Goal: Task Accomplishment & Management: Complete application form

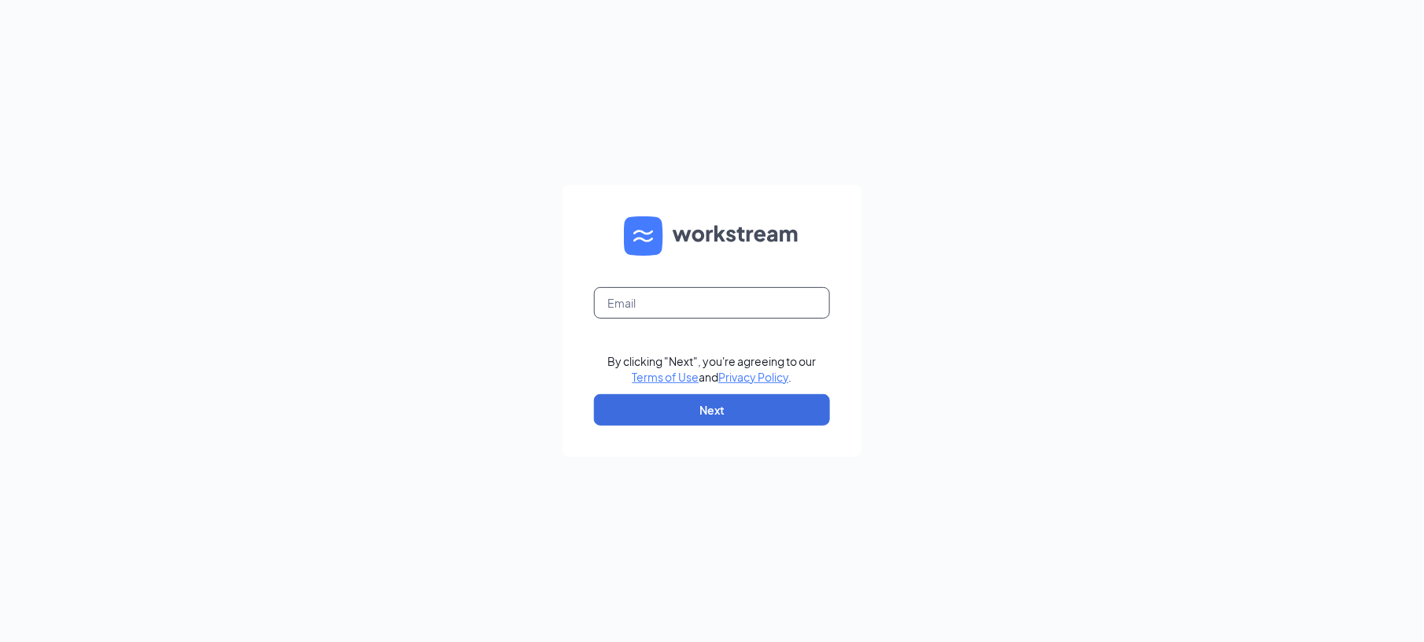
click at [692, 306] on input "text" at bounding box center [712, 302] width 236 height 31
type input "yukon39@thepickleteam.com"
click at [696, 415] on button "Next" at bounding box center [712, 409] width 236 height 31
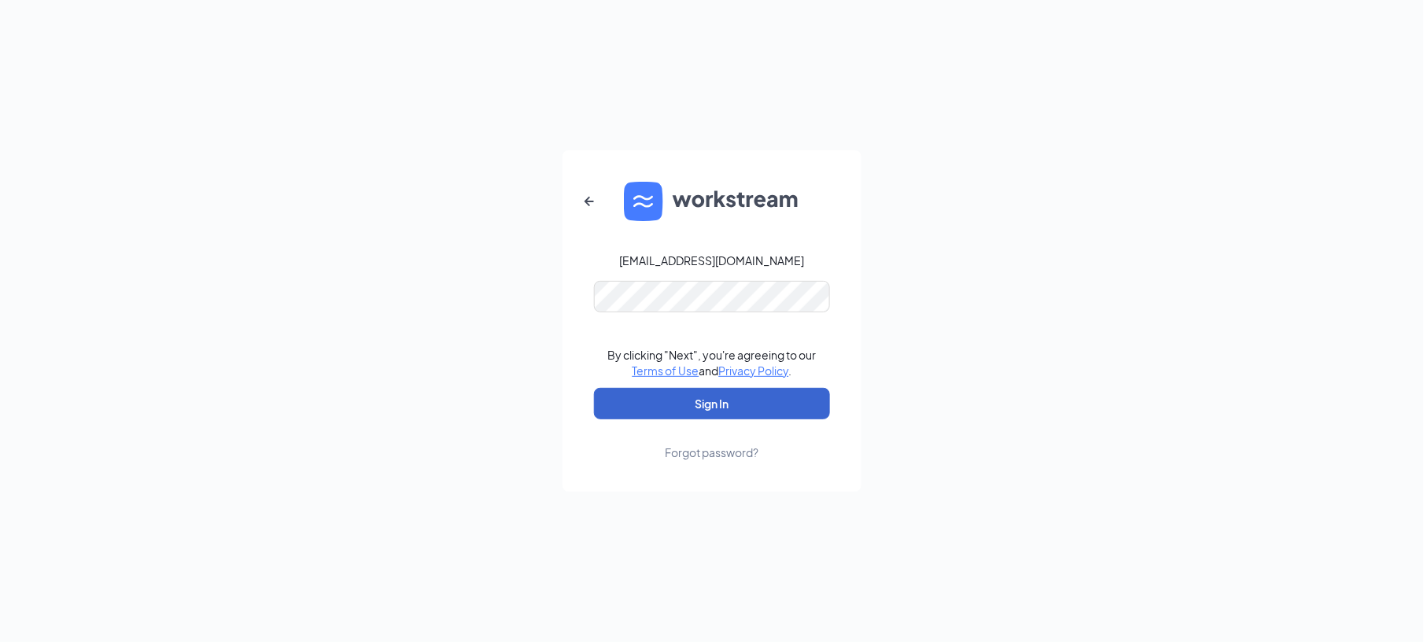
click at [696, 415] on button "Sign In" at bounding box center [712, 403] width 236 height 31
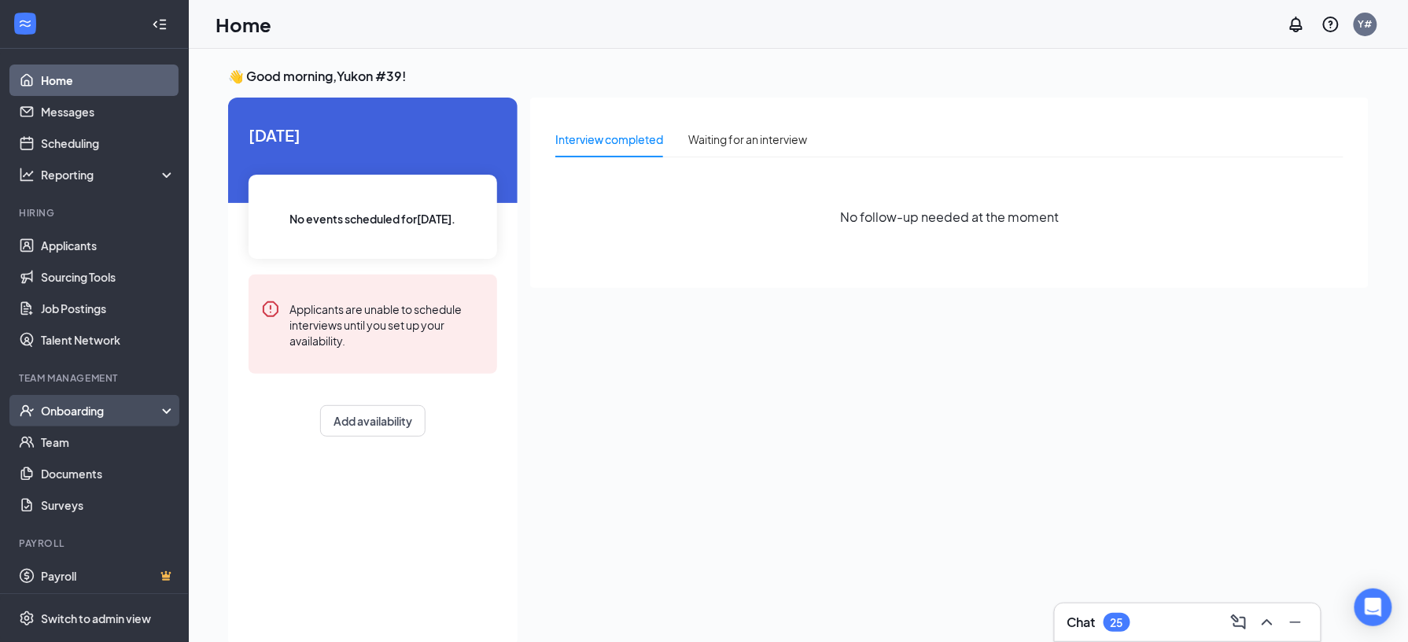
click at [72, 401] on div "Onboarding" at bounding box center [94, 410] width 189 height 31
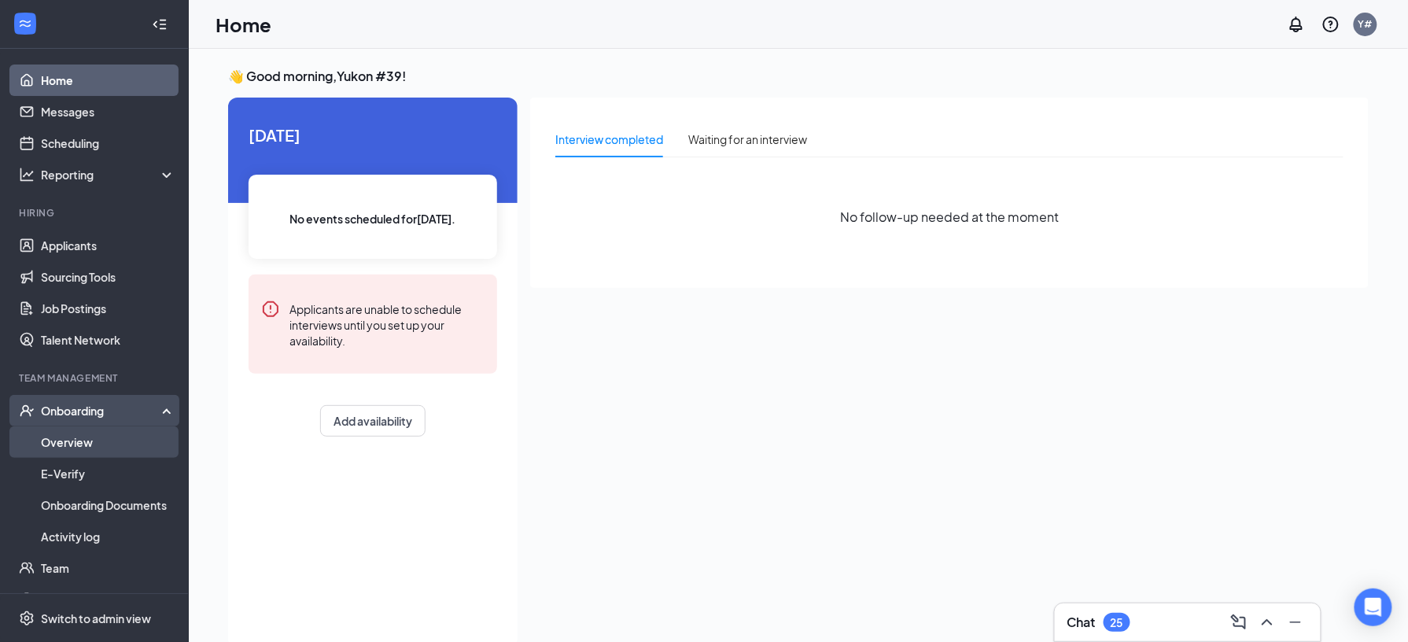
click at [91, 455] on link "Overview" at bounding box center [108, 441] width 135 height 31
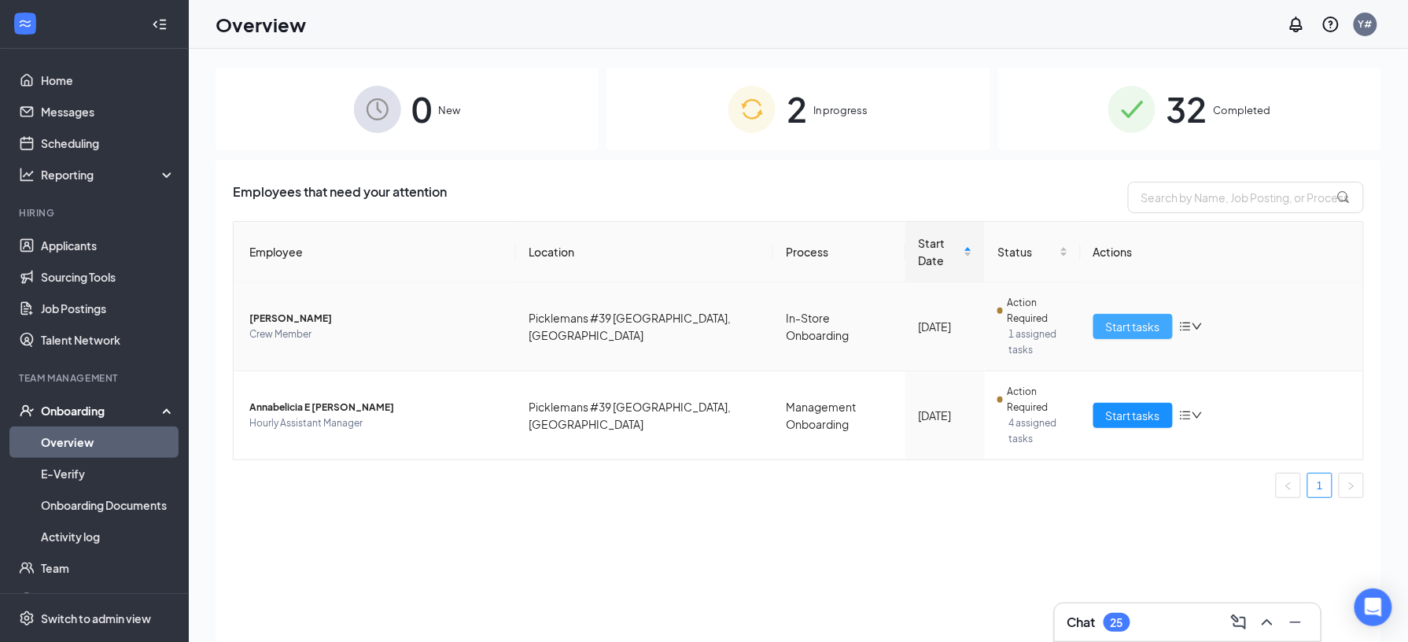
click at [1130, 314] on button "Start tasks" at bounding box center [1133, 326] width 79 height 25
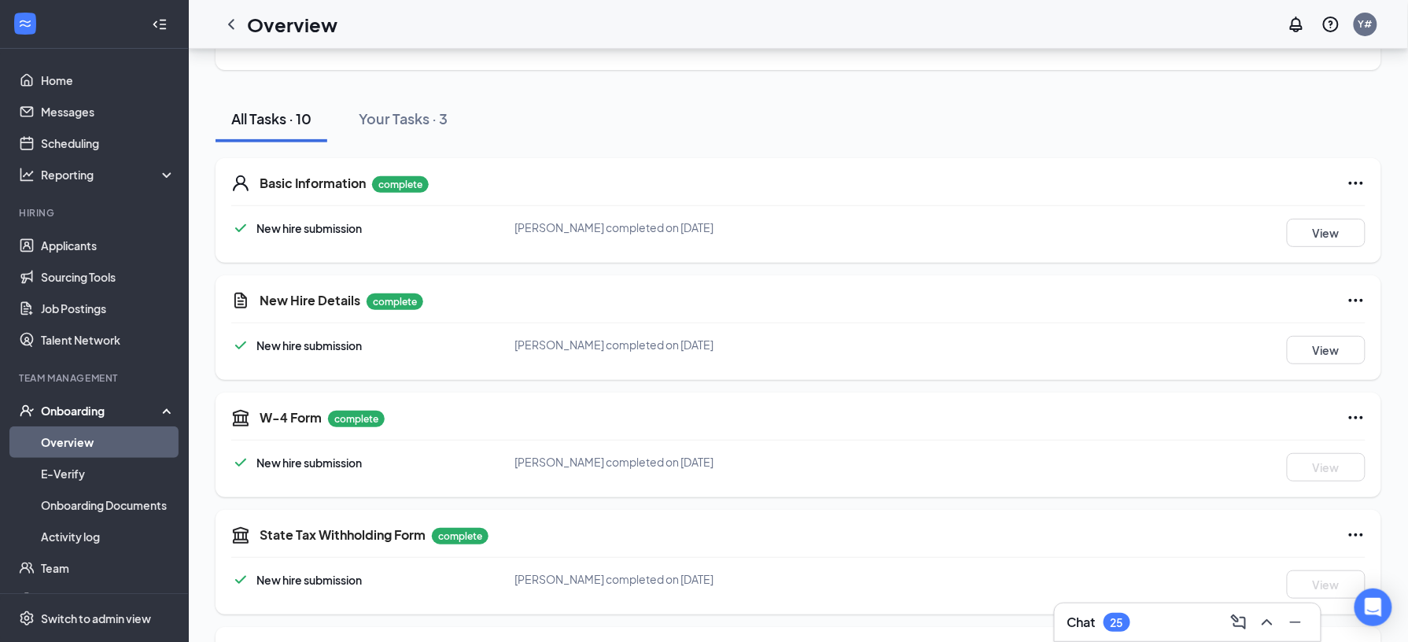
scroll to position [145, 0]
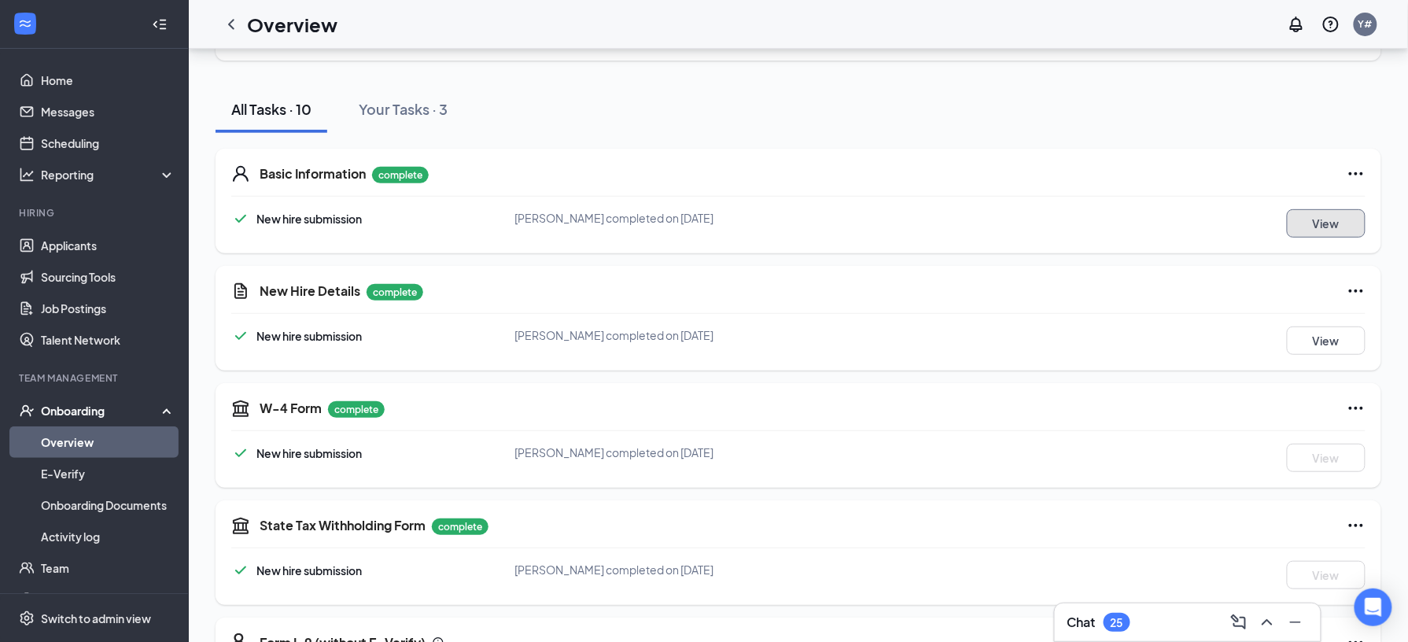
click at [1309, 222] on button "View" at bounding box center [1326, 223] width 79 height 28
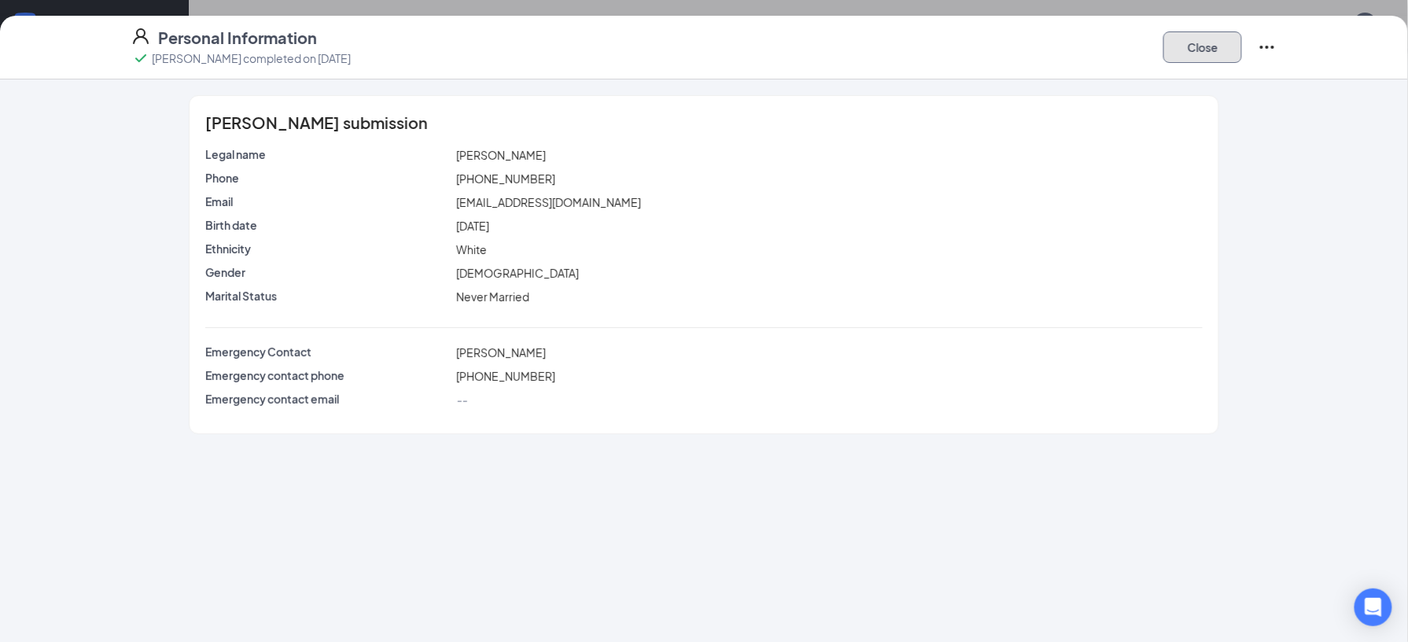
click at [1213, 36] on button "Close" at bounding box center [1203, 46] width 79 height 31
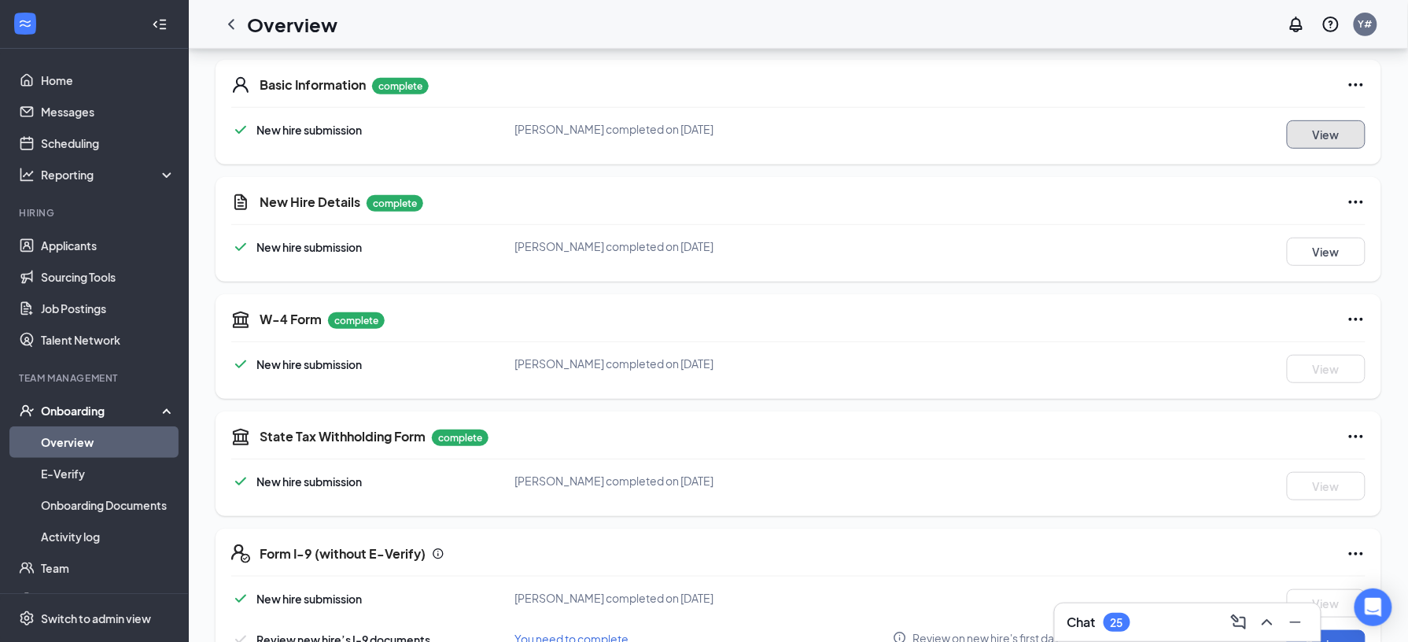
scroll to position [198, 0]
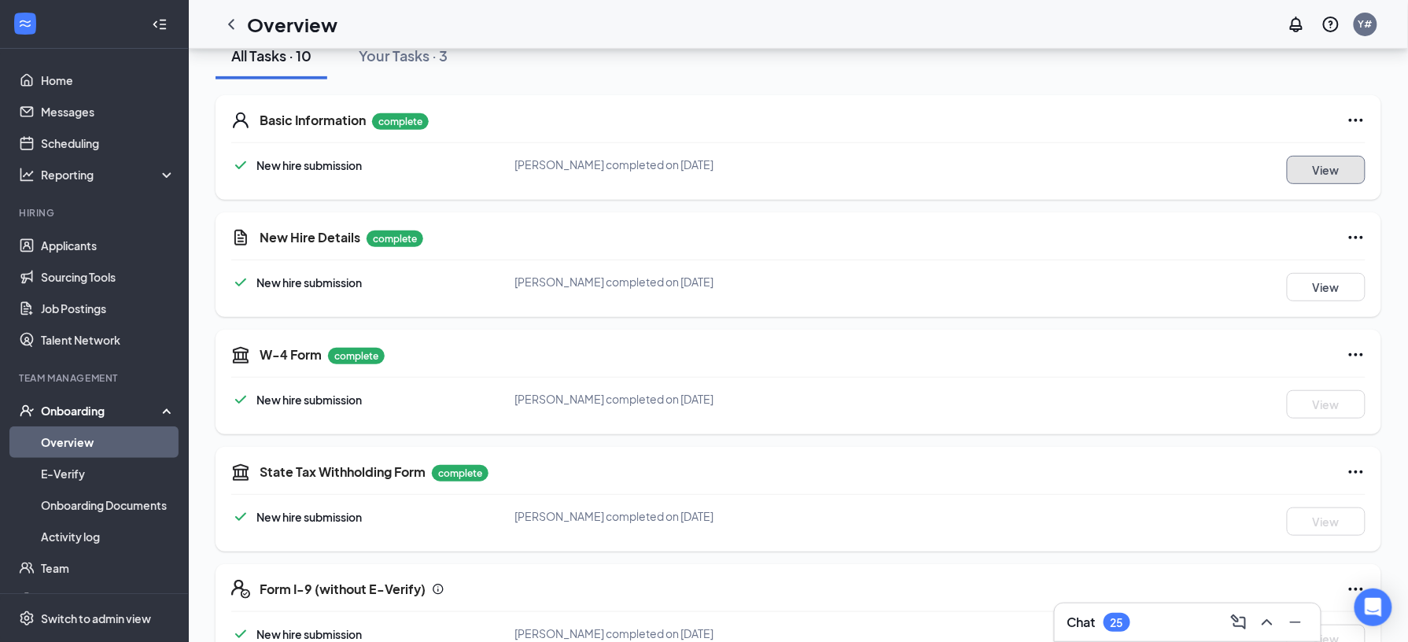
click at [1303, 165] on button "View" at bounding box center [1326, 170] width 79 height 28
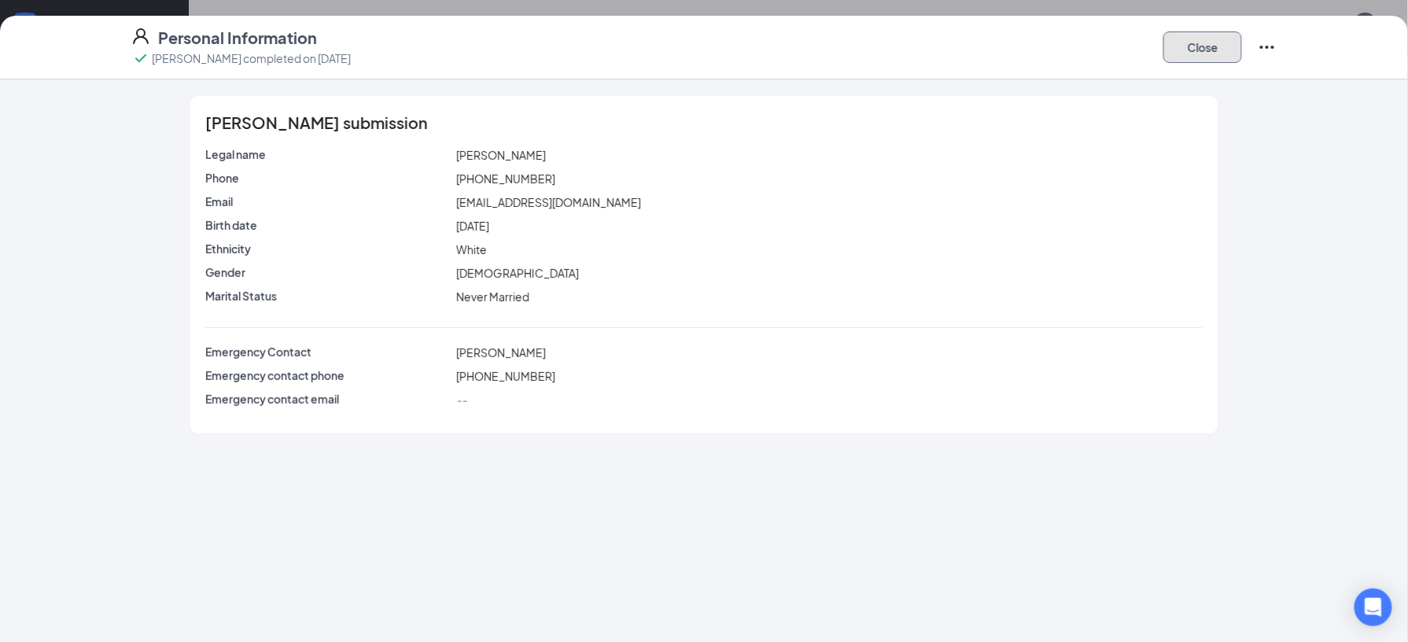
click at [1218, 54] on button "Close" at bounding box center [1203, 46] width 79 height 31
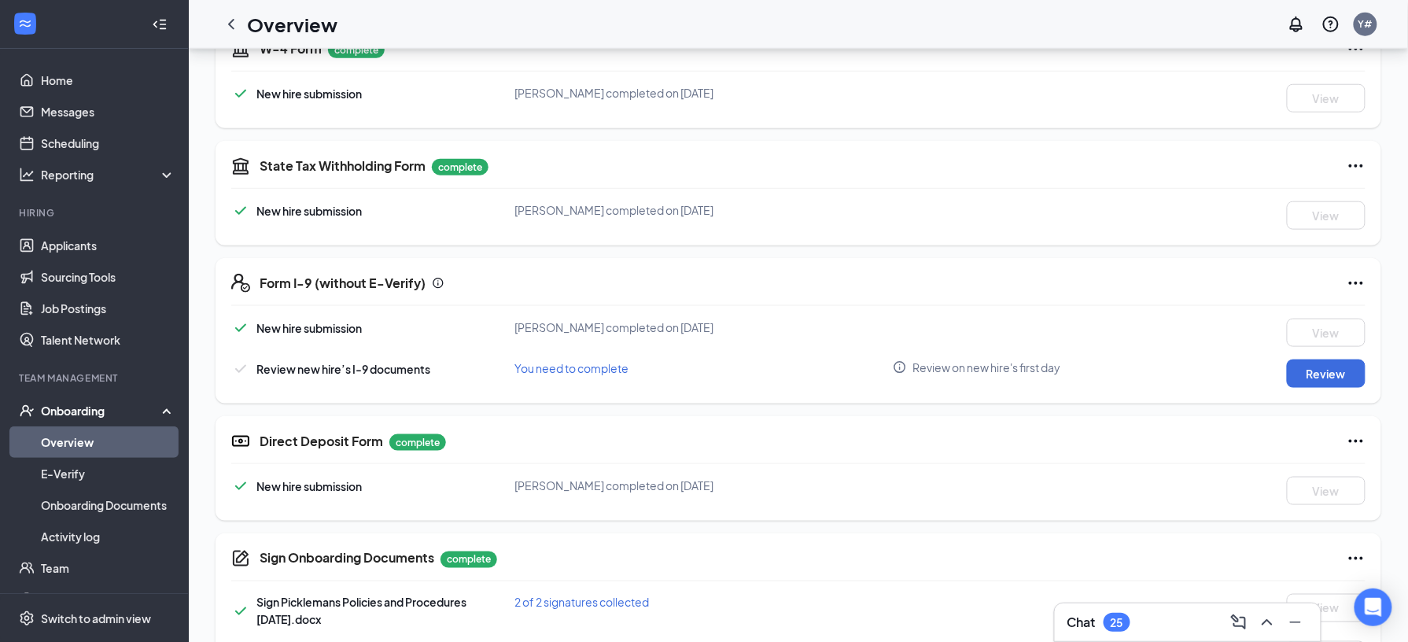
scroll to position [530, 0]
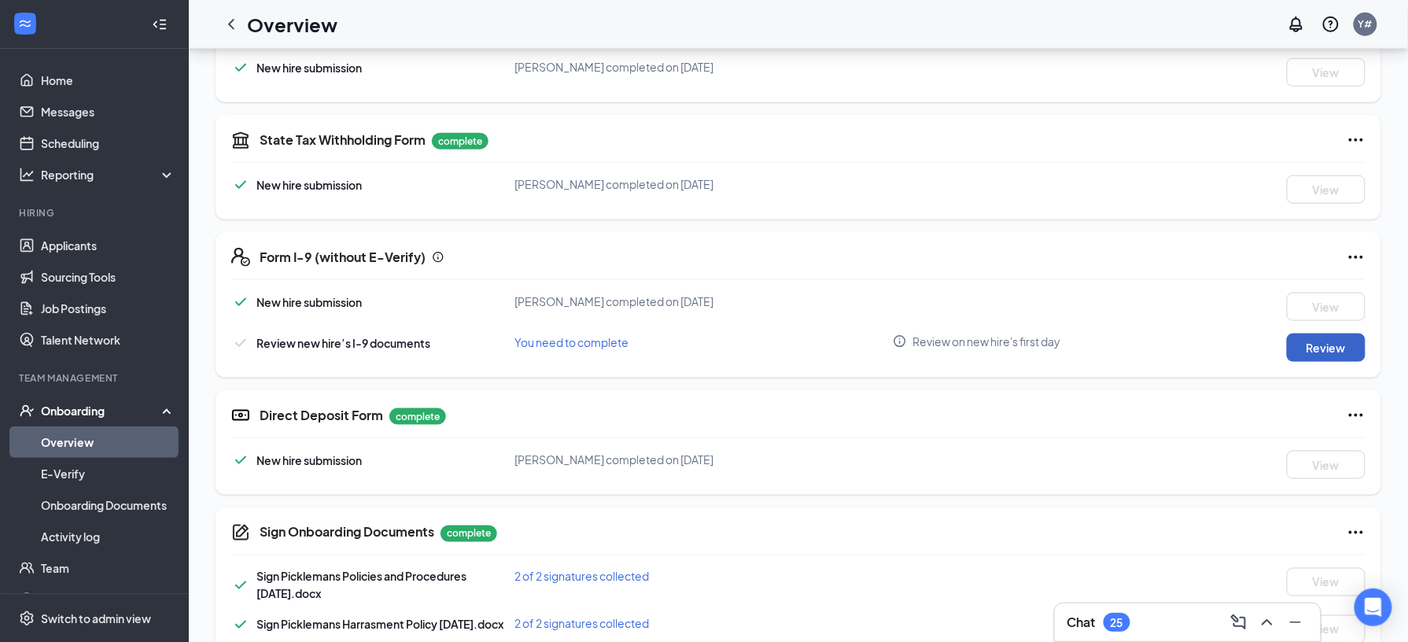
click at [1298, 357] on button "Review" at bounding box center [1326, 348] width 79 height 28
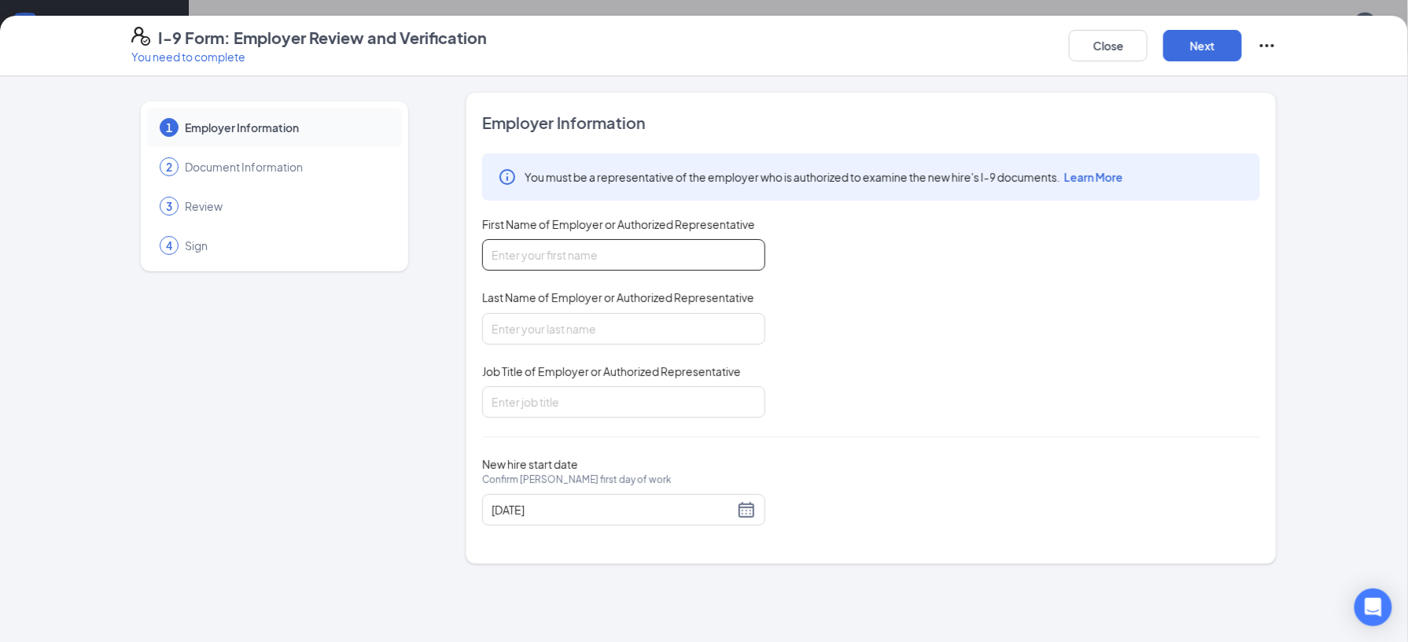
click at [706, 262] on input "First Name of Employer or Authorized Representative" at bounding box center [623, 254] width 283 height 31
type input "Taylor"
type input "McNeil"
type input "General Manager"
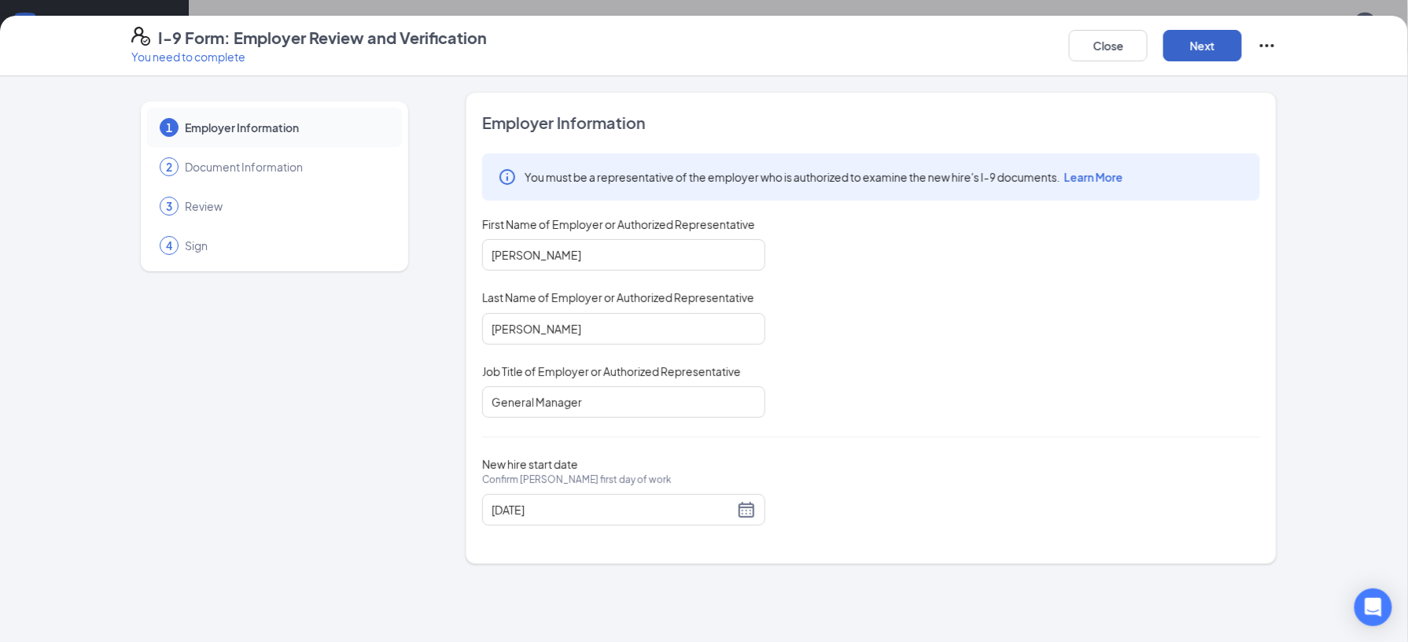
click at [1216, 52] on button "Next" at bounding box center [1203, 45] width 79 height 31
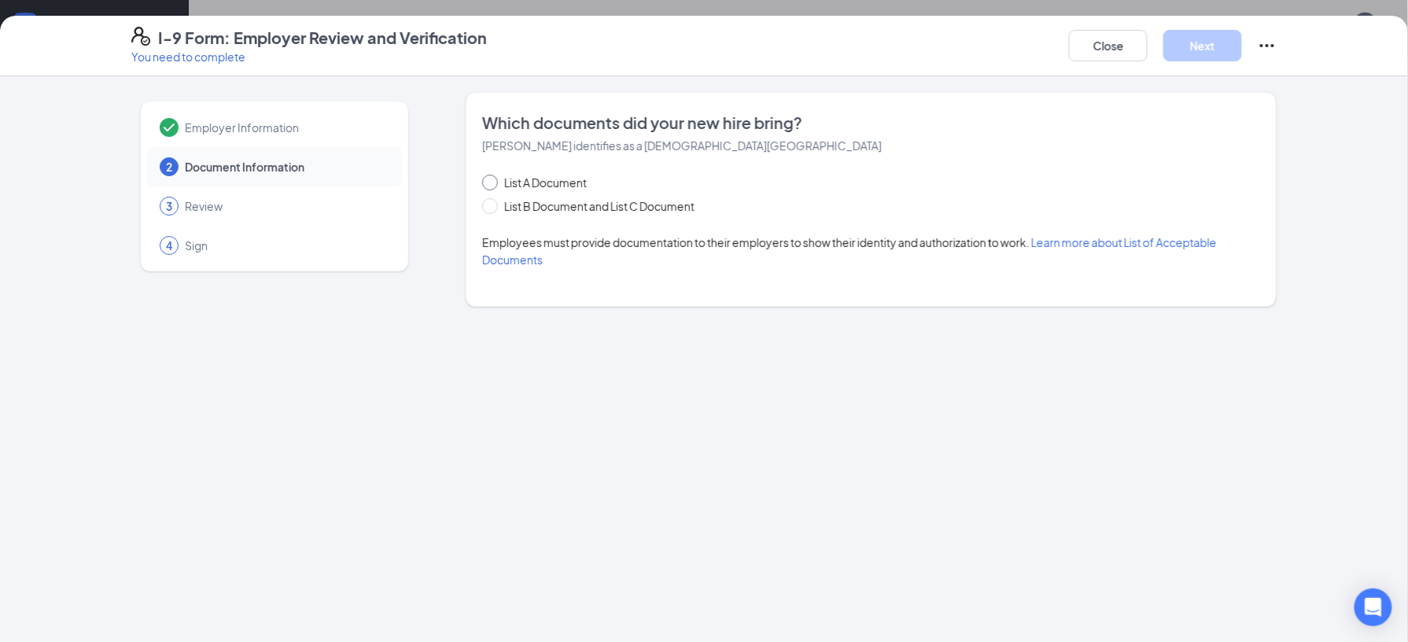
click at [489, 180] on input "List A Document" at bounding box center [487, 180] width 11 height 11
radio input "true"
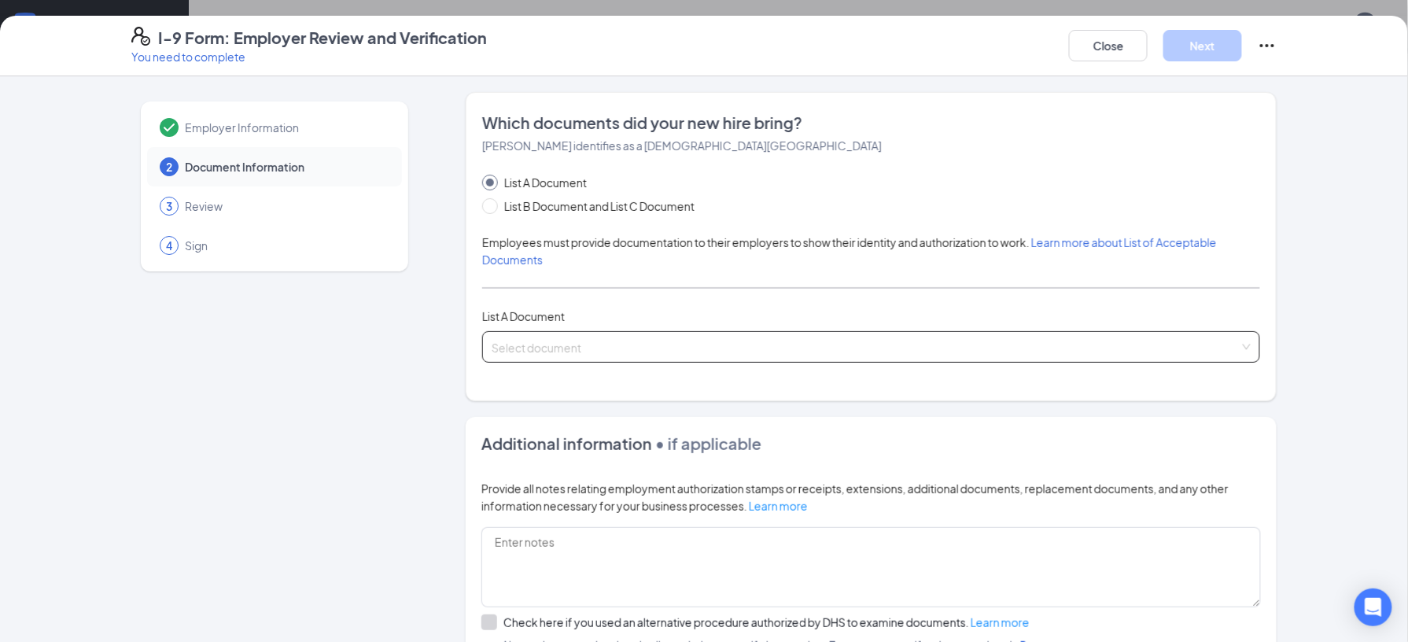
click at [637, 360] on span at bounding box center [866, 347] width 748 height 30
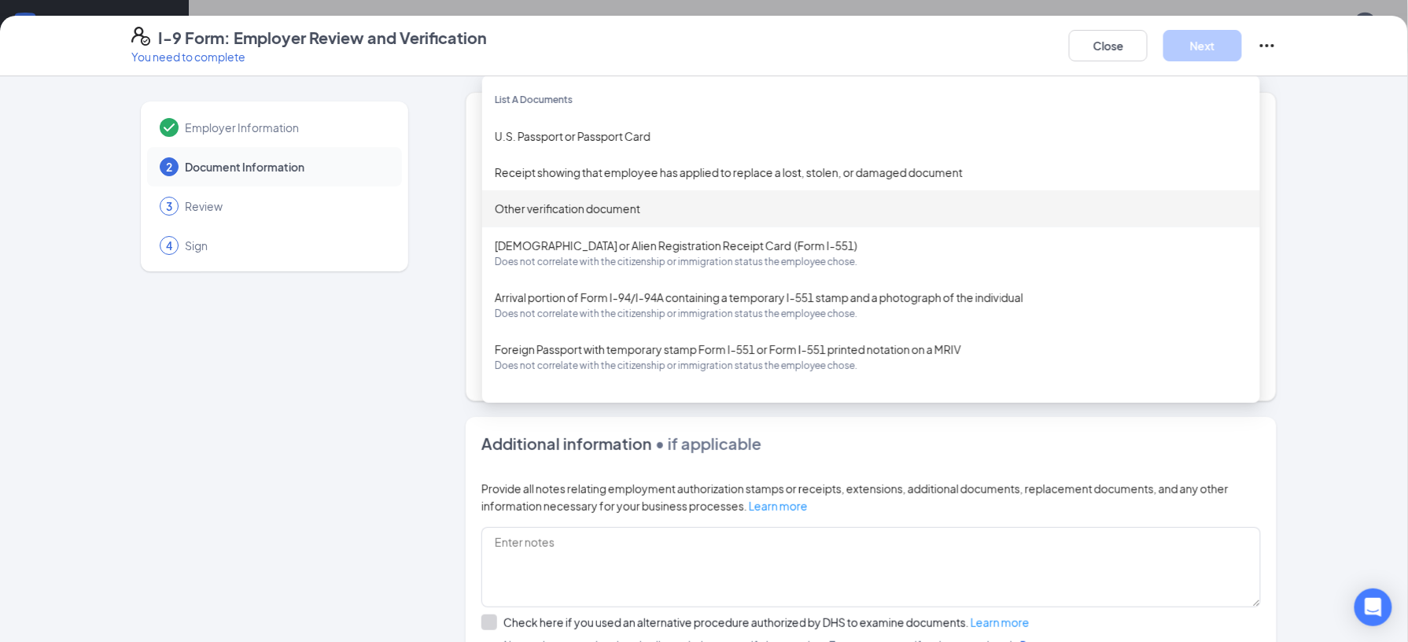
click at [626, 220] on div "Other verification document" at bounding box center [871, 208] width 778 height 36
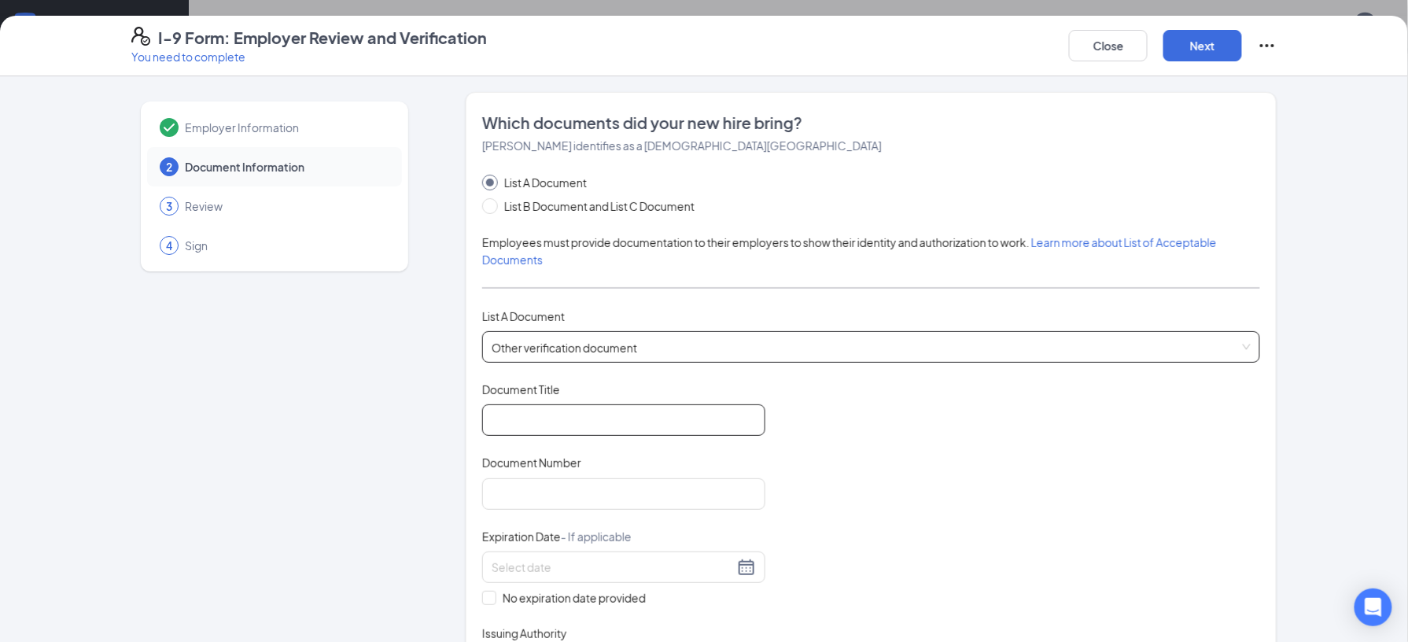
click at [636, 431] on input "Document Title" at bounding box center [623, 419] width 283 height 31
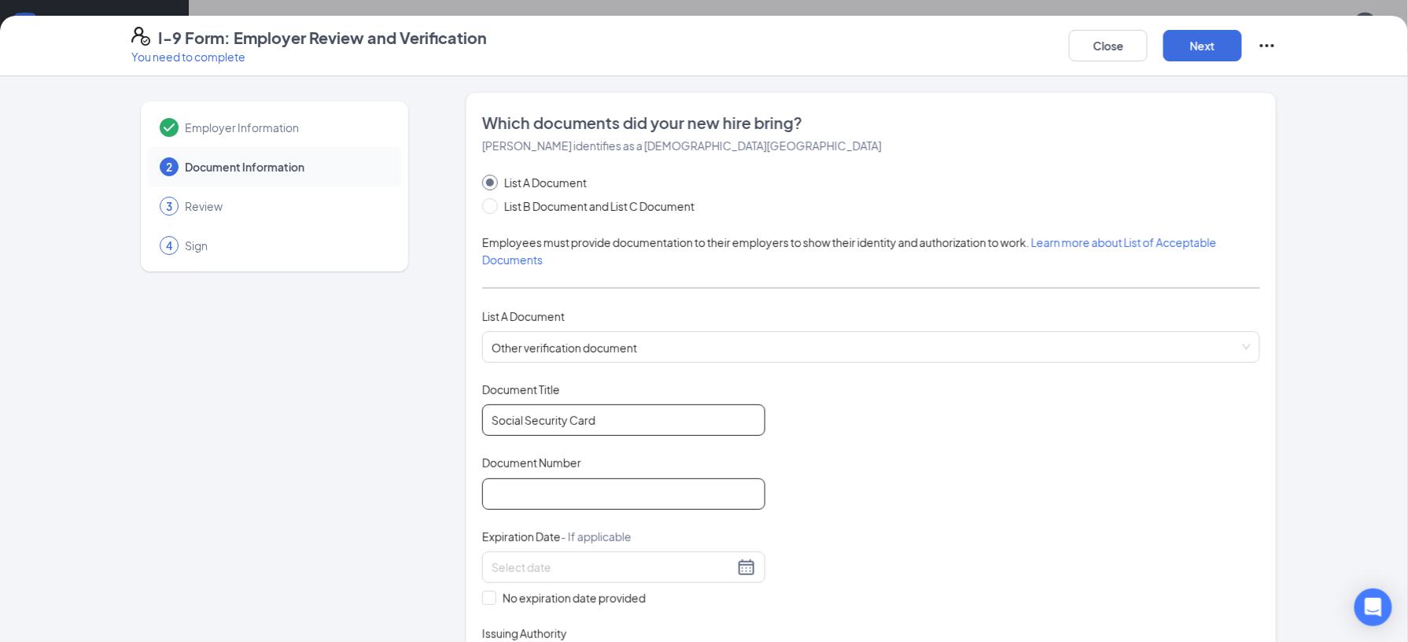
type input "Social Security Card"
click at [609, 495] on input "Document Number" at bounding box center [623, 493] width 283 height 31
type input "609-72-5550"
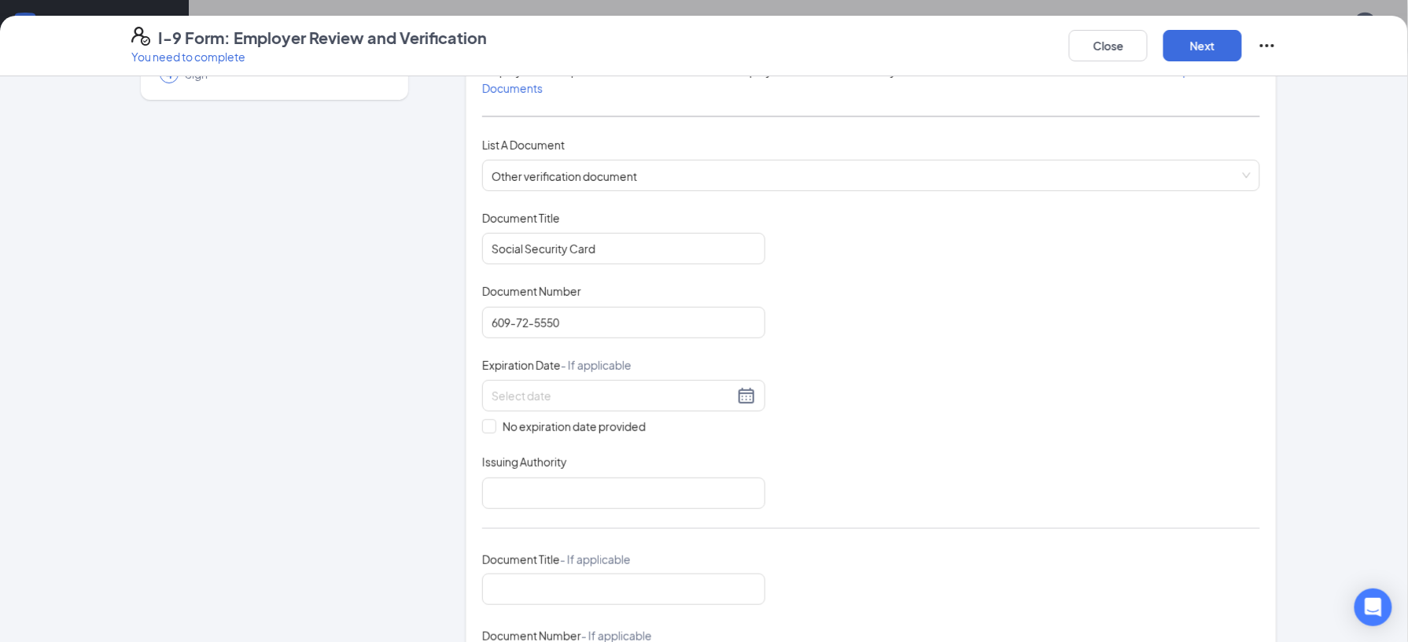
scroll to position [222, 0]
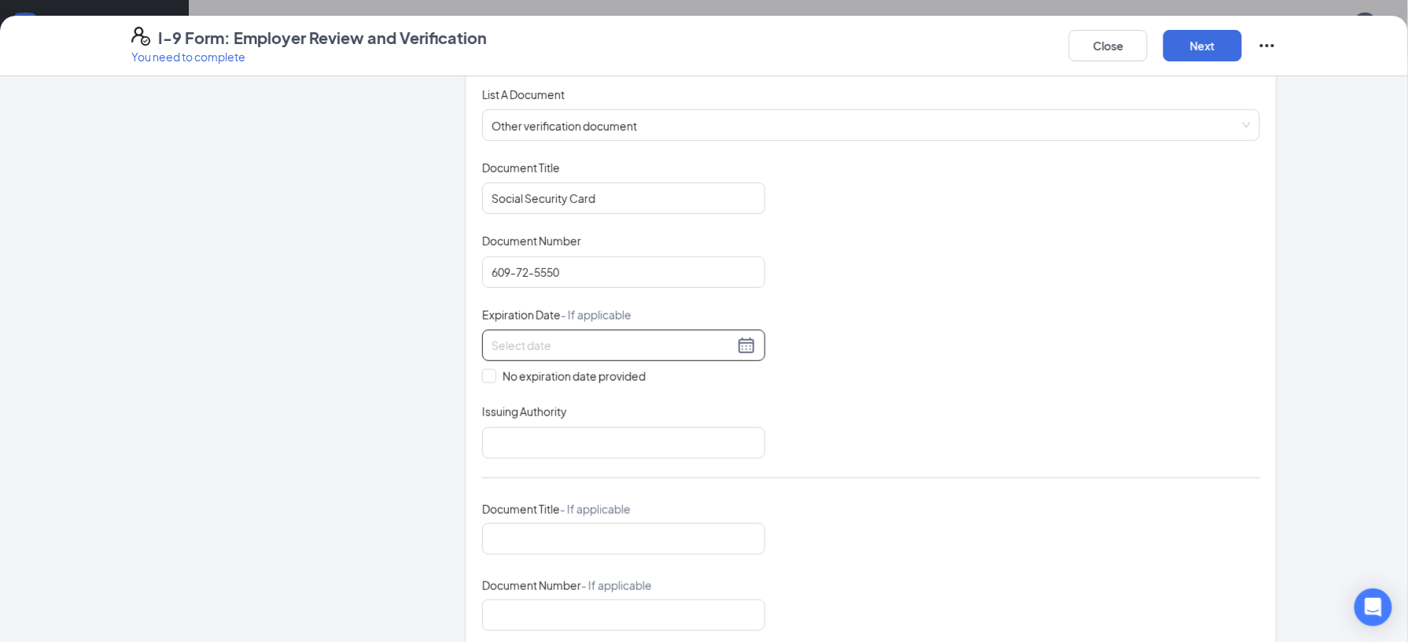
click at [692, 353] on input at bounding box center [613, 345] width 242 height 17
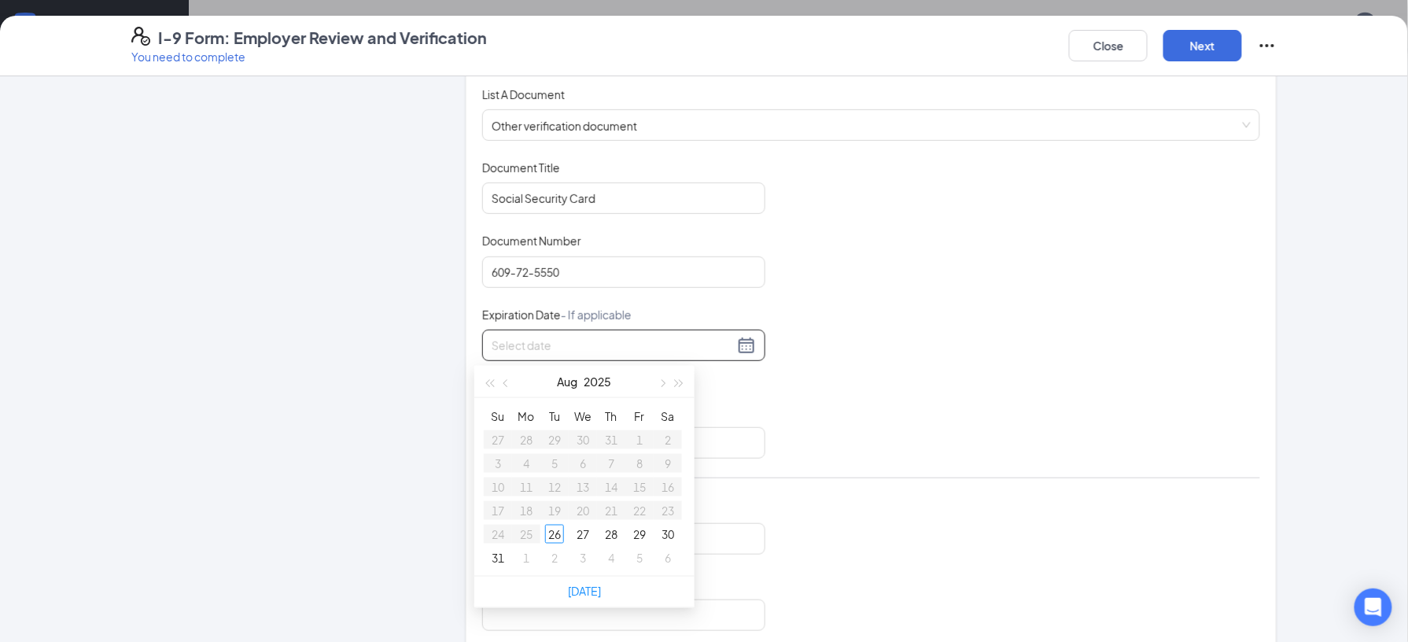
click at [1030, 366] on div "Document Title Social Security Card Document Number 609-72-5550 Expiration Date…" at bounding box center [871, 319] width 778 height 319
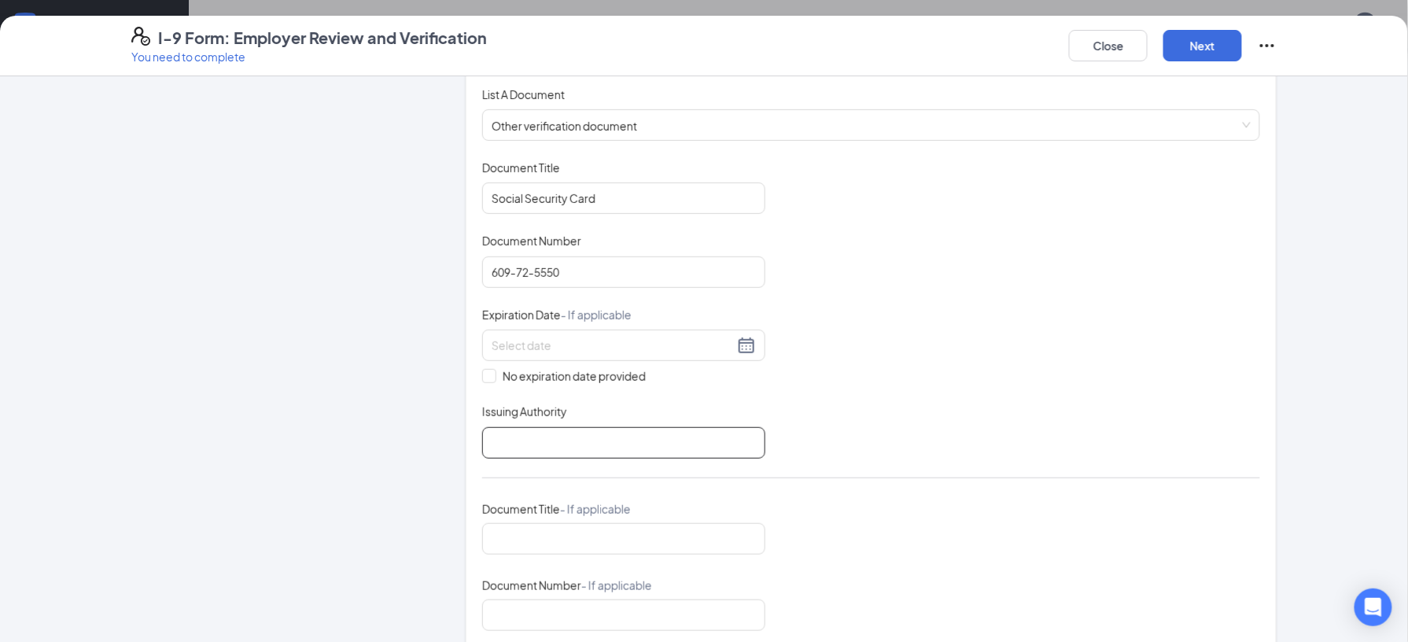
click at [584, 436] on input "Issuing Authority" at bounding box center [623, 442] width 283 height 31
type input "SSA"
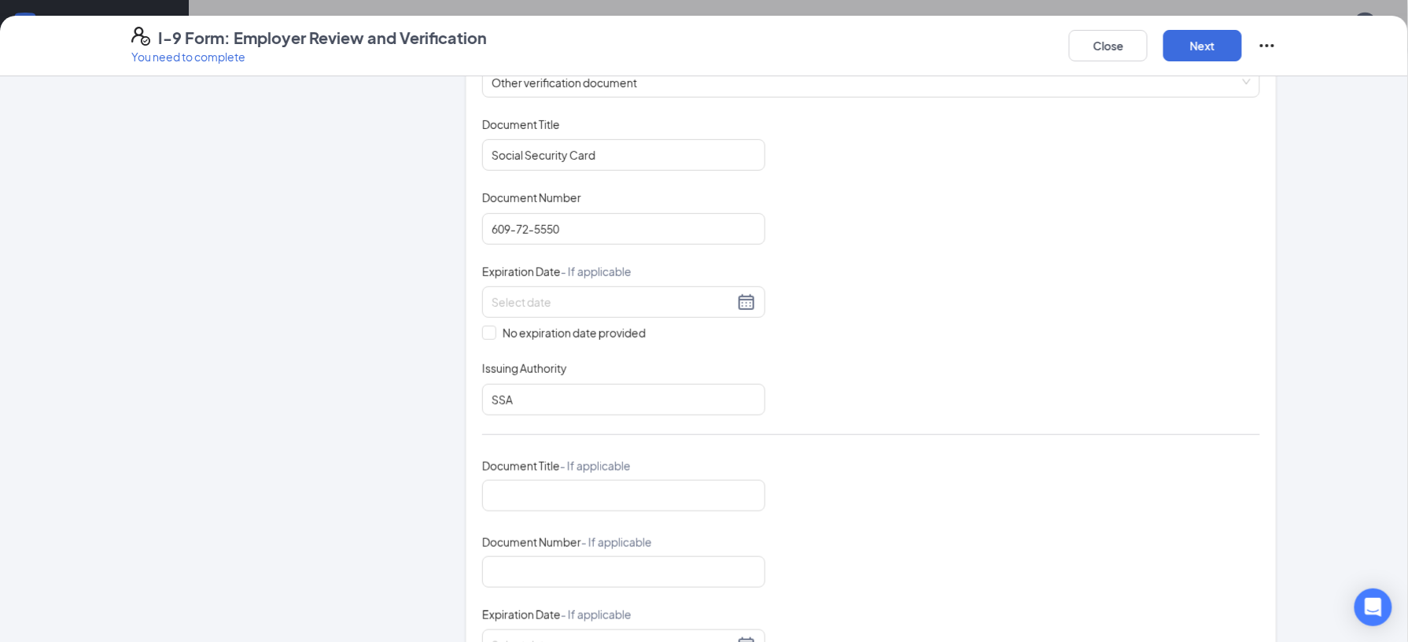
scroll to position [3, 0]
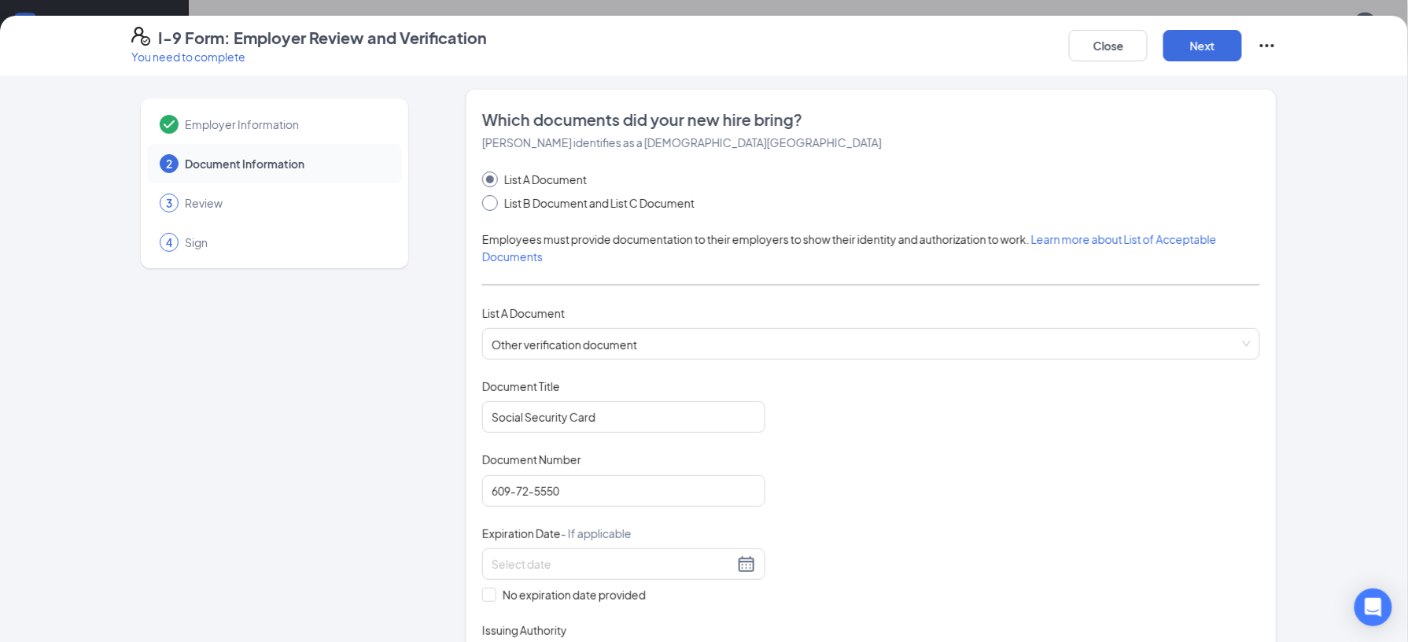
click at [485, 203] on input "List B Document and List C Document" at bounding box center [487, 200] width 11 height 11
radio input "true"
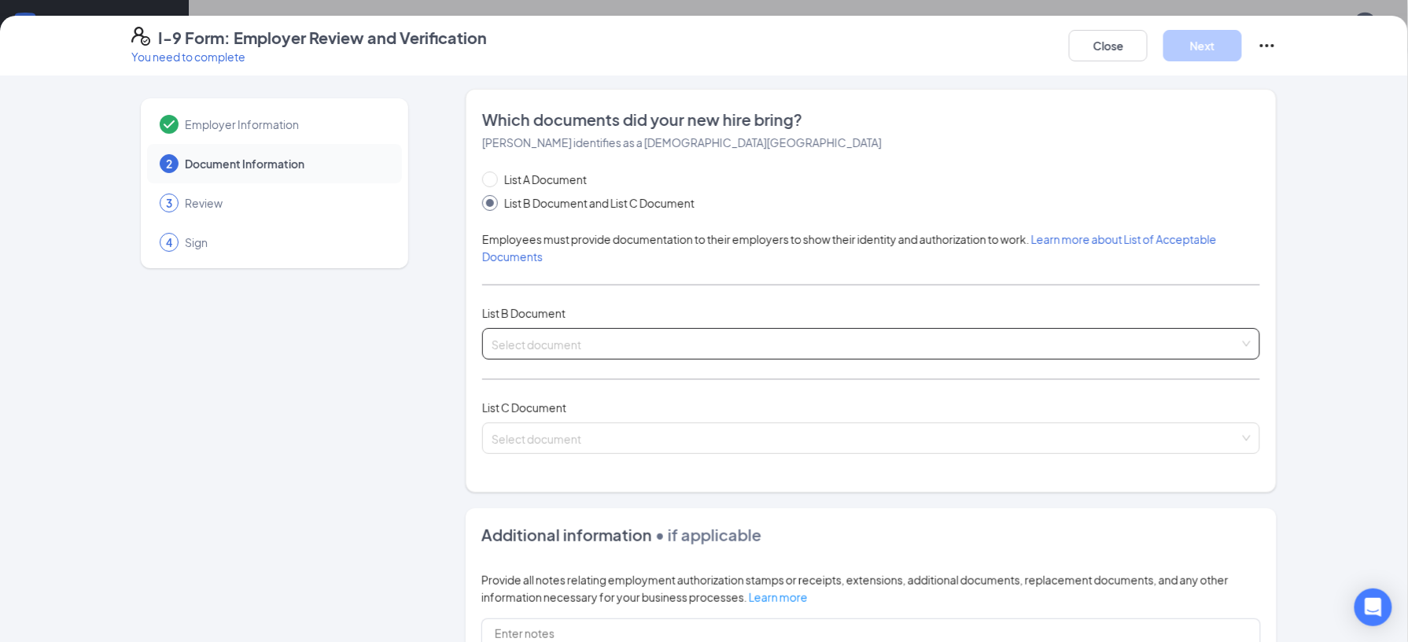
click at [628, 348] on input "search" at bounding box center [866, 341] width 748 height 24
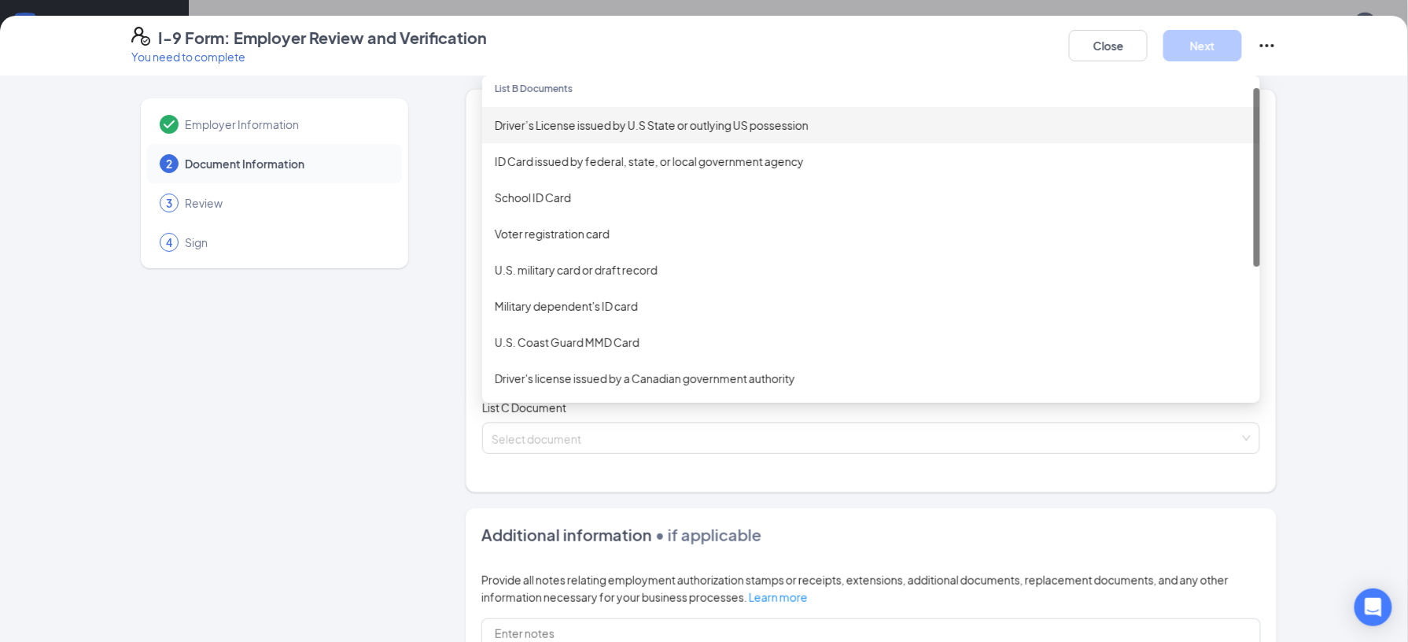
scroll to position [0, 0]
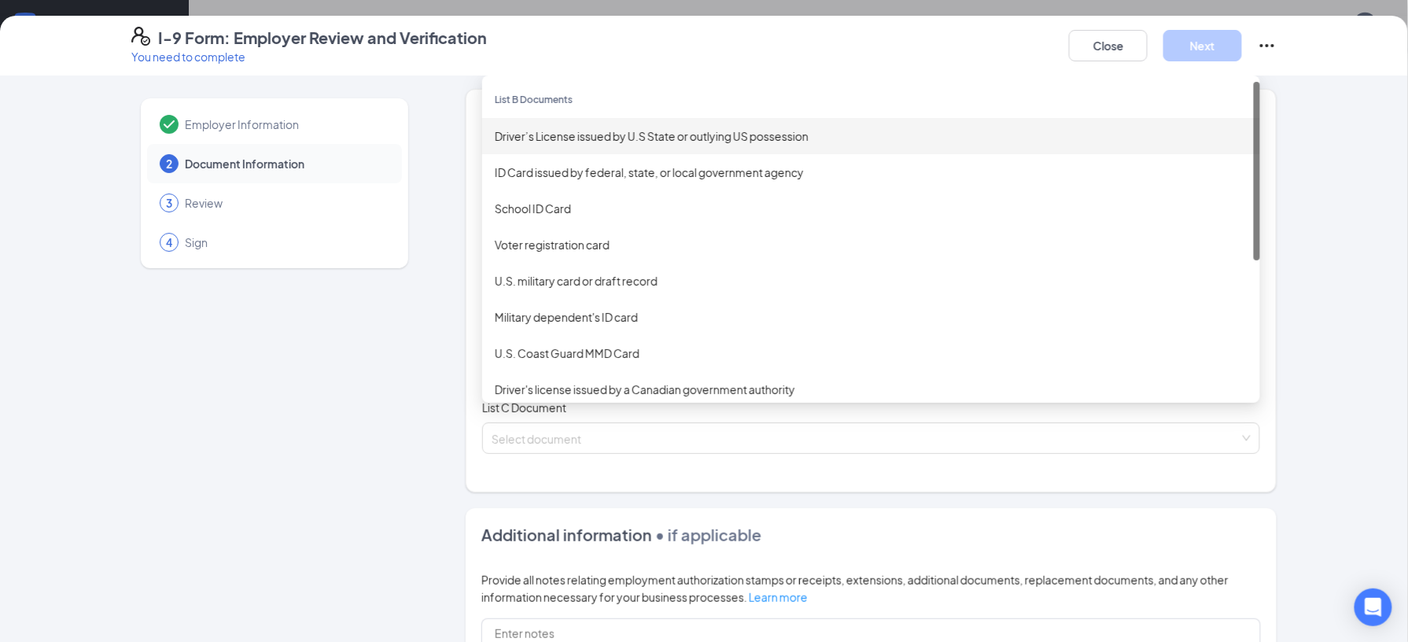
drag, startPoint x: 1250, startPoint y: 120, endPoint x: 1253, endPoint y: 69, distance: 51.3
click at [1253, 69] on div "I-9 Form: Employer Review and Verification You need to complete Close Next Empl…" at bounding box center [704, 329] width 1408 height 626
click at [1300, 142] on div "Employer Information 2 Document Information 3 Review 4 Sign Which documents did…" at bounding box center [704, 499] width 1209 height 821
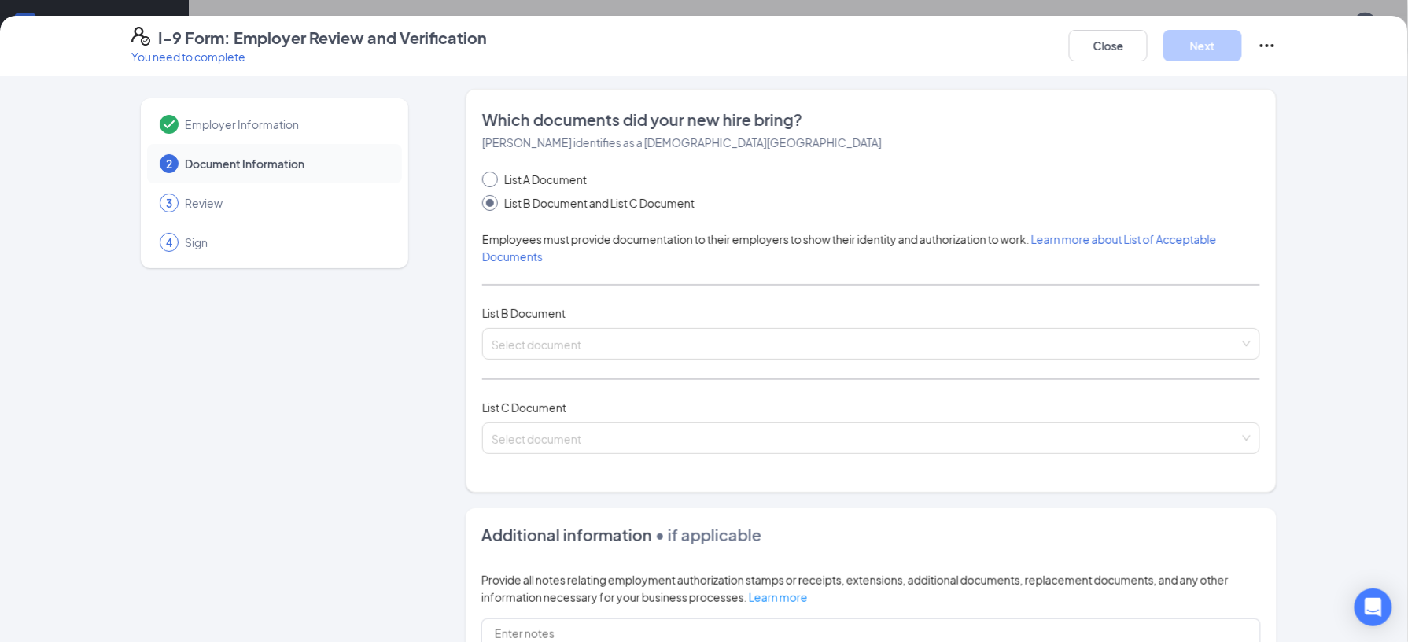
click at [486, 178] on span at bounding box center [490, 180] width 16 height 16
click at [486, 178] on input "List A Document" at bounding box center [487, 177] width 11 height 11
radio input "true"
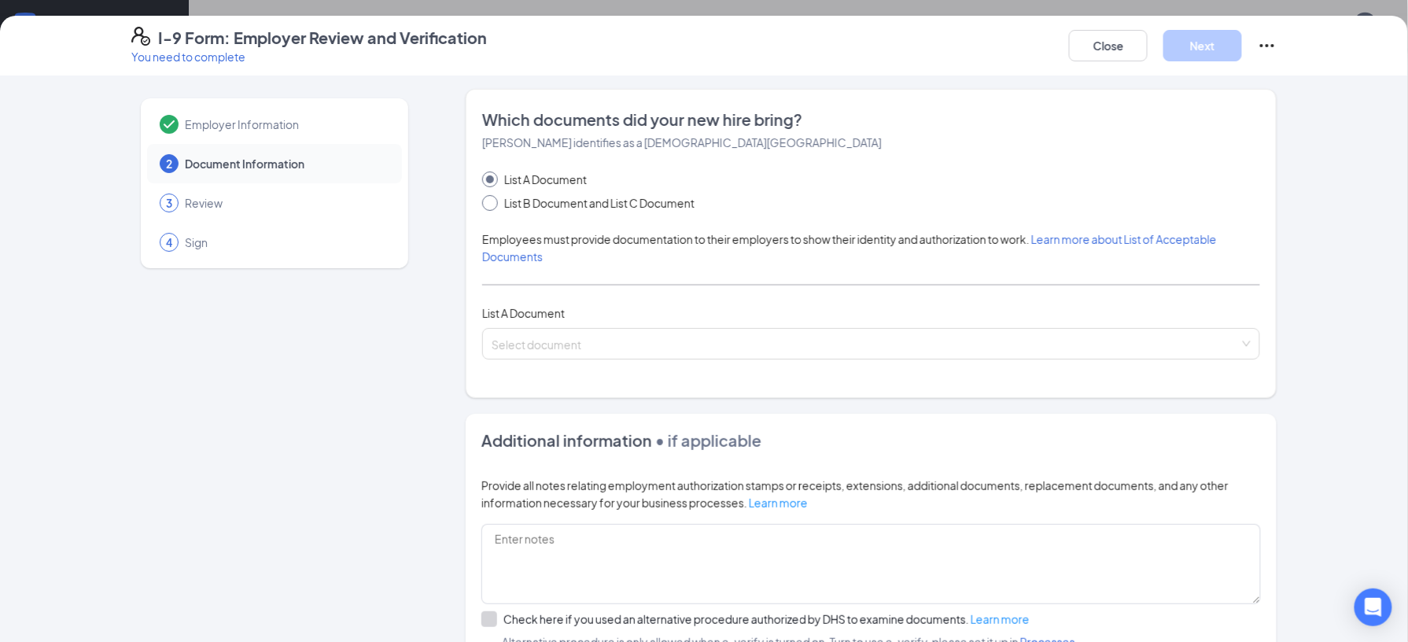
click at [498, 205] on span "List B Document and List C Document" at bounding box center [599, 202] width 203 height 17
click at [492, 205] on input "List B Document and List C Document" at bounding box center [487, 200] width 11 height 11
radio input "true"
radio input "false"
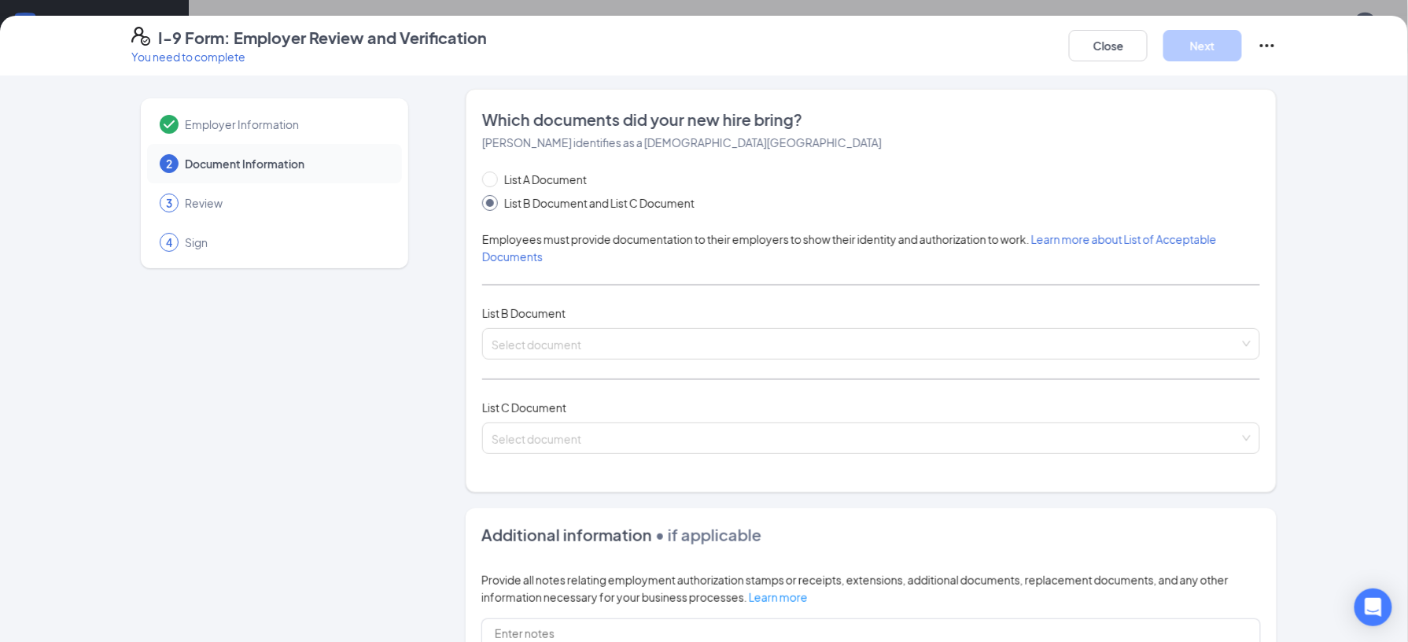
click at [645, 416] on div "List C Document" at bounding box center [871, 407] width 778 height 17
click at [647, 431] on input "search" at bounding box center [866, 435] width 748 height 24
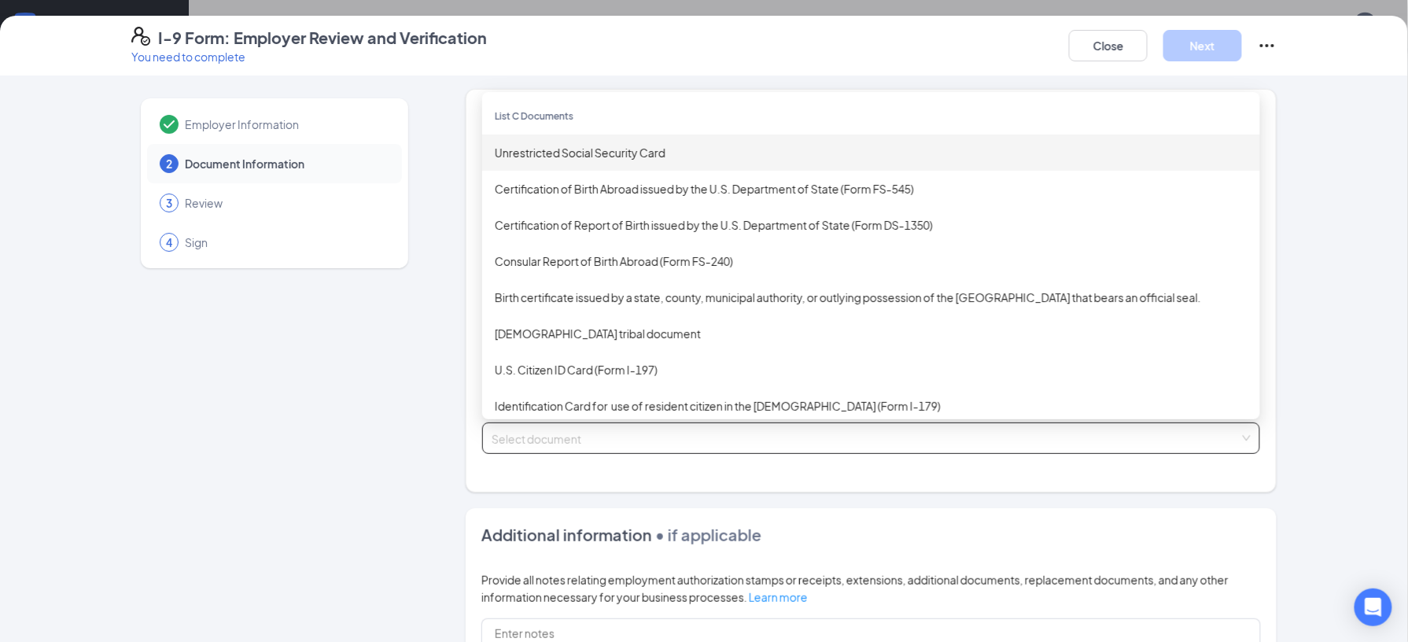
click at [633, 140] on div "Unrestricted Social Security Card" at bounding box center [871, 153] width 778 height 36
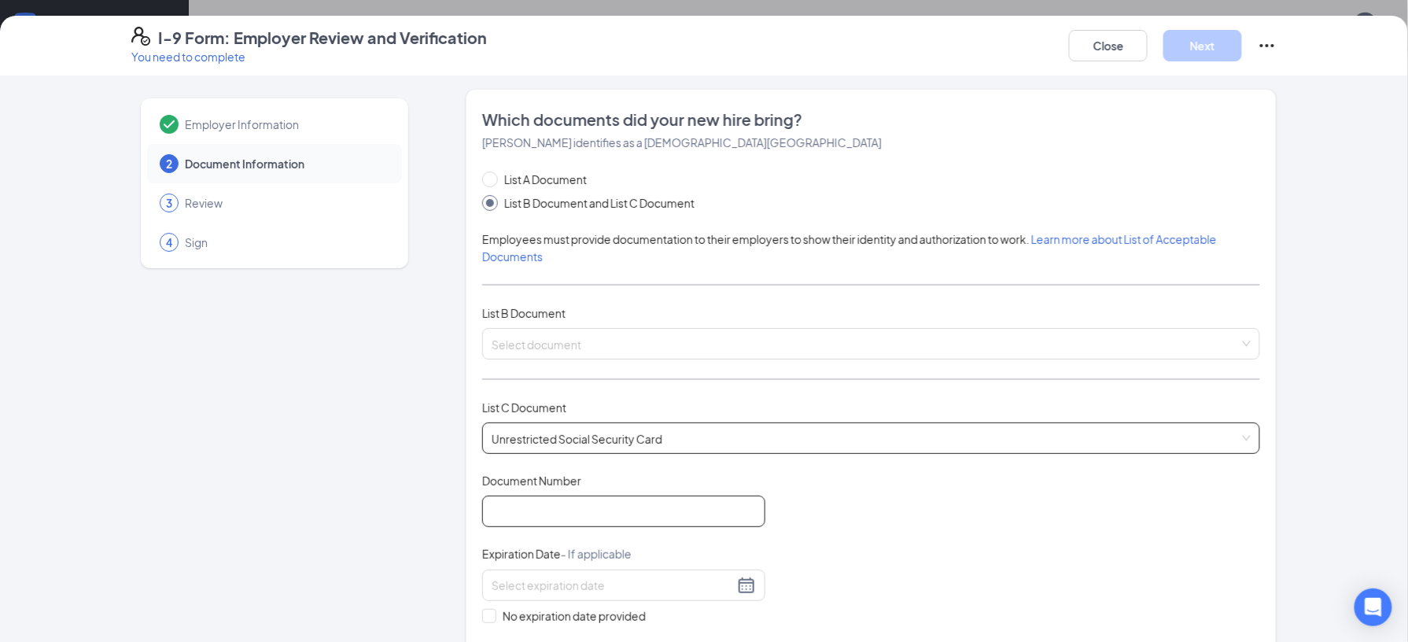
click at [622, 518] on input "Document Number" at bounding box center [623, 511] width 283 height 31
type input "609-72-5550"
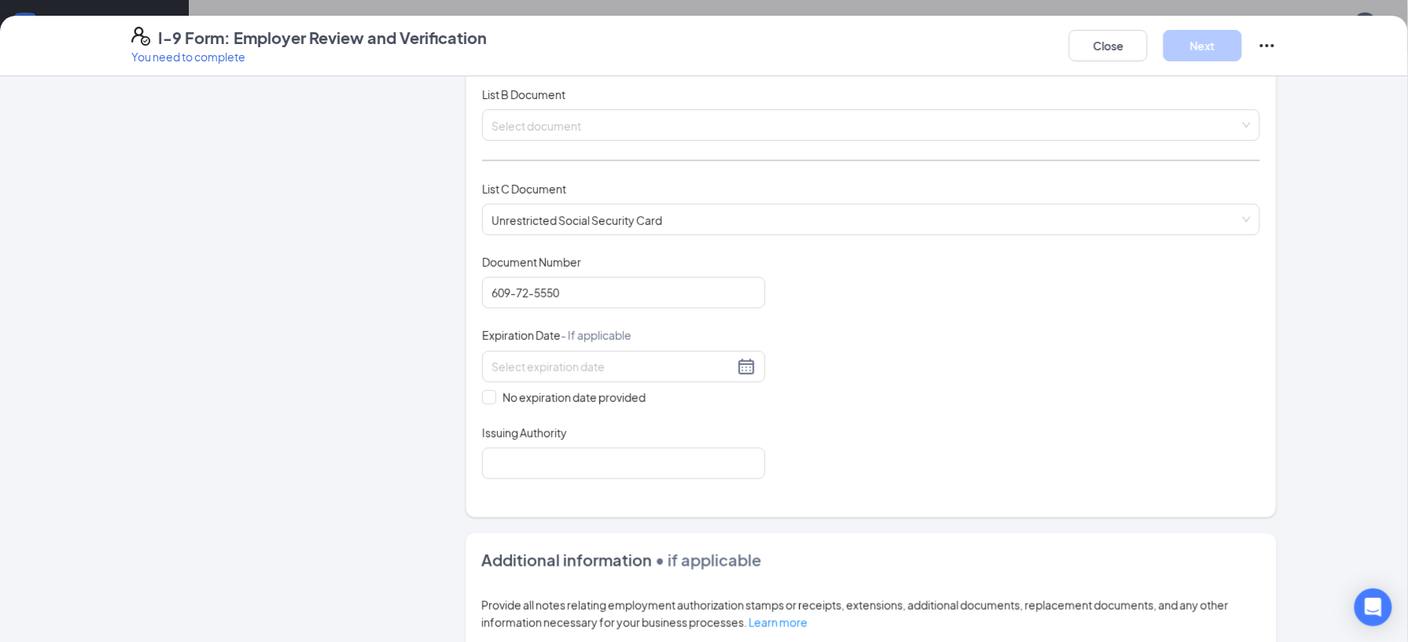
scroll to position [231, 0]
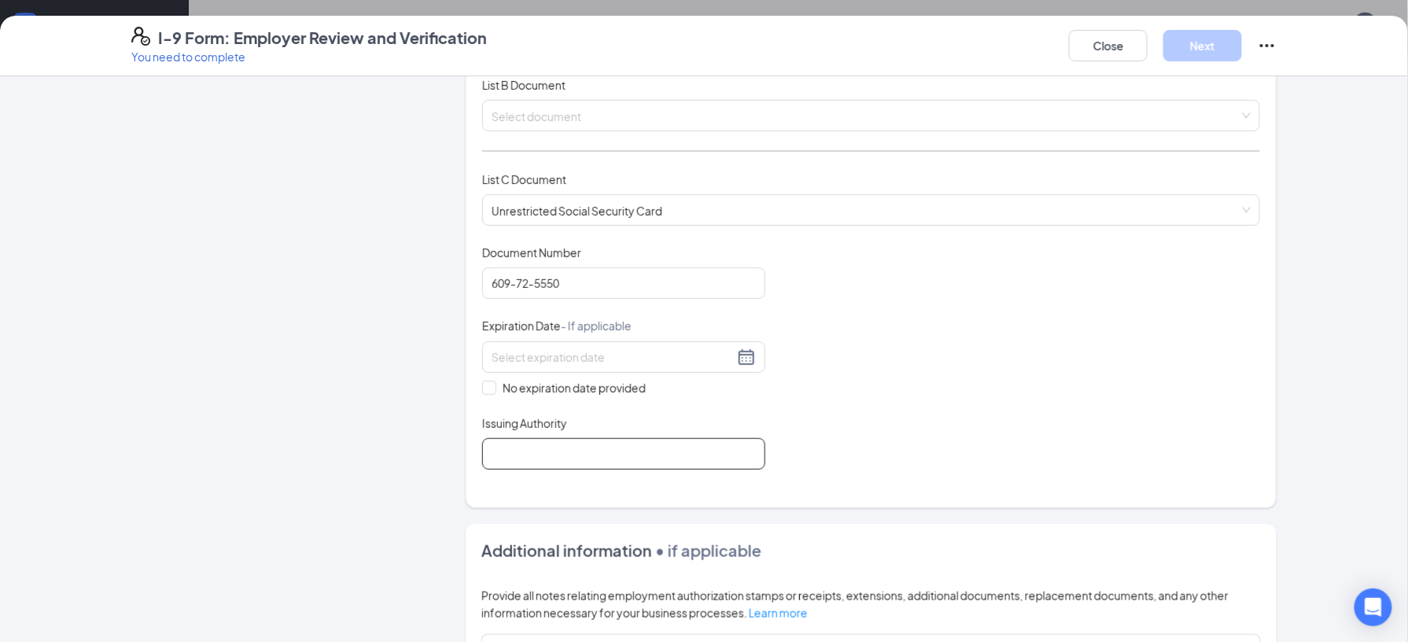
click at [659, 460] on input "Issuing Authority" at bounding box center [623, 453] width 283 height 31
type input "SSA"
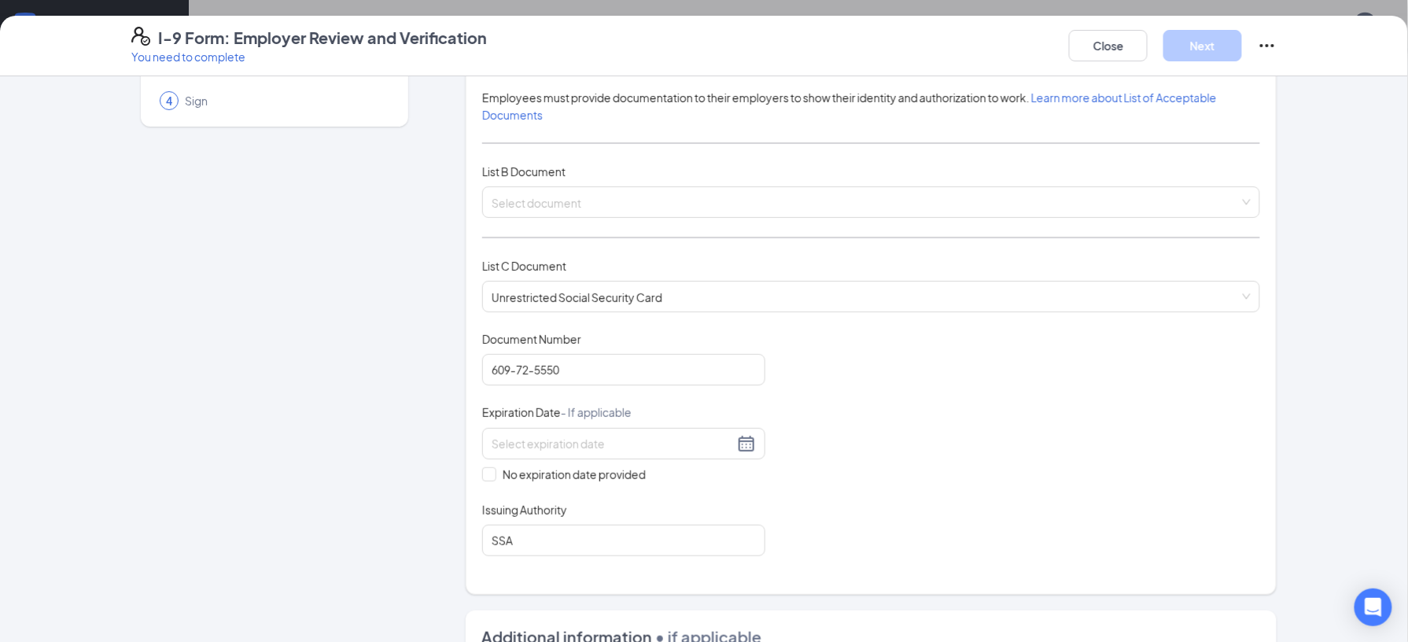
scroll to position [137, 0]
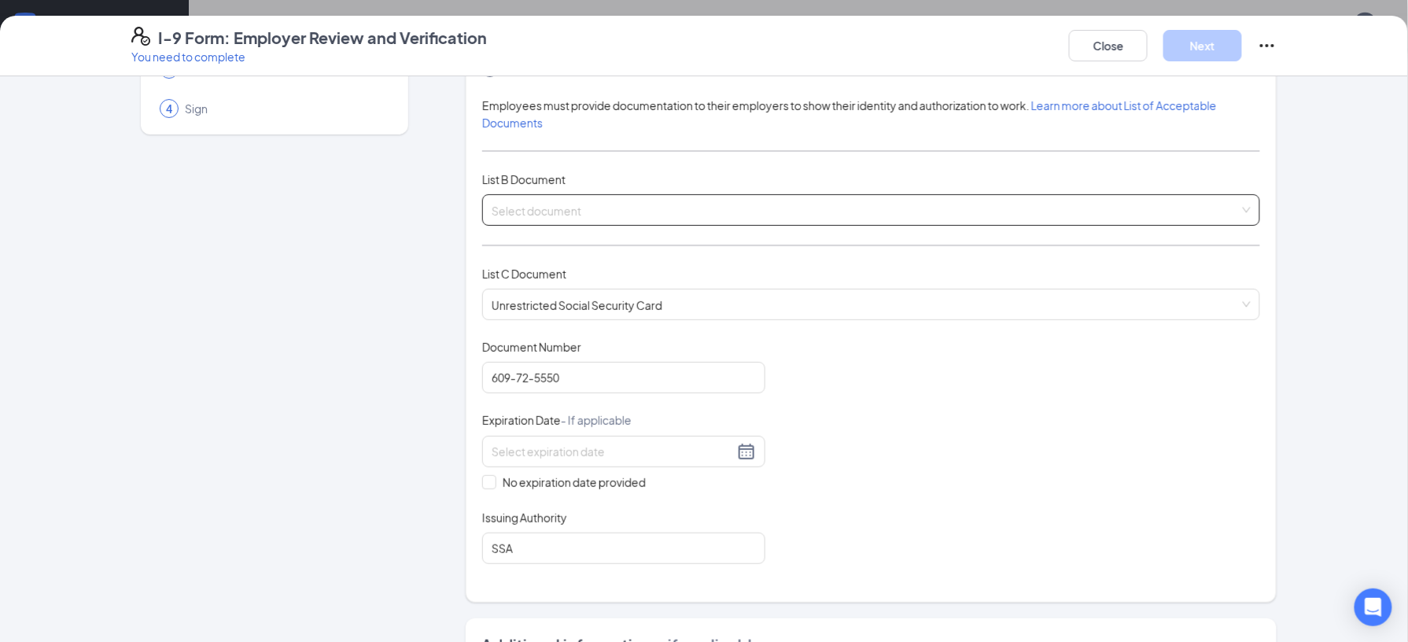
click at [1061, 218] on input "search" at bounding box center [866, 207] width 748 height 24
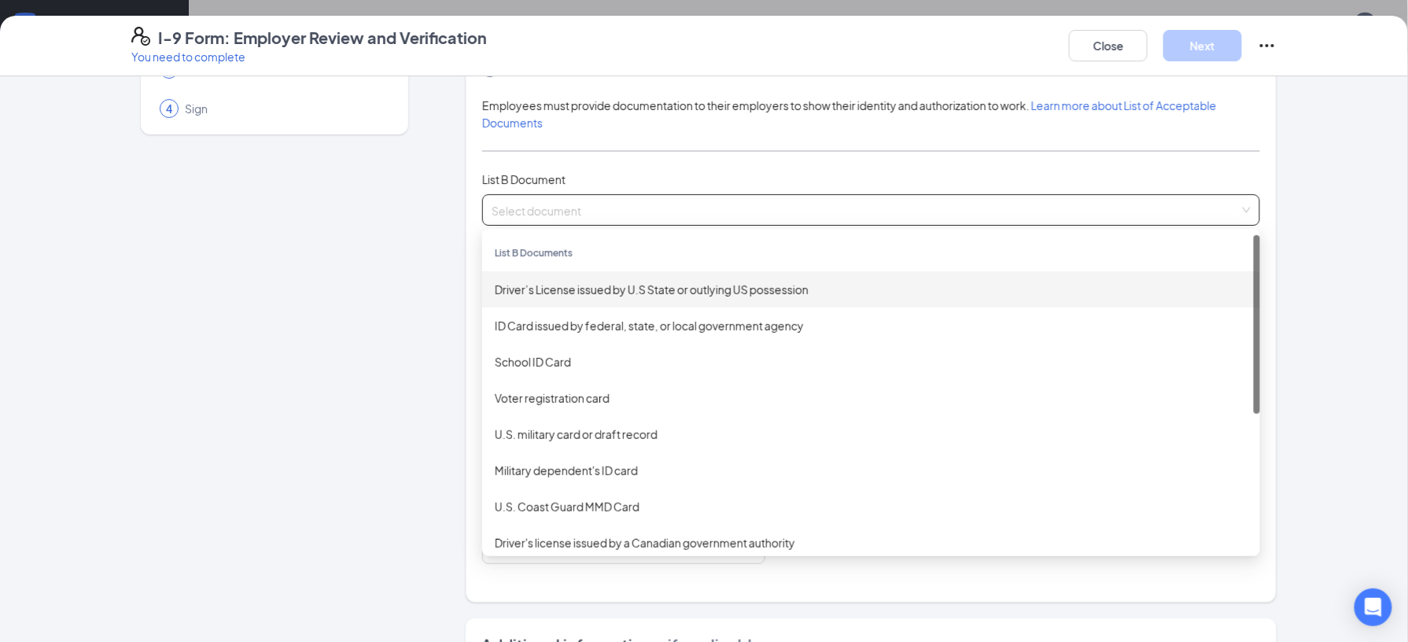
click at [670, 286] on div "Driver’s License issued by U.S State or outlying US possession" at bounding box center [871, 289] width 753 height 17
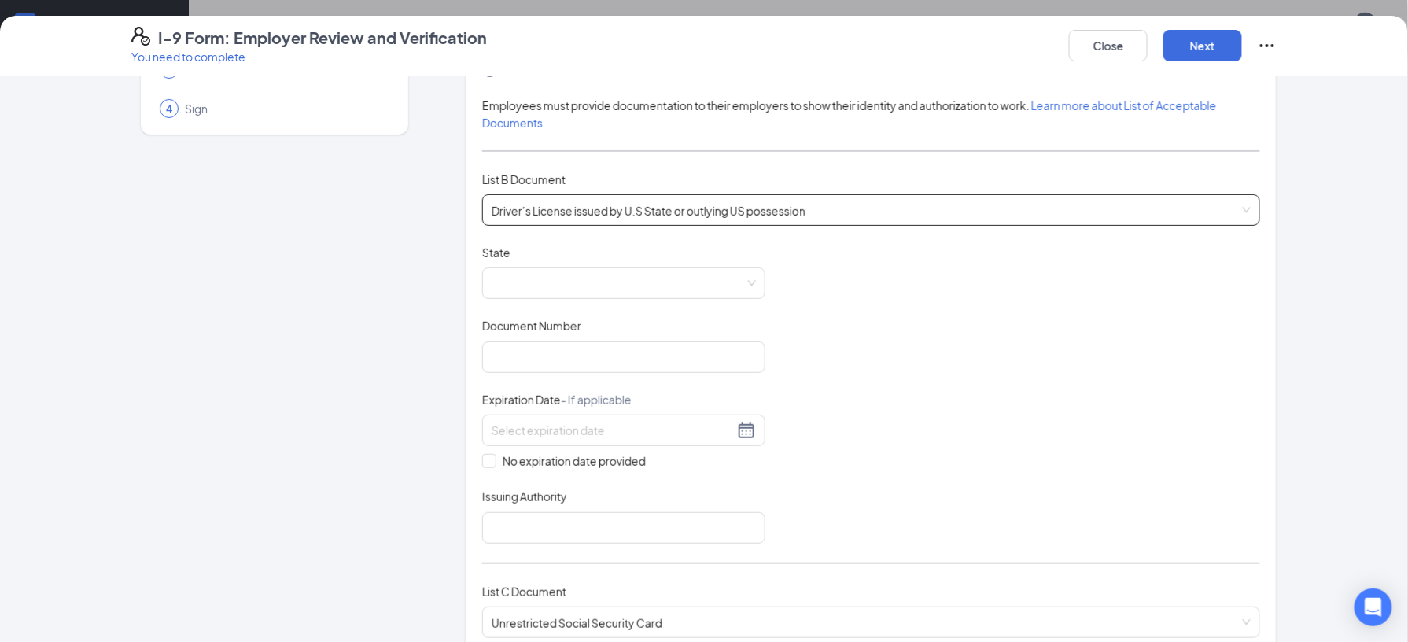
click at [670, 286] on span at bounding box center [624, 283] width 264 height 30
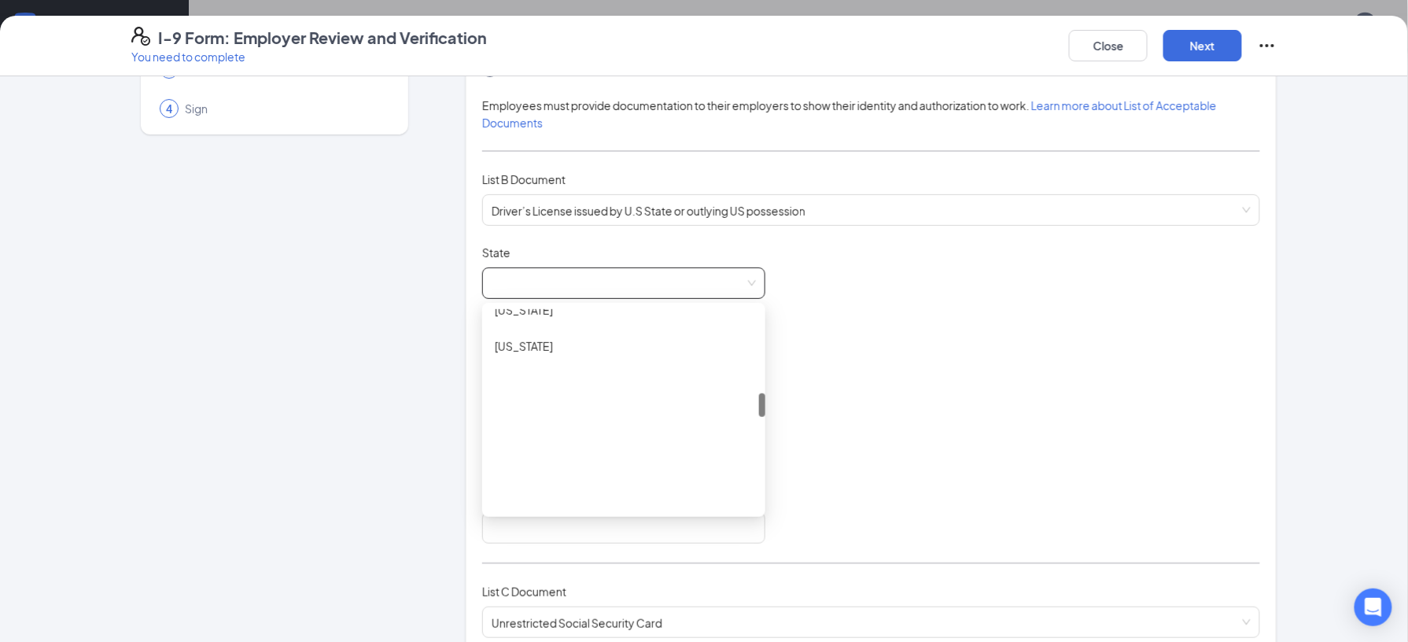
scroll to position [963, 0]
drag, startPoint x: 756, startPoint y: 324, endPoint x: 763, endPoint y: 433, distance: 108.8
click at [763, 433] on div "Document Title Driver’s License issued by U.S State or outlying US possession S…" at bounding box center [871, 394] width 778 height 299
drag, startPoint x: 752, startPoint y: 432, endPoint x: 756, endPoint y: 467, distance: 35.6
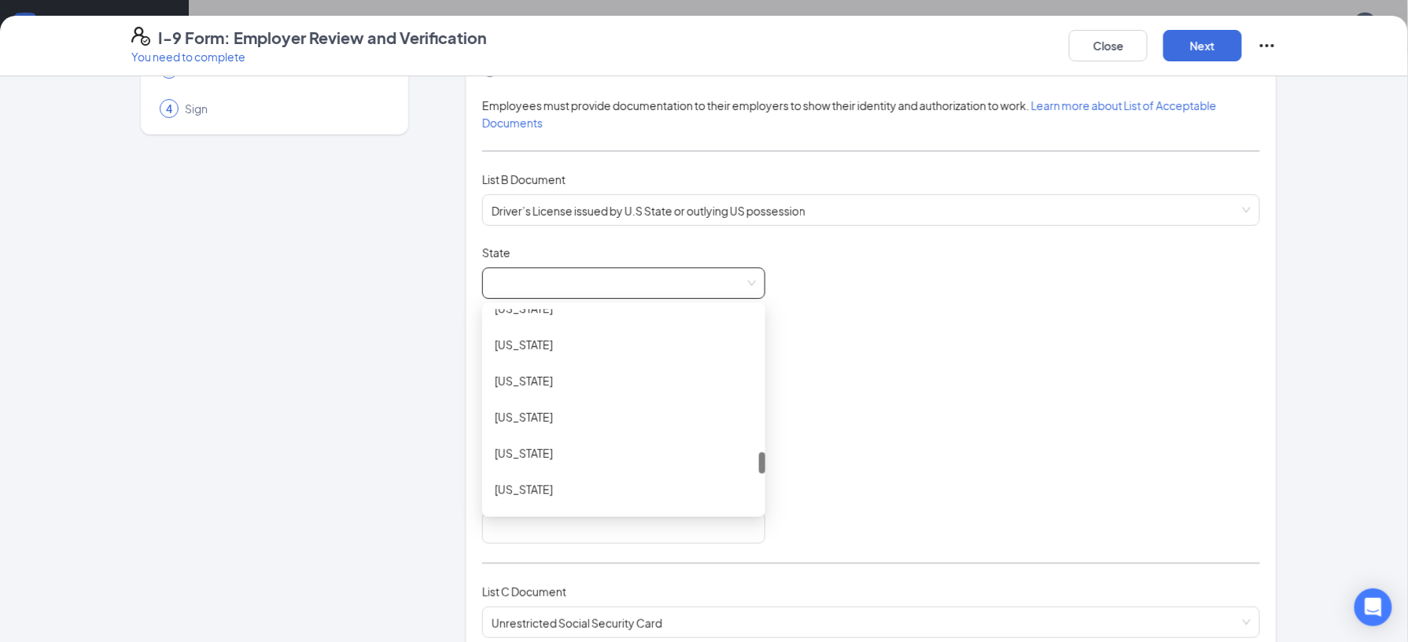
click at [759, 467] on div at bounding box center [762, 462] width 6 height 21
click at [548, 378] on div "Oklahoma" at bounding box center [624, 380] width 258 height 17
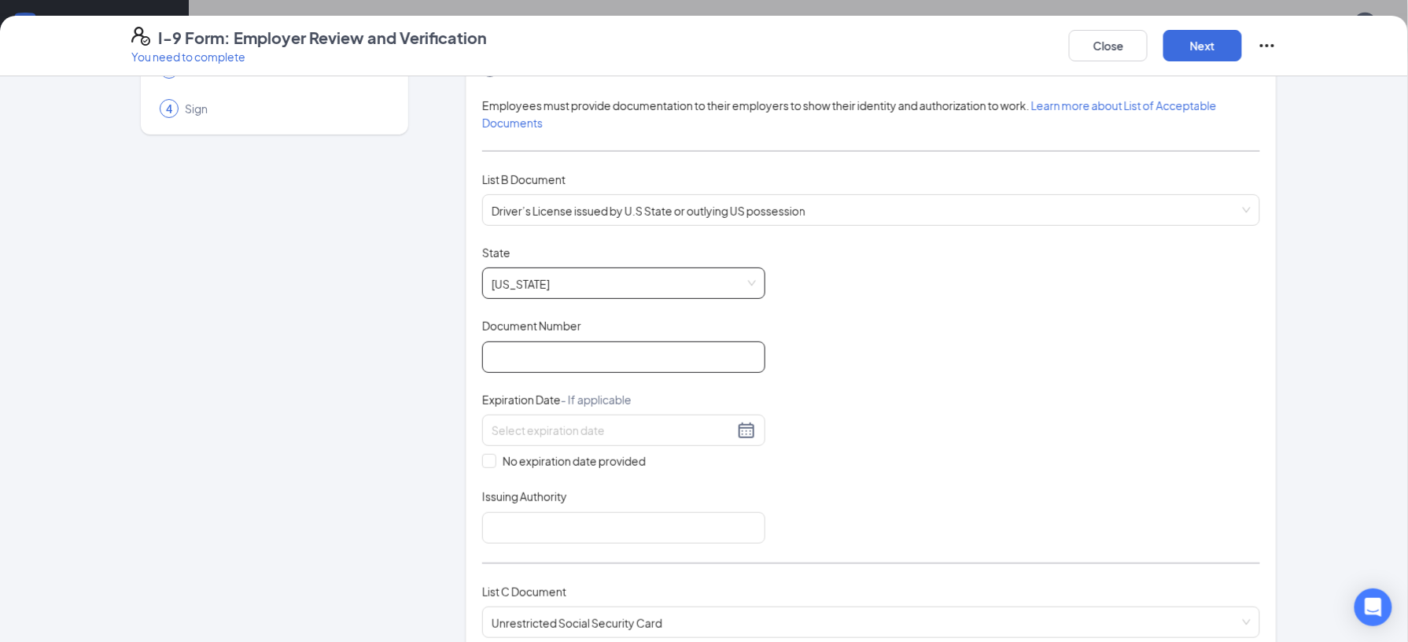
click at [567, 362] on input "Document Number" at bounding box center [623, 357] width 283 height 31
type input "A083256076"
click at [741, 434] on div at bounding box center [624, 430] width 264 height 19
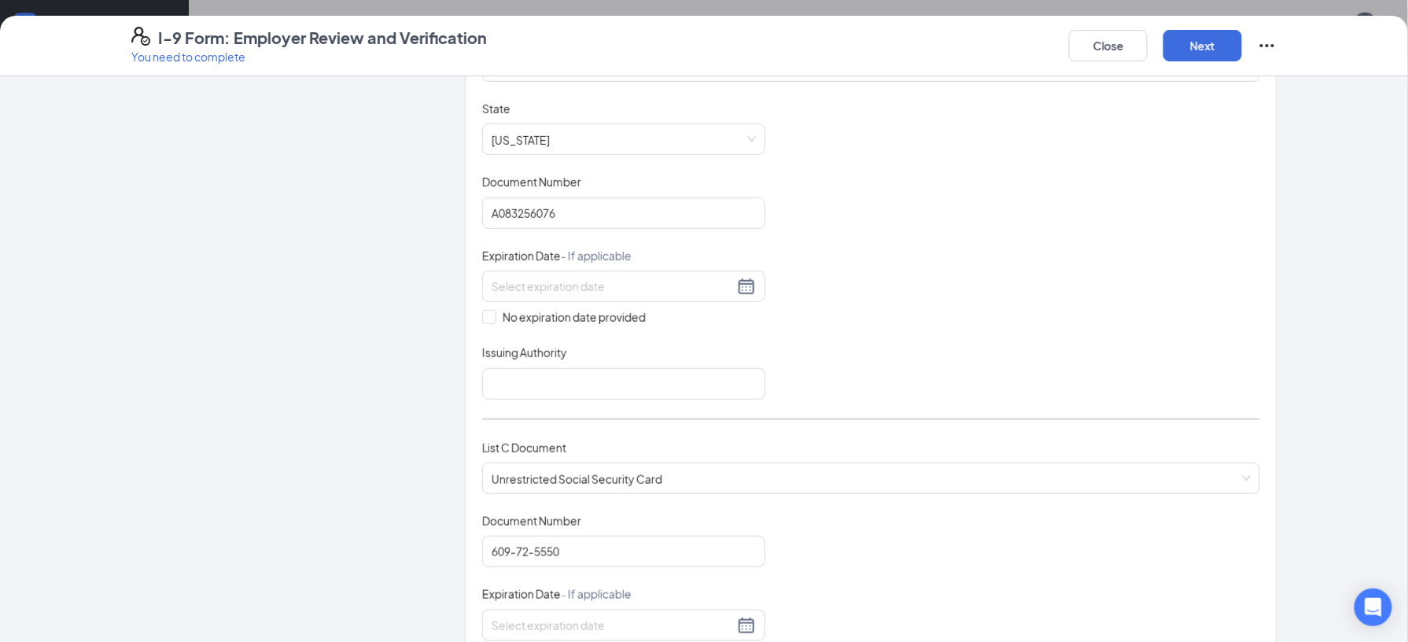
scroll to position [290, 0]
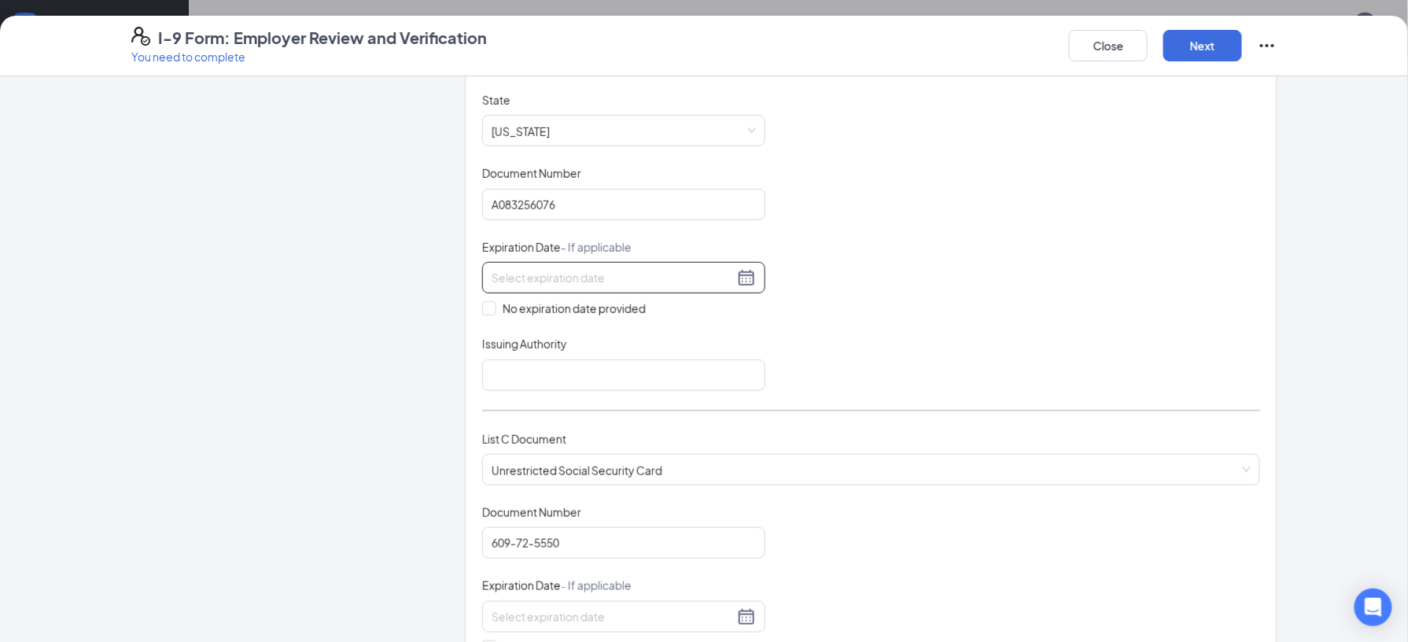
click at [732, 280] on div at bounding box center [624, 277] width 264 height 19
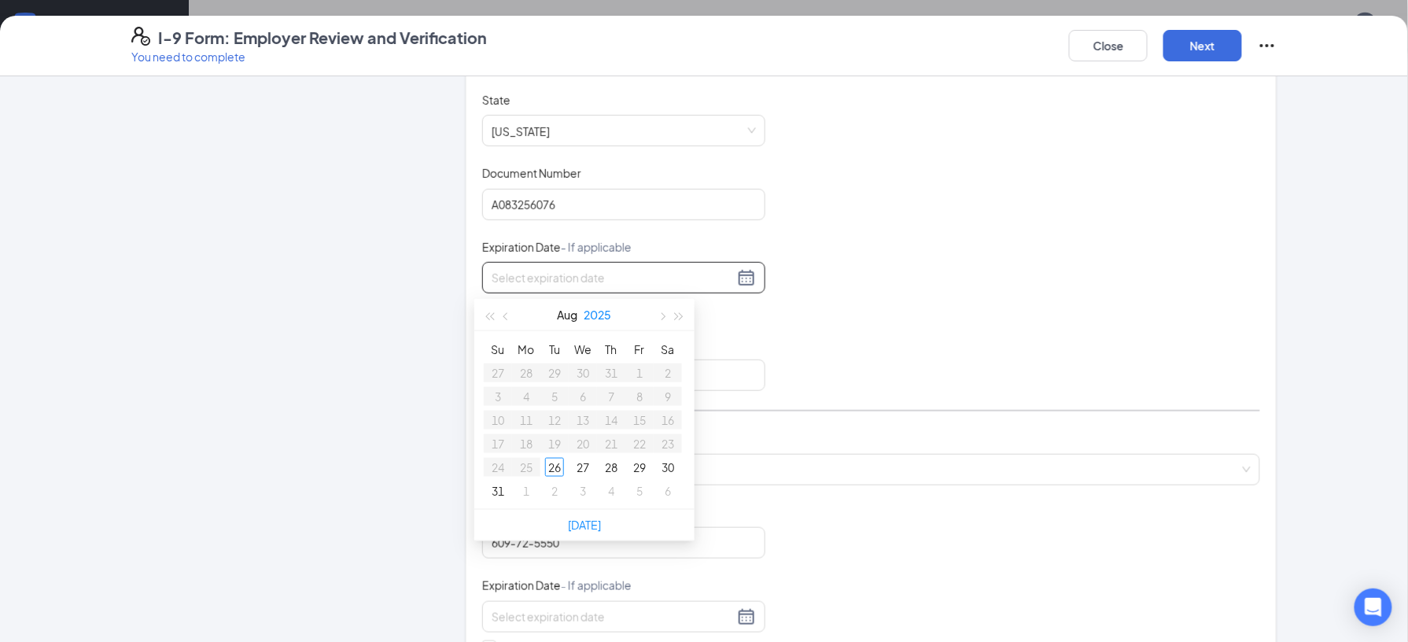
click at [601, 313] on button "2025" at bounding box center [599, 314] width 28 height 31
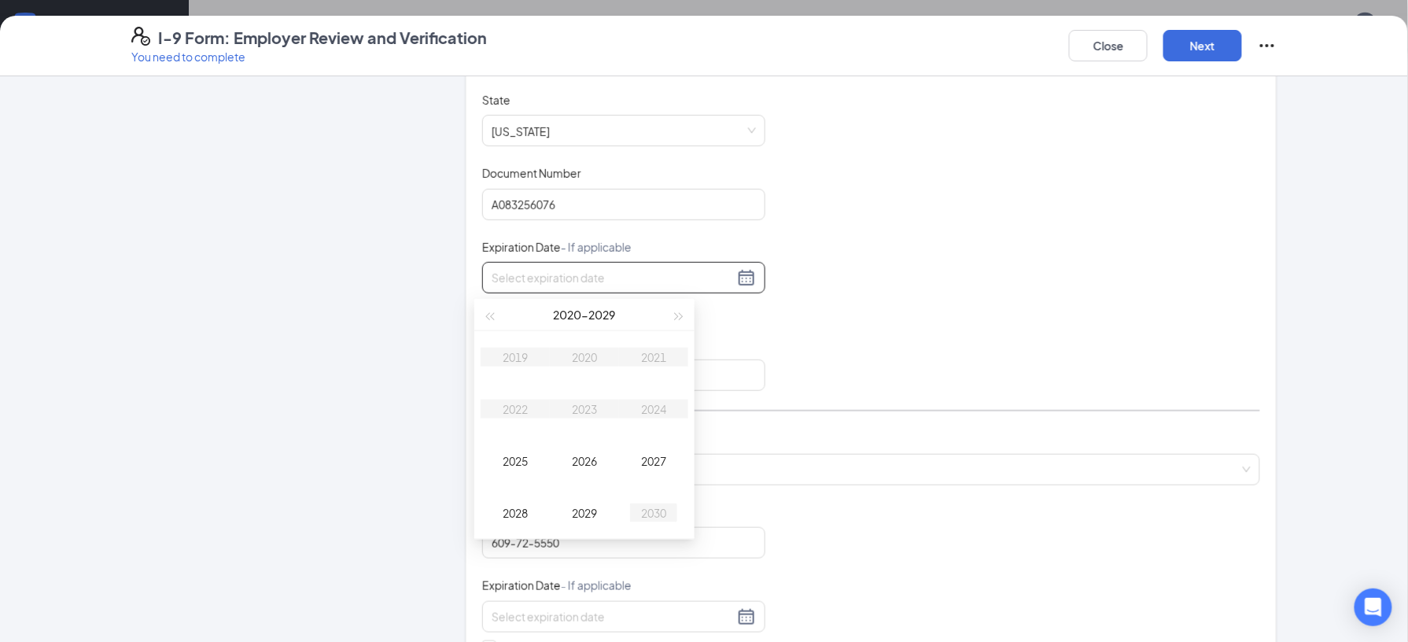
click at [659, 520] on div "2030" at bounding box center [653, 513] width 47 height 19
click at [570, 321] on button "Aug" at bounding box center [567, 314] width 20 height 31
click at [662, 404] on div "Jun" at bounding box center [653, 409] width 47 height 19
type input "06/08/2030"
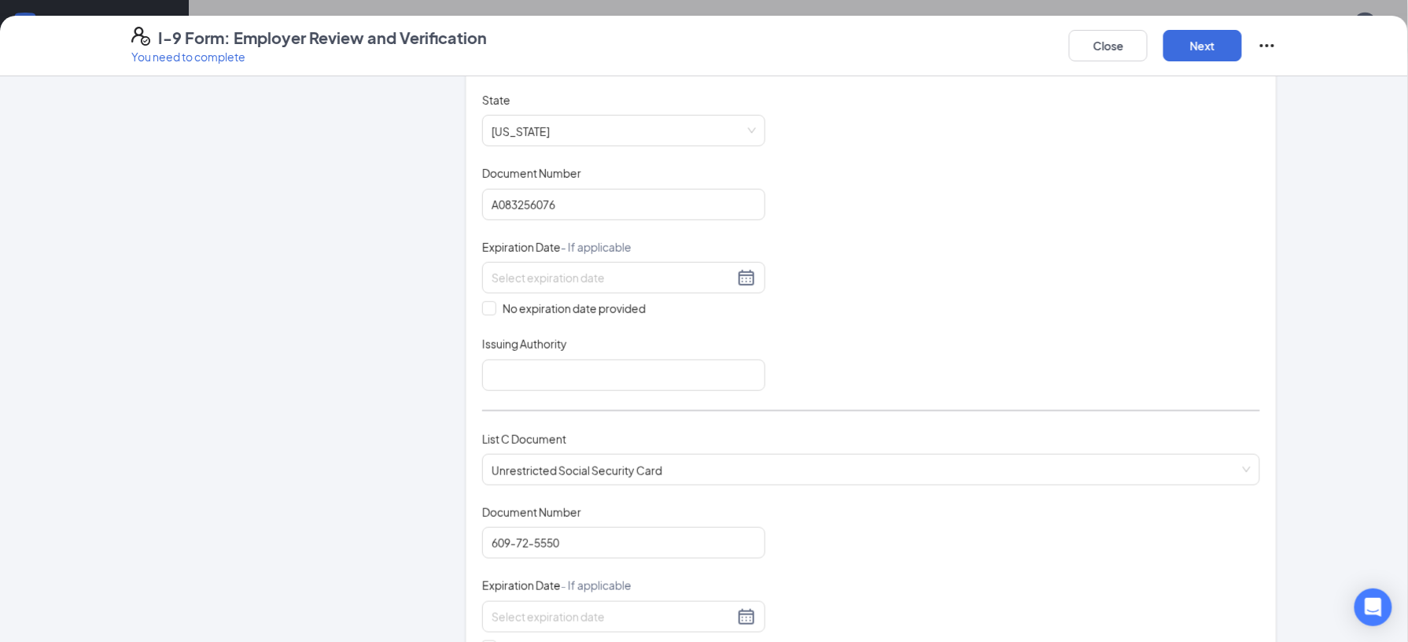
click at [829, 321] on div "Document Title Driver’s License issued by U.S State or outlying US possession S…" at bounding box center [871, 241] width 778 height 299
click at [688, 286] on input at bounding box center [613, 277] width 242 height 17
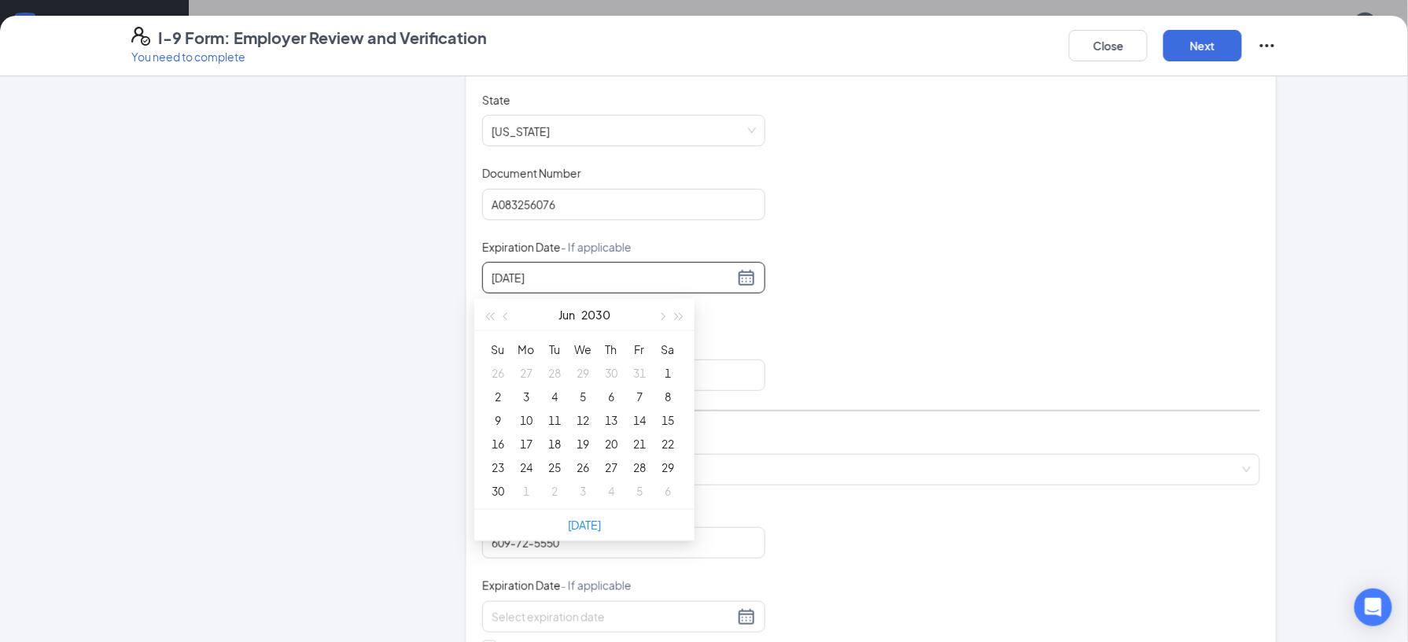
type input "06/30/2025"
click at [844, 325] on div "Document Title Driver’s License issued by U.S State or outlying US possession S…" at bounding box center [871, 241] width 778 height 299
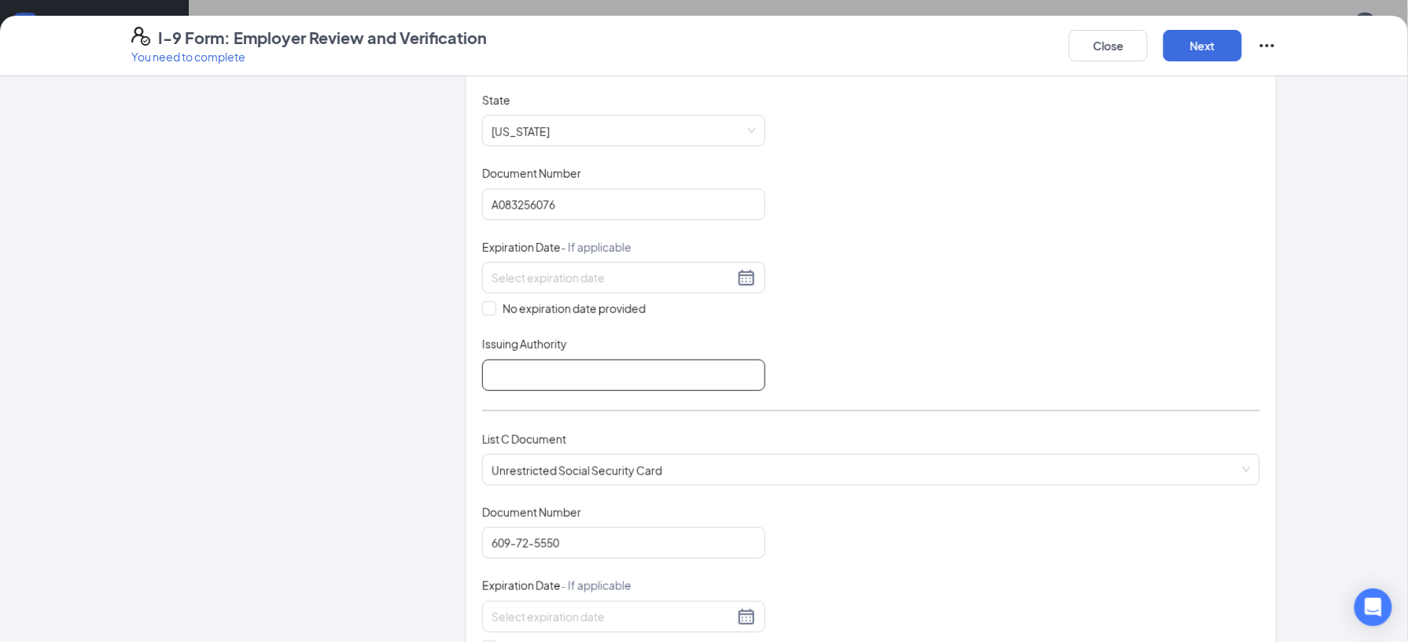
click at [703, 368] on input "Issuing Authority" at bounding box center [623, 375] width 283 height 31
type input "oklahoma"
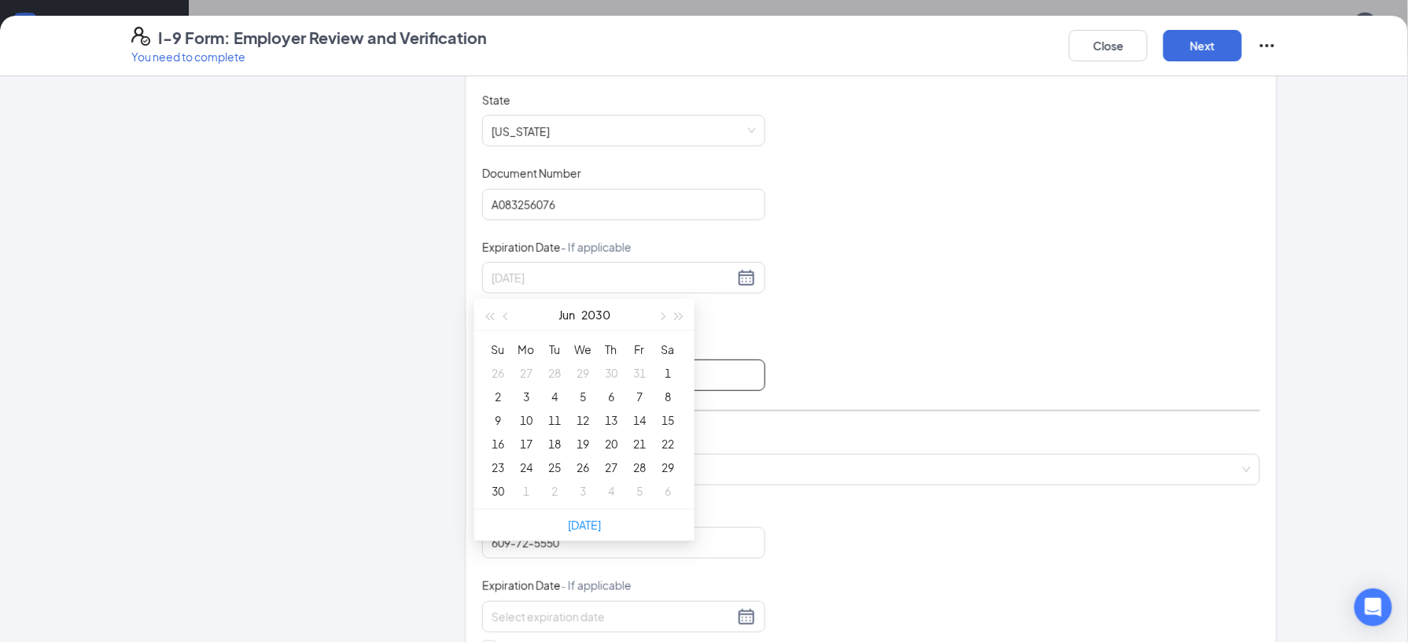
type input "05/31/2030"
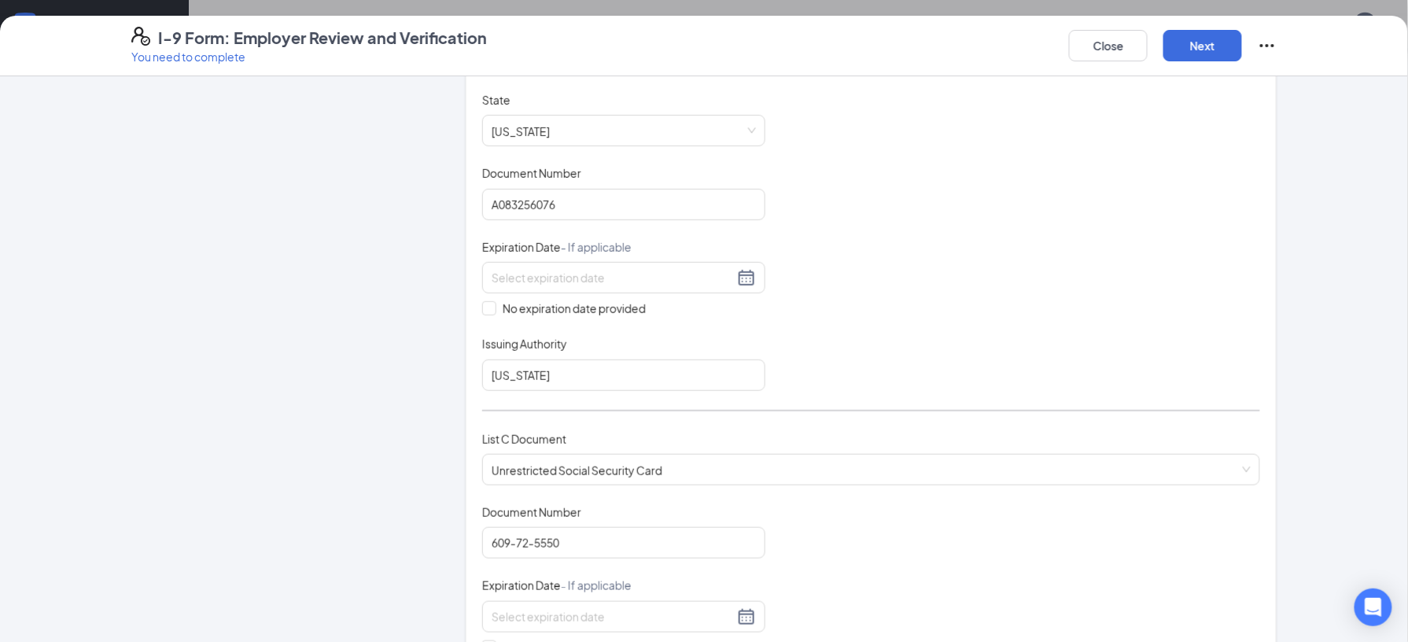
click at [883, 334] on div "Document Title Driver’s License issued by U.S State or outlying US possession S…" at bounding box center [871, 241] width 778 height 299
click at [606, 391] on input "oklahoma" at bounding box center [623, 375] width 283 height 31
type input "o"
type input "OKDMV"
click at [571, 272] on input at bounding box center [613, 277] width 242 height 17
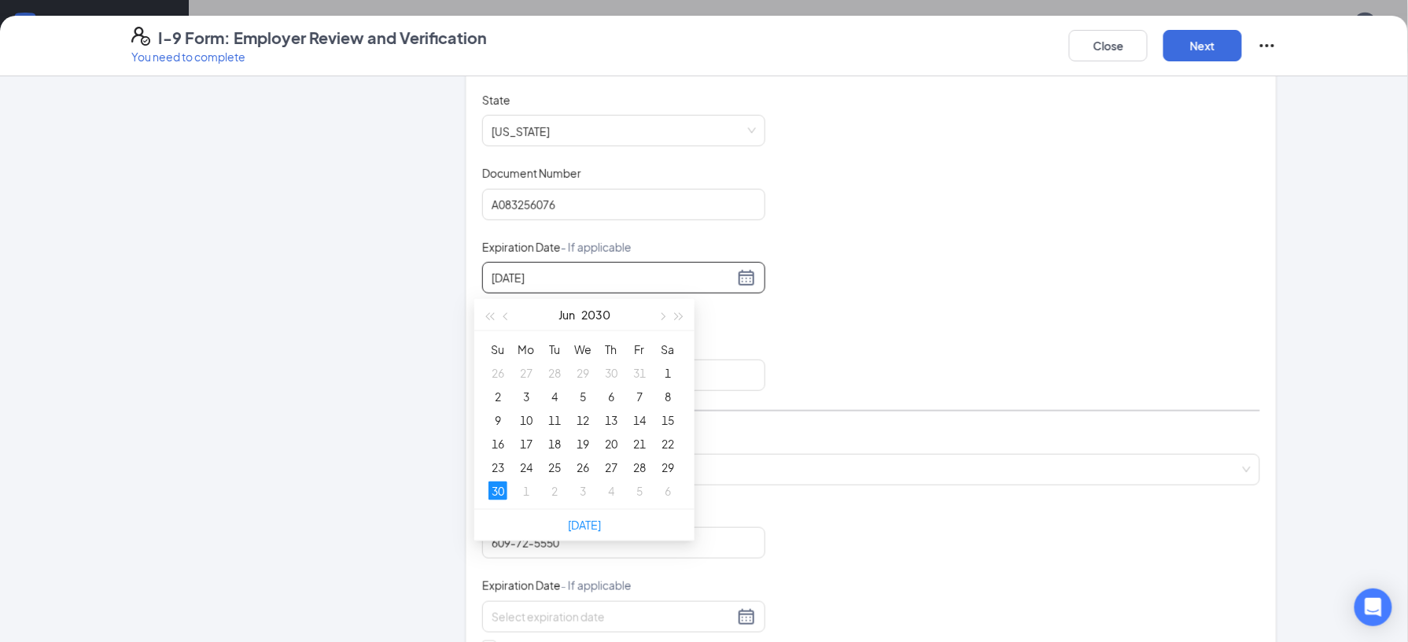
type input "06/30/2030"
click at [911, 274] on div "Document Title Driver’s License issued by U.S State or outlying US possession S…" at bounding box center [871, 241] width 778 height 299
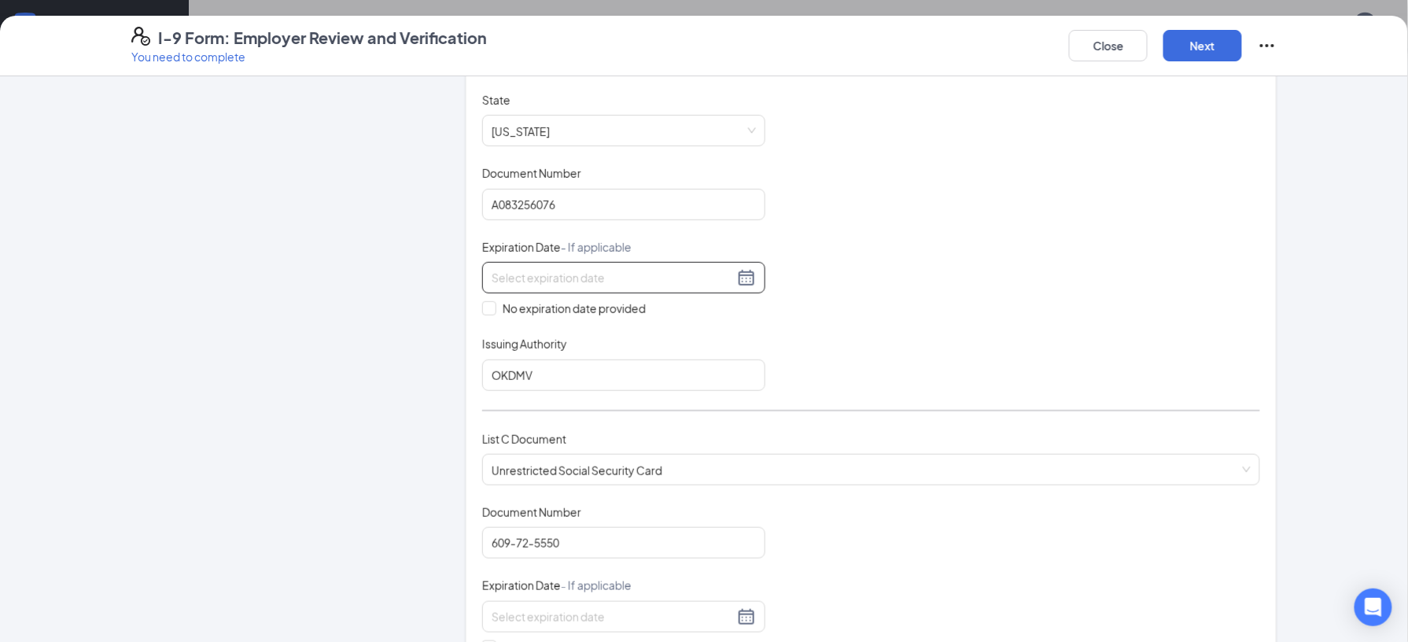
click at [740, 287] on div at bounding box center [624, 277] width 264 height 19
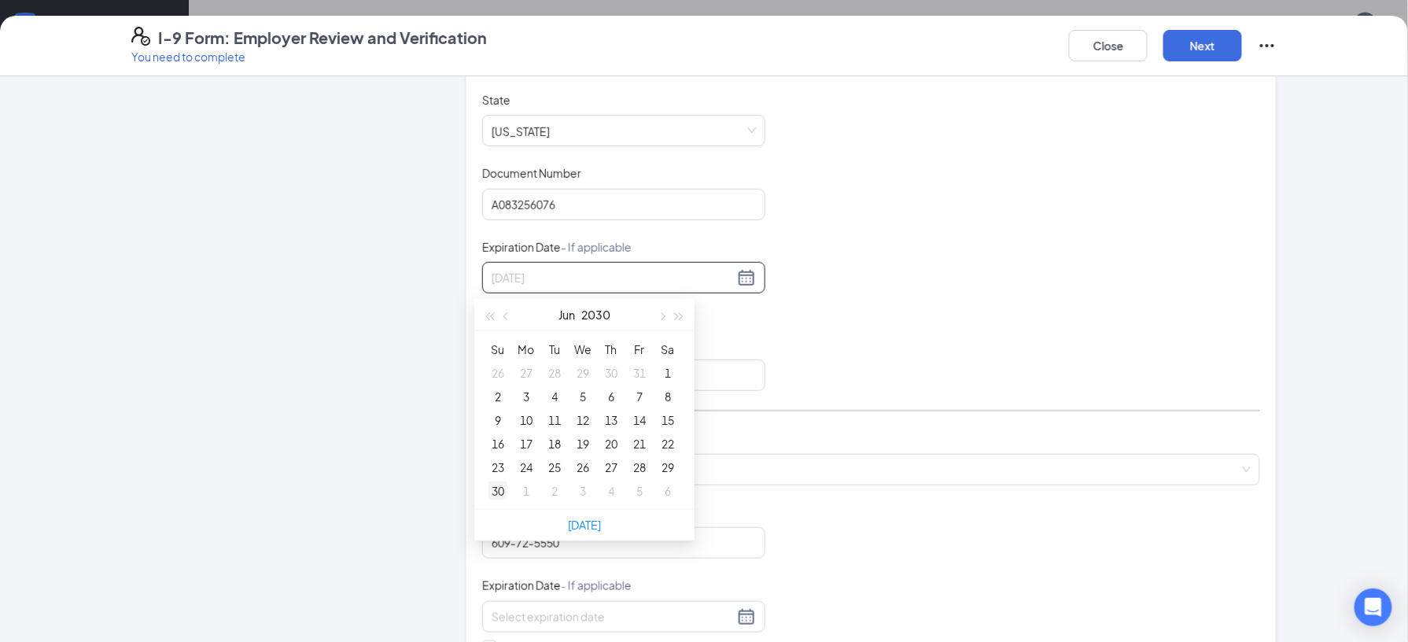
type input "06/30/2030"
click at [499, 491] on div "30" at bounding box center [498, 491] width 19 height 19
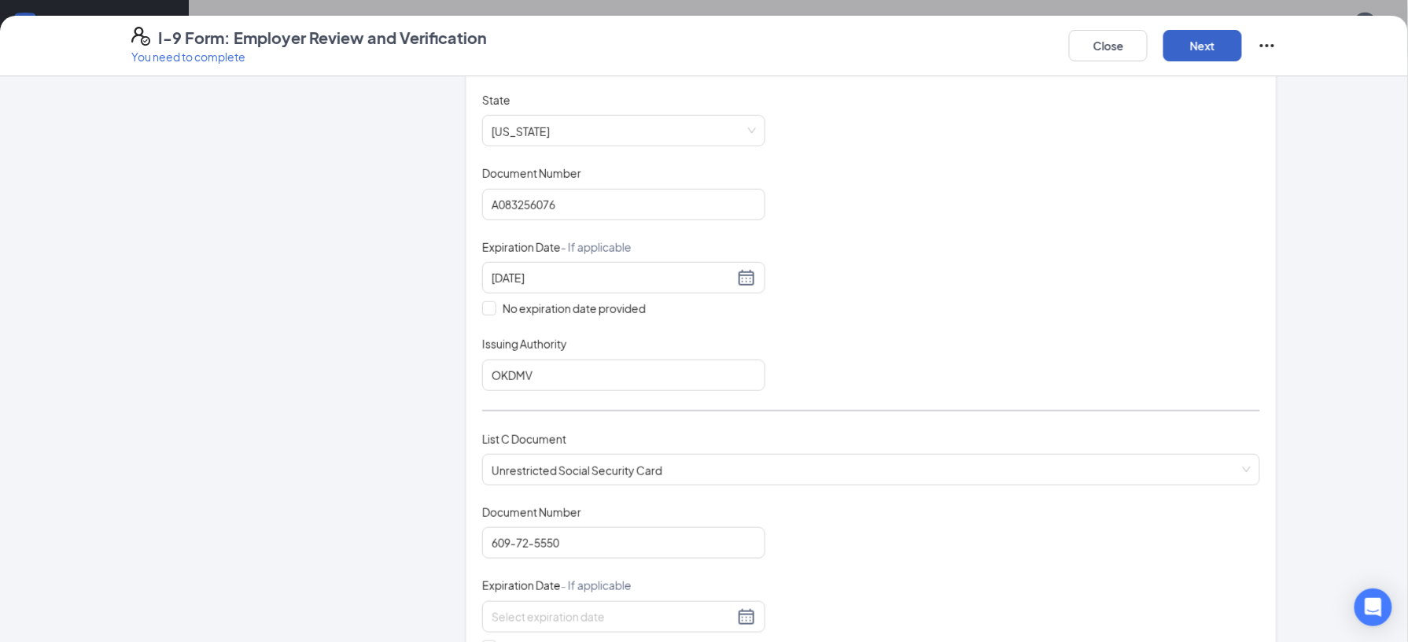
click at [1202, 47] on button "Next" at bounding box center [1203, 45] width 79 height 31
click at [600, 618] on input at bounding box center [613, 616] width 242 height 17
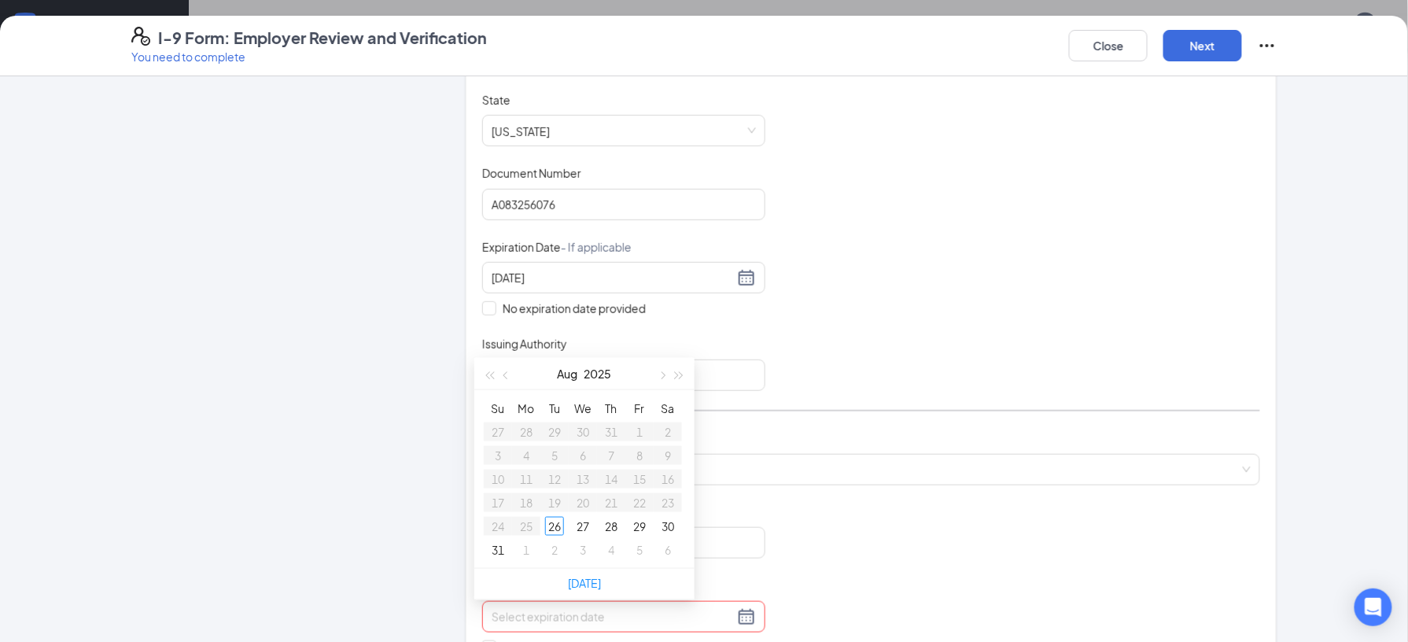
click at [511, 621] on input at bounding box center [613, 616] width 242 height 17
type input "11/18/2013"
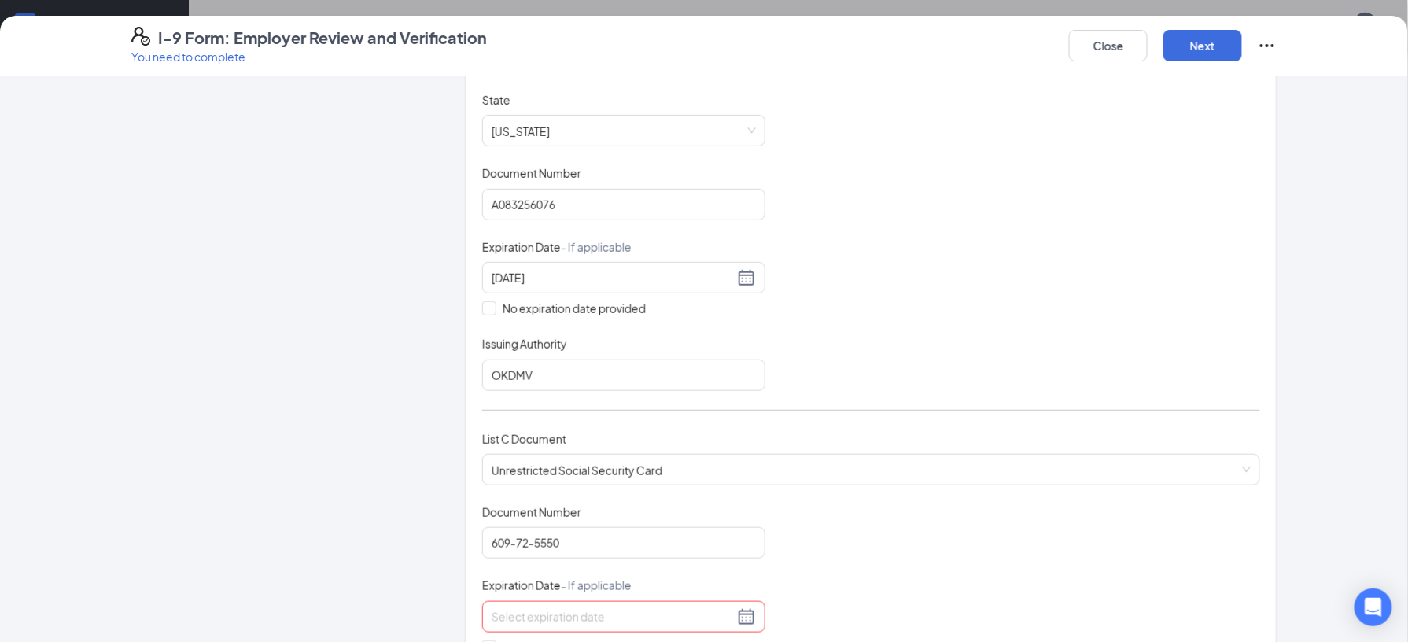
click at [895, 595] on div "Document Title Unrestricted Social Security Card Document Number 609-72-5550 Ex…" at bounding box center [871, 624] width 778 height 241
click at [740, 615] on div at bounding box center [624, 616] width 264 height 19
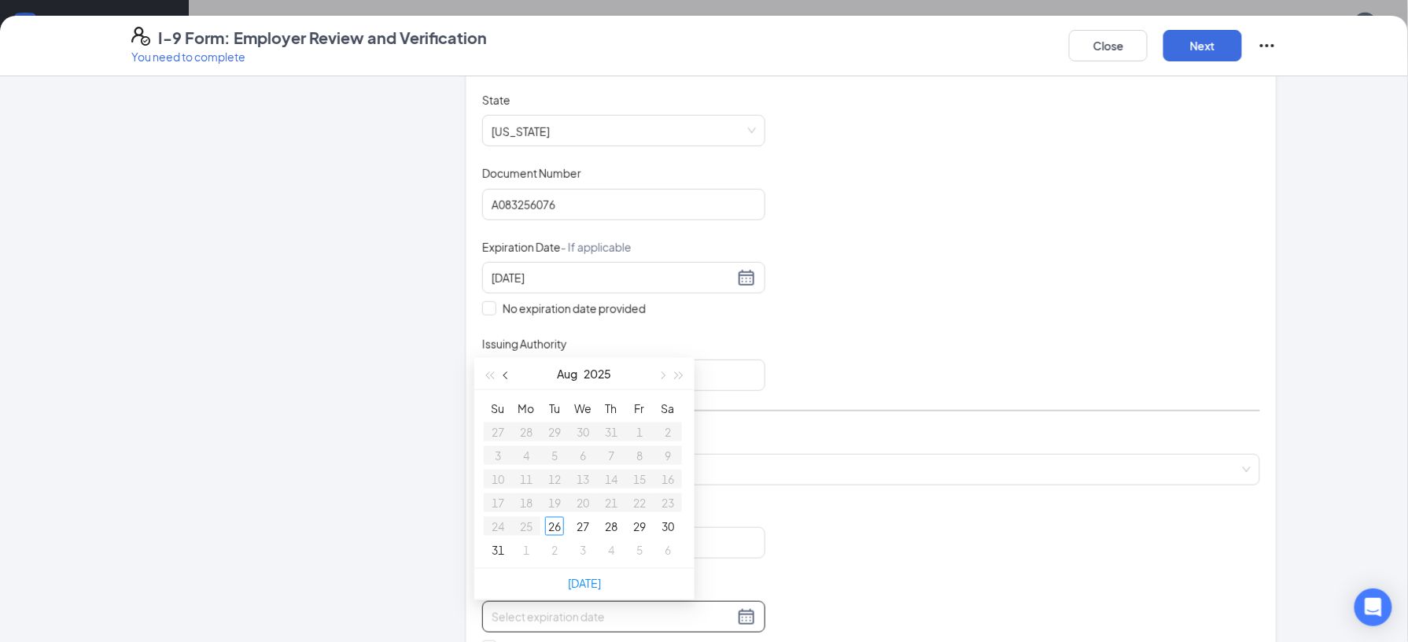
click at [504, 375] on span "button" at bounding box center [508, 376] width 8 height 8
click at [607, 372] on button "2025" at bounding box center [596, 373] width 28 height 31
type input "06/26/2026"
click at [492, 375] on span "button" at bounding box center [489, 379] width 8 height 8
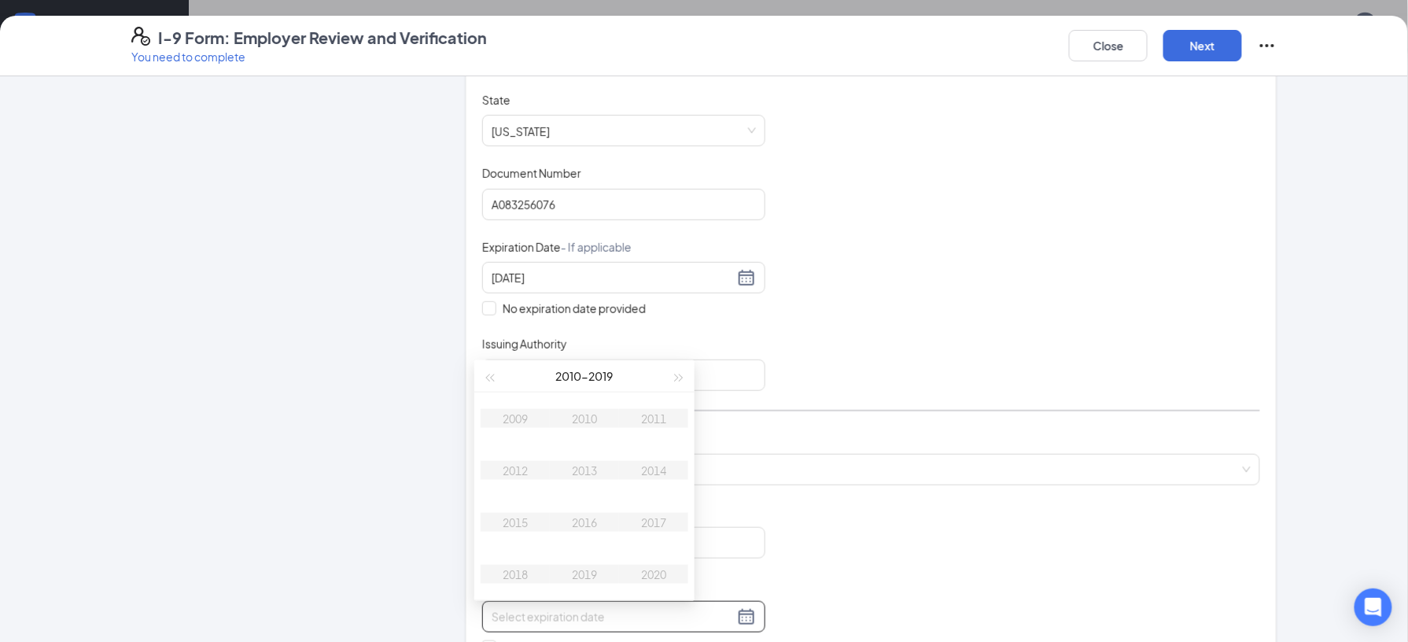
click at [581, 467] on table "2009 2010 2011 2012 2013 2014 2015 2016 2017 2018 2019 2020" at bounding box center [585, 497] width 208 height 208
click at [581, 472] on table "2009 2010 2011 2012 2013 2014 2015 2016 2017 2018 2019 2020" at bounding box center [585, 497] width 208 height 208
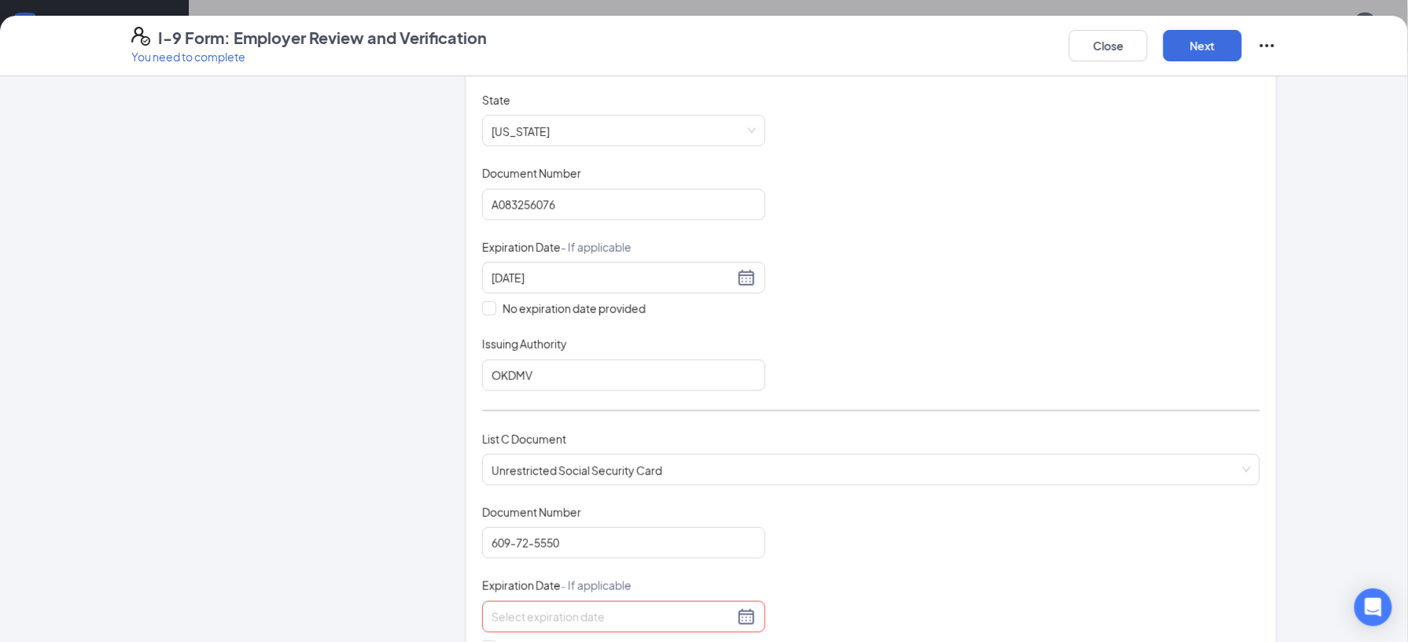
click at [910, 325] on div "Document Title Driver’s License issued by U.S State or outlying US possession S…" at bounding box center [871, 241] width 778 height 299
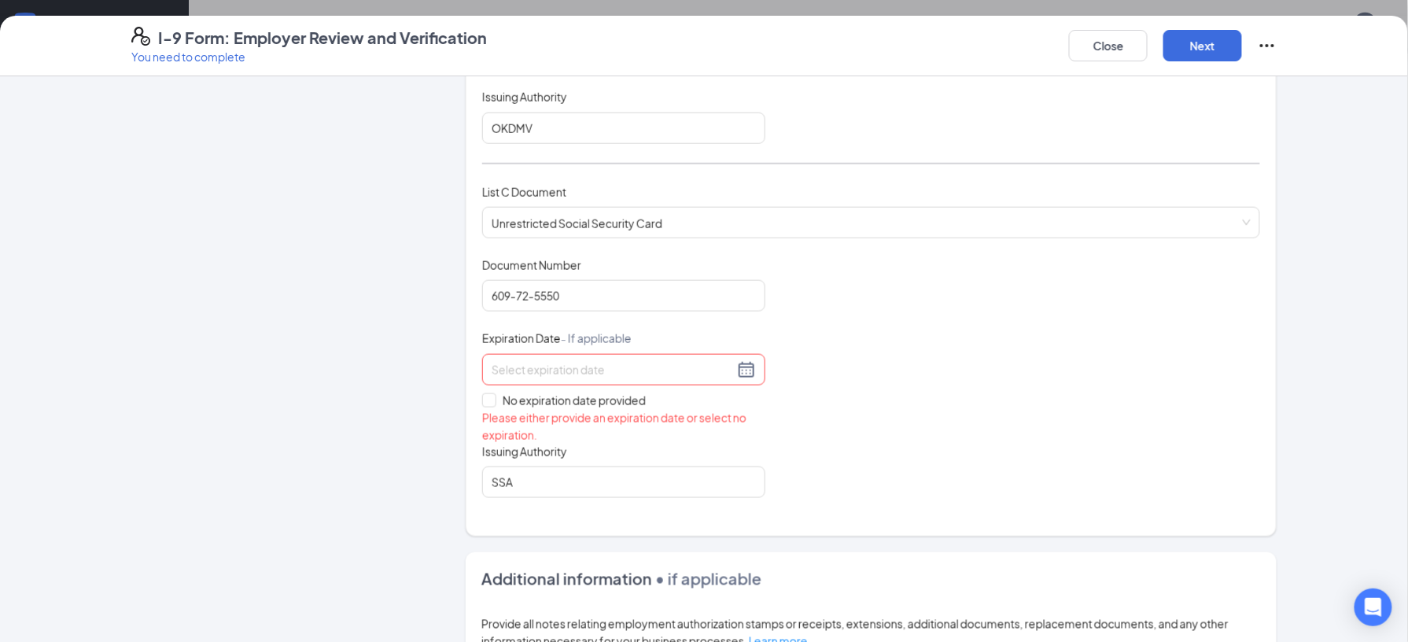
scroll to position [563, 0]
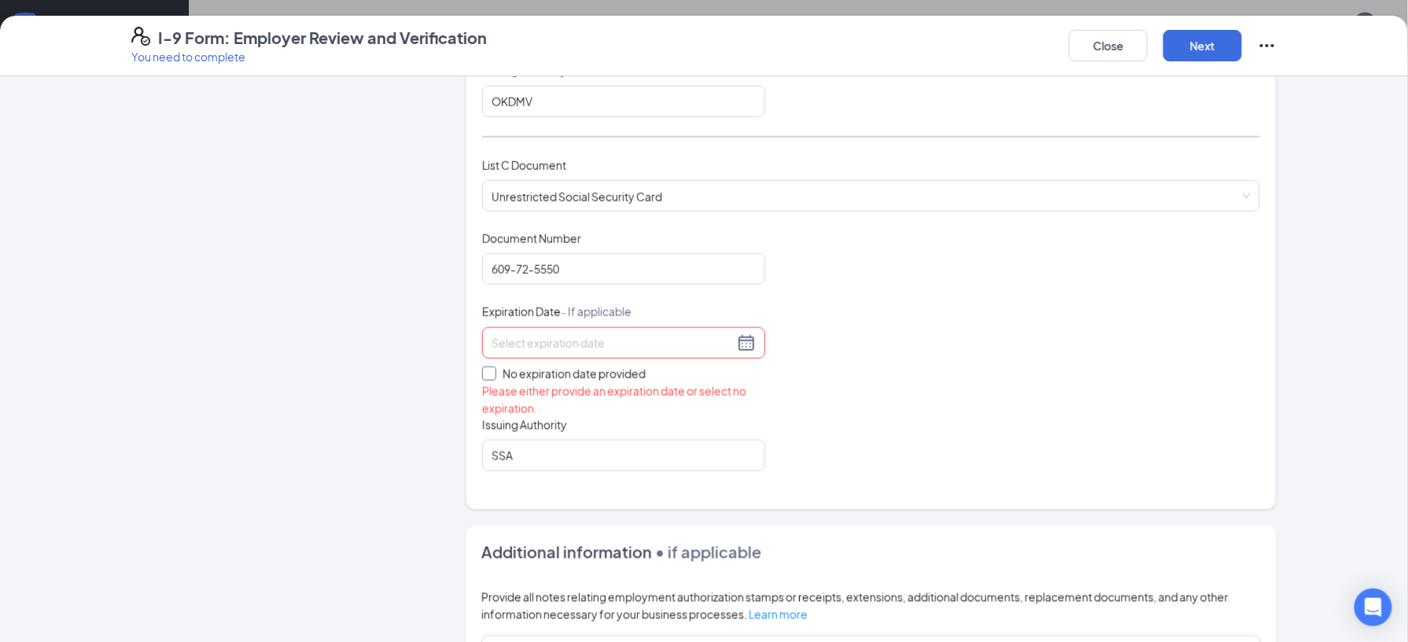
click at [485, 379] on span at bounding box center [489, 374] width 14 height 14
click at [485, 378] on input "No expiration date provided" at bounding box center [487, 372] width 11 height 11
checkbox input "true"
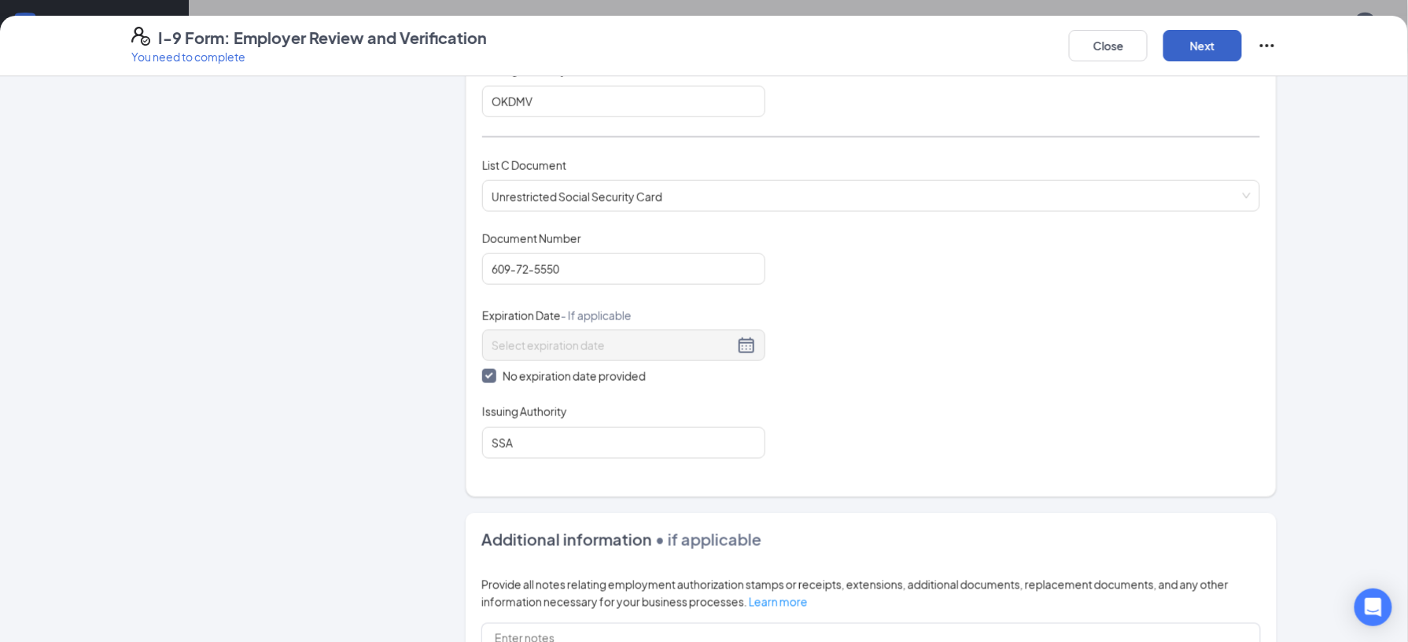
click at [1203, 44] on button "Next" at bounding box center [1203, 45] width 79 height 31
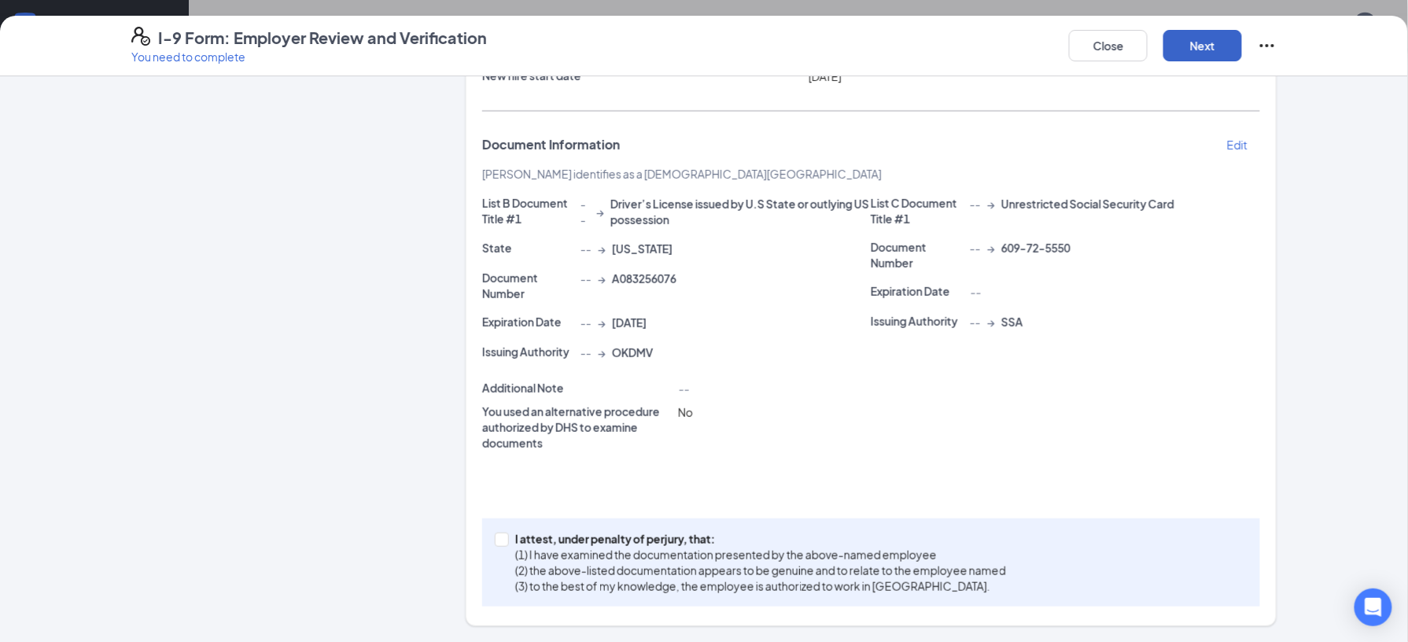
scroll to position [211, 0]
click at [1203, 44] on button "Next" at bounding box center [1203, 45] width 79 height 31
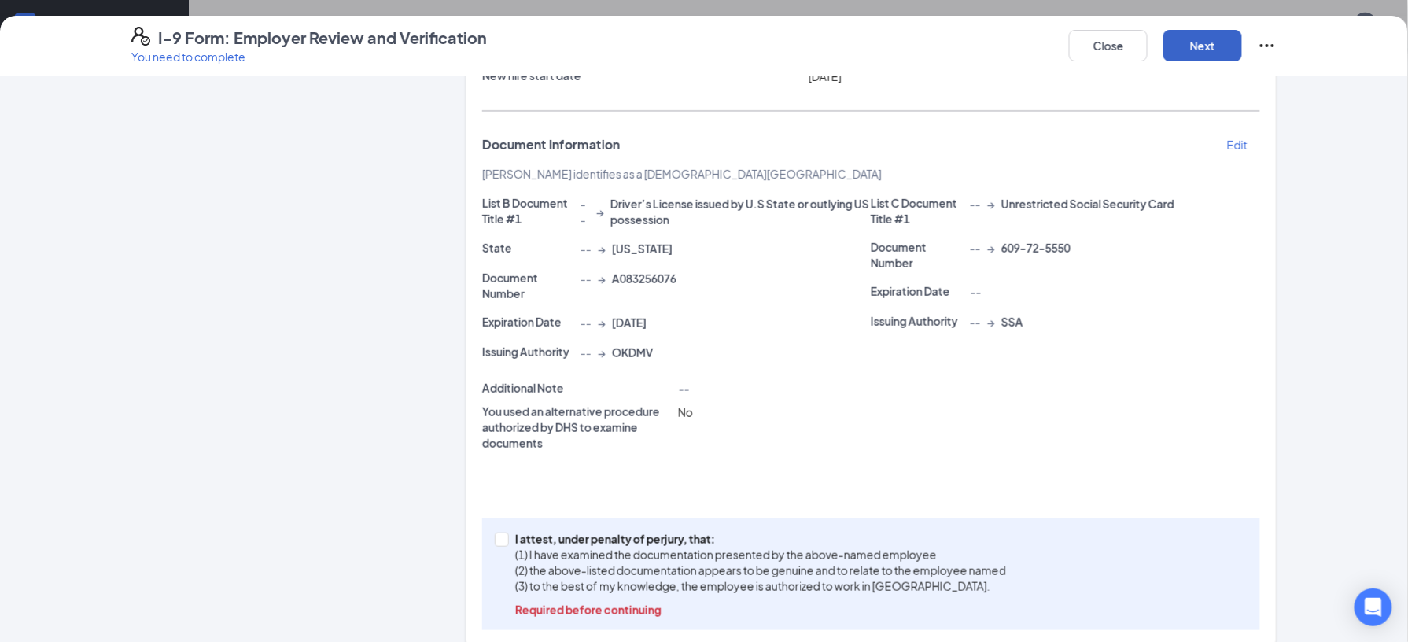
scroll to position [234, 0]
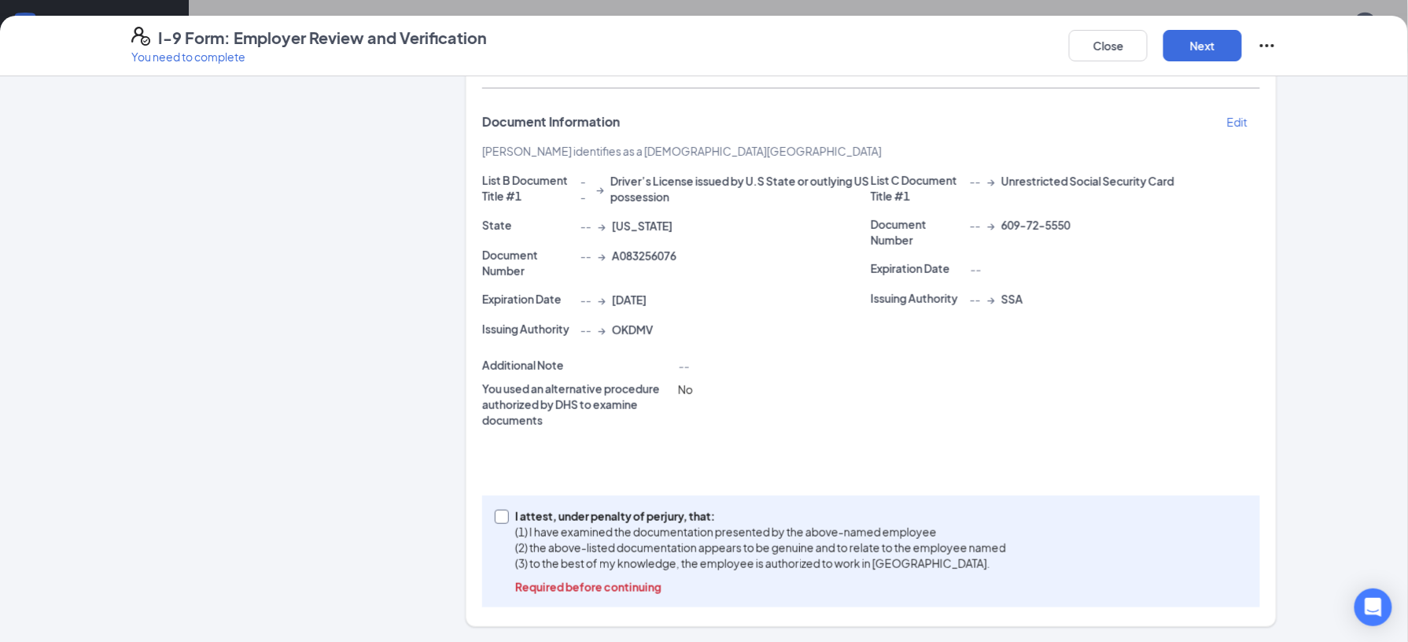
click at [495, 511] on input "I attest, under penalty of perjury, that: (1) I have examined the documentation…" at bounding box center [500, 515] width 11 height 11
checkbox input "true"
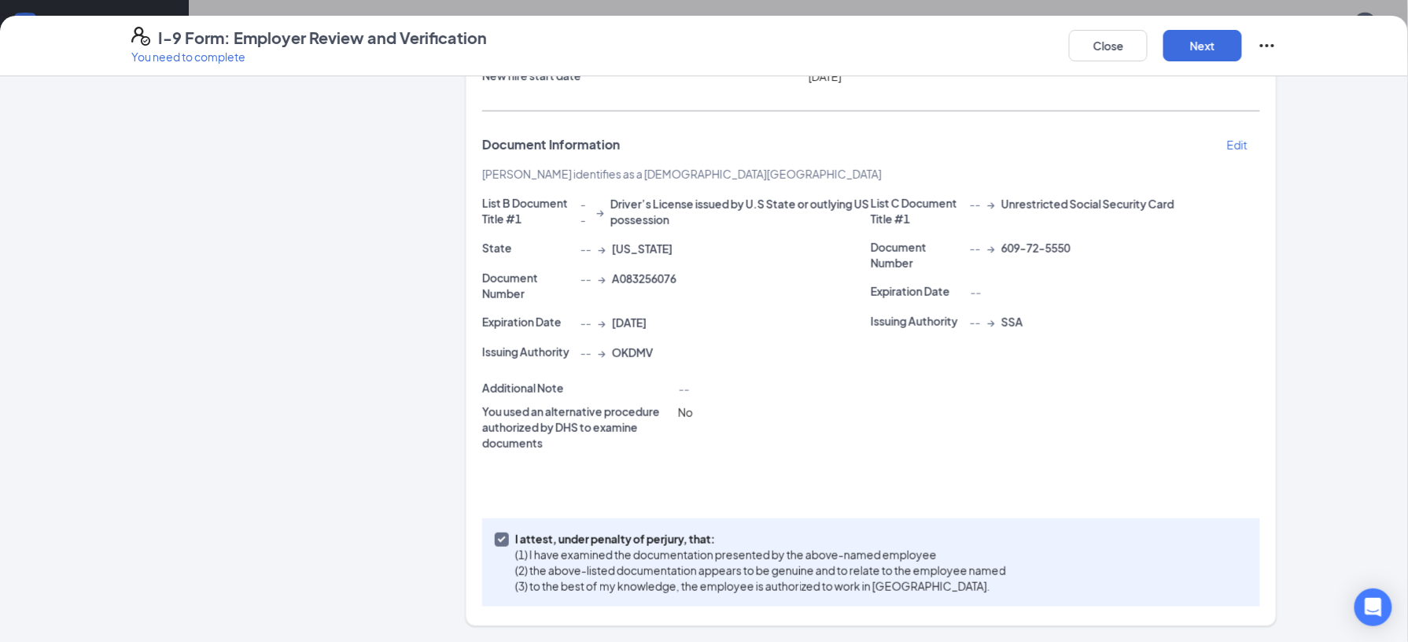
scroll to position [211, 0]
click at [1188, 50] on button "Next" at bounding box center [1203, 45] width 79 height 31
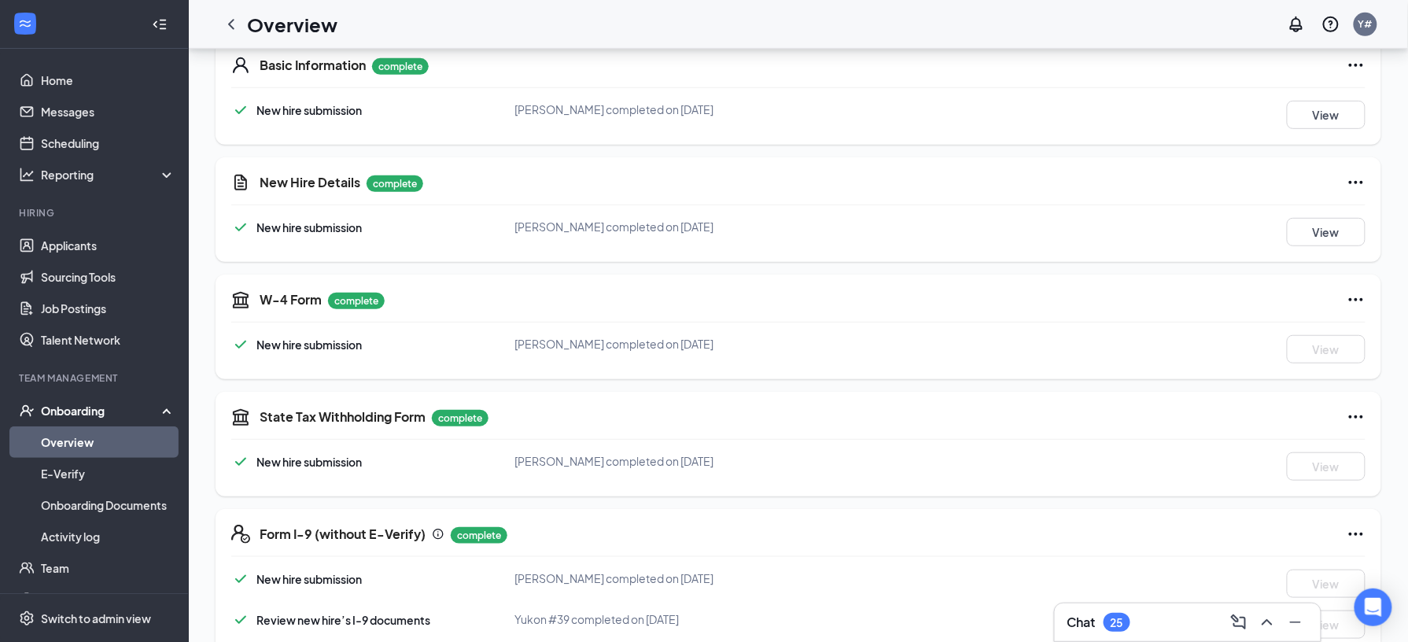
scroll to position [0, 0]
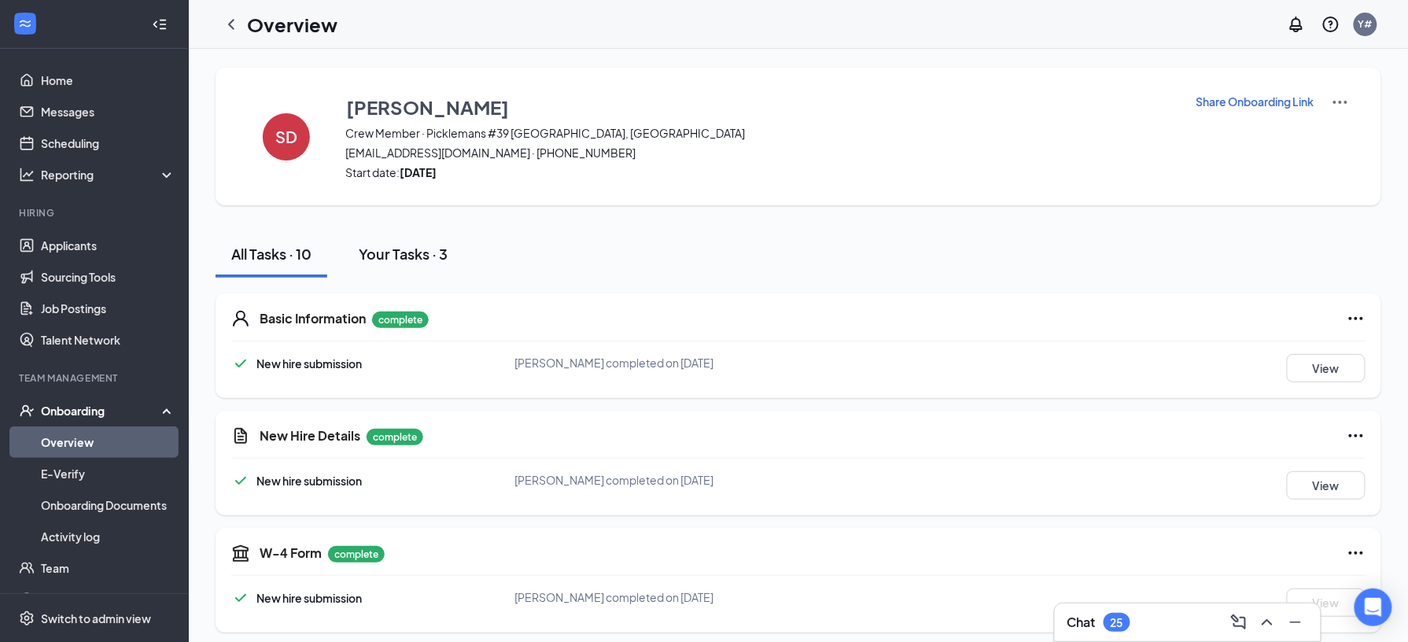
click at [401, 263] on div "Your Tasks · 3" at bounding box center [403, 254] width 89 height 20
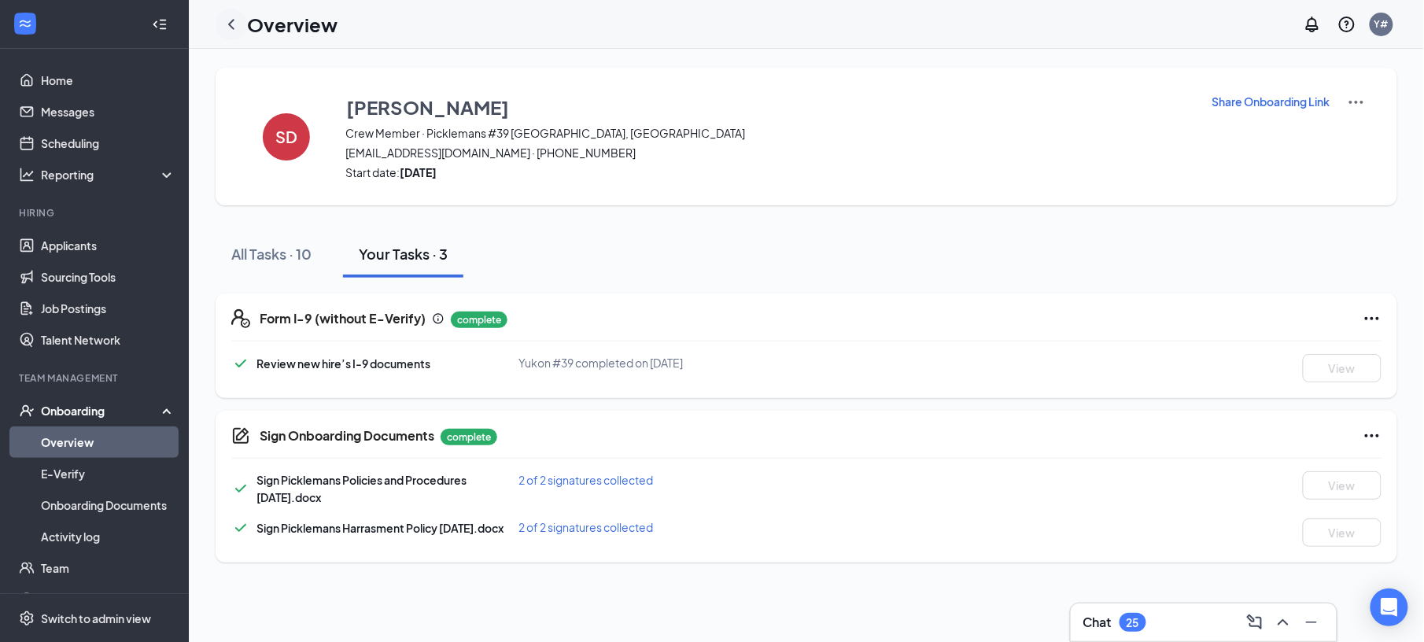
click at [233, 22] on icon "ChevronLeft" at bounding box center [231, 24] width 19 height 19
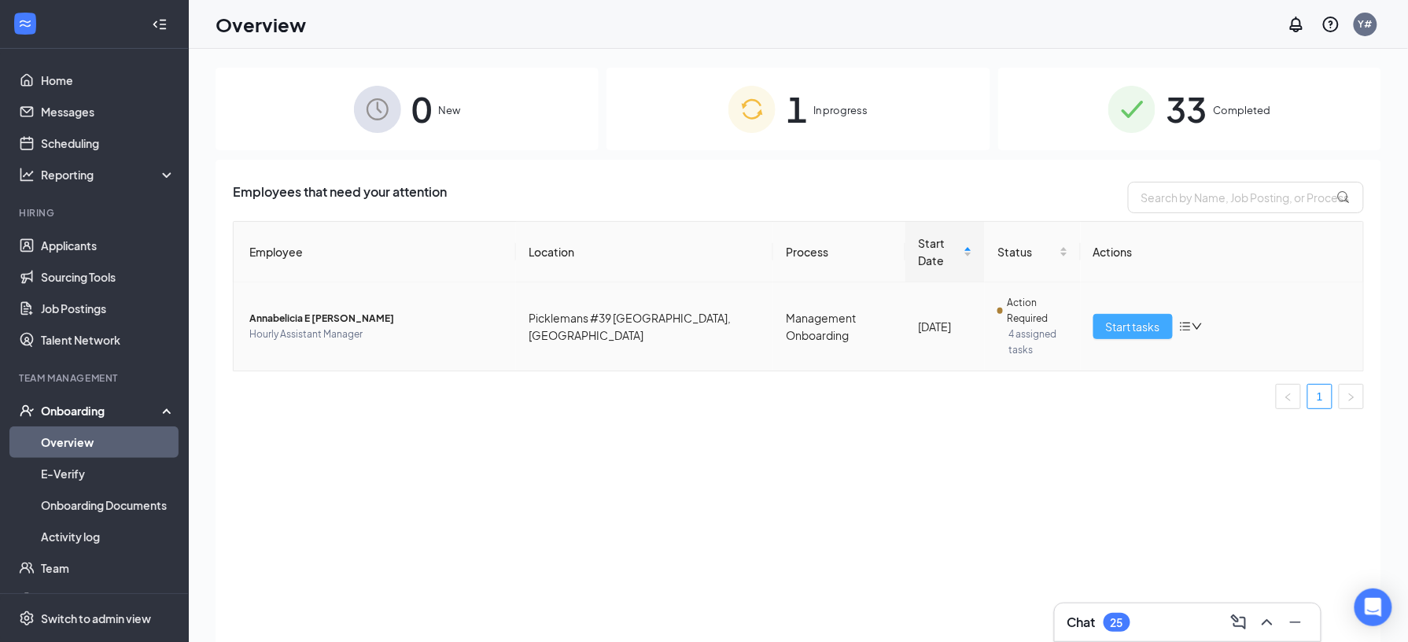
click at [1122, 318] on span "Start tasks" at bounding box center [1133, 326] width 54 height 17
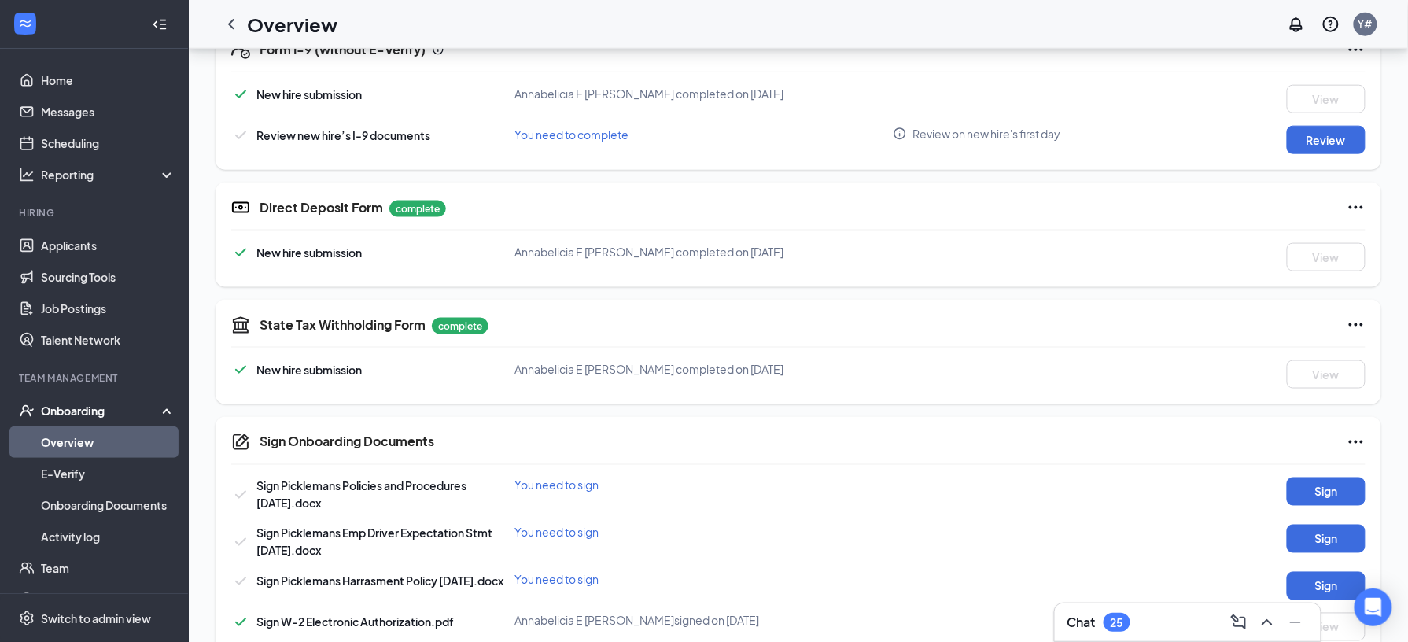
scroll to position [703, 0]
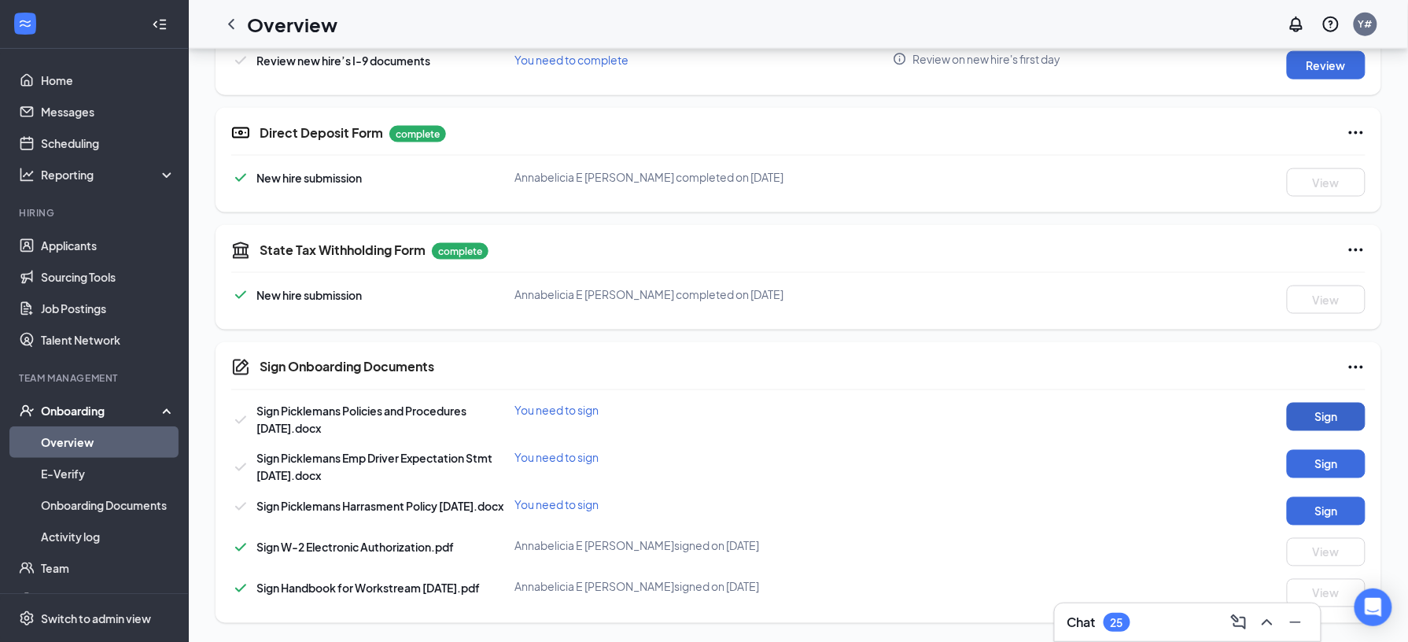
click at [1308, 406] on button "Sign" at bounding box center [1326, 417] width 79 height 28
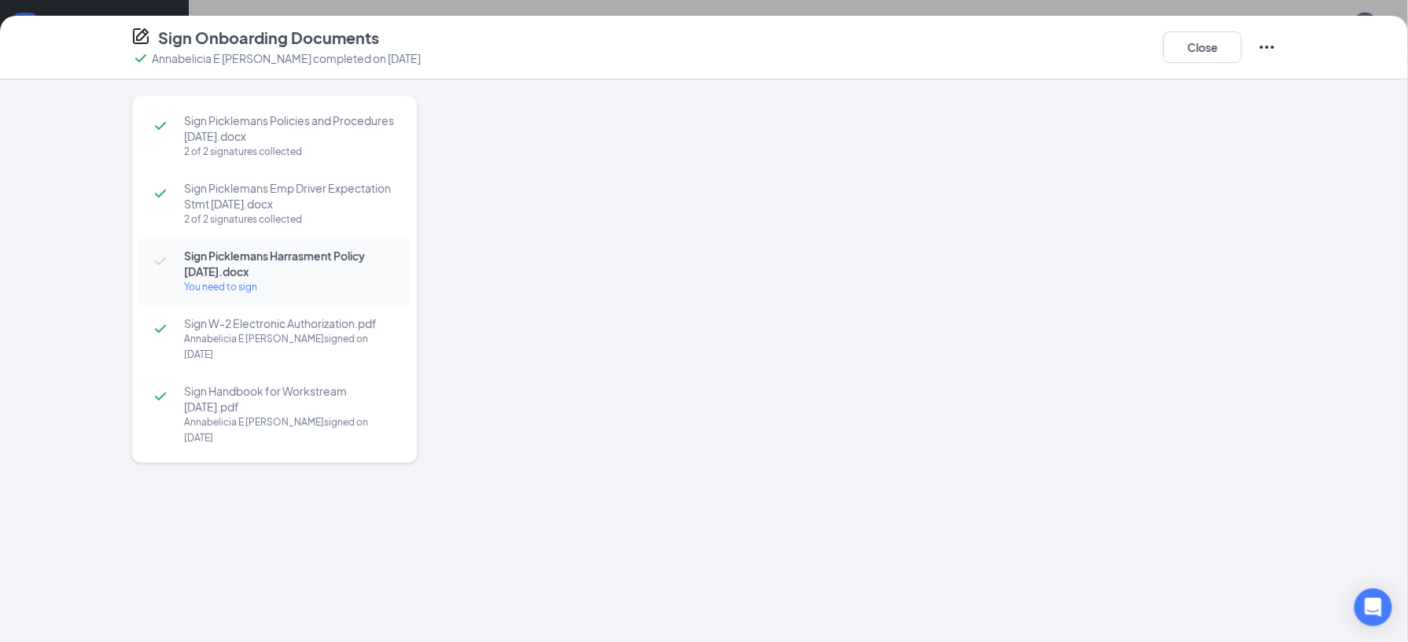
click at [876, 282] on div at bounding box center [871, 331] width 811 height 473
click at [1166, 70] on div "Sign Onboarding Documents Annabelicia E Diede completed on Aug 25, 2025 Close" at bounding box center [704, 48] width 1408 height 64
click at [875, 280] on div "Sign Onboarding Documents Annabelicia E Diede completed on Aug 25, 2025 Close S…" at bounding box center [704, 321] width 1408 height 642
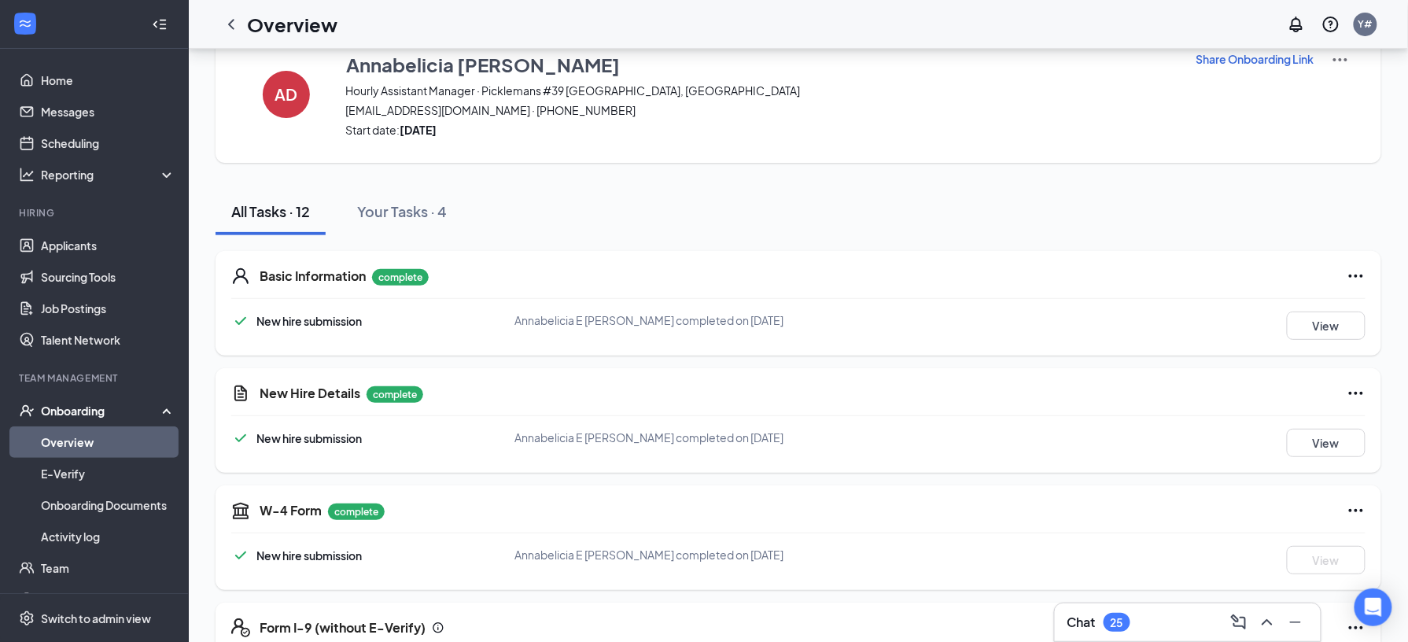
scroll to position [0, 0]
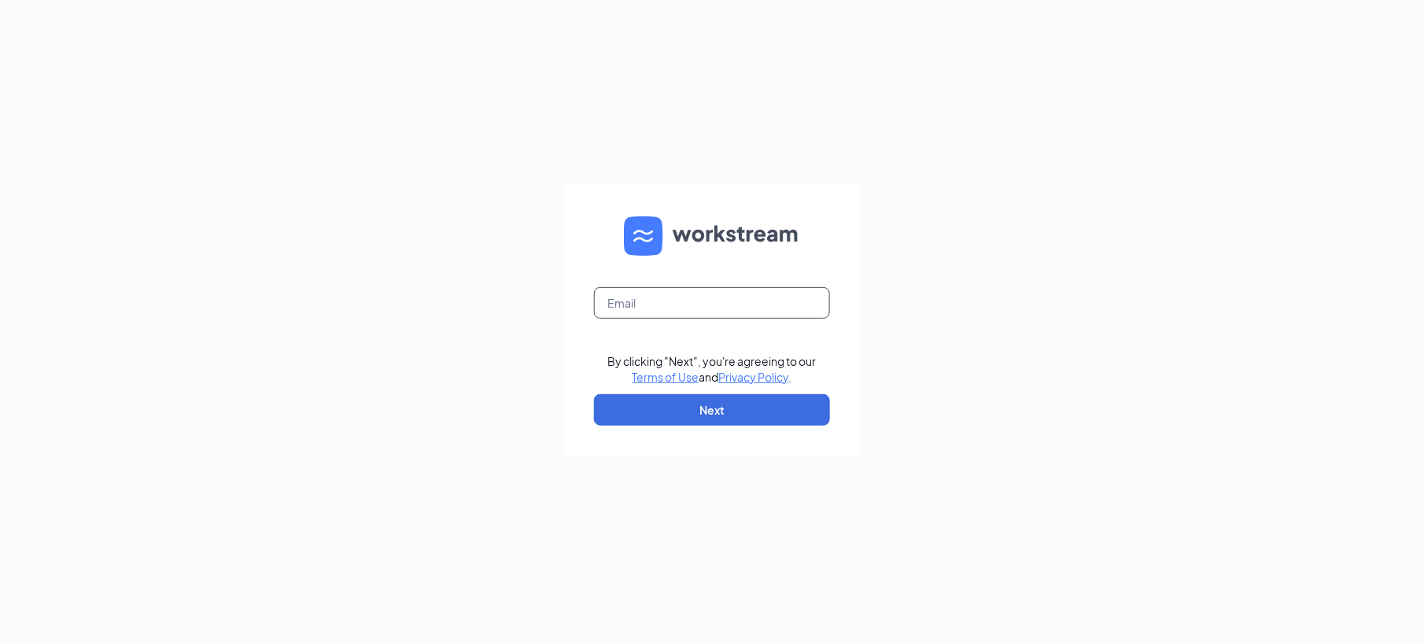
click at [665, 301] on input "text" at bounding box center [712, 302] width 236 height 31
type input "yukon39@thepickleteam.com"
click at [687, 401] on button "Next" at bounding box center [712, 409] width 236 height 31
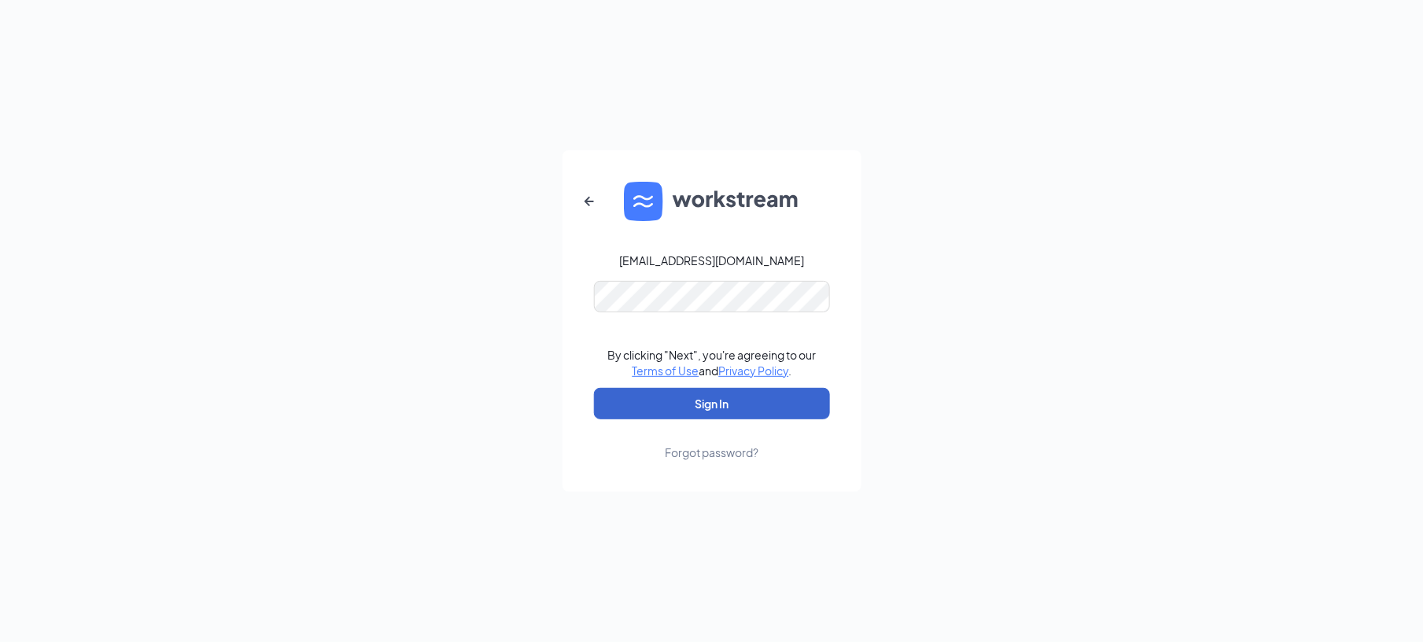
click at [687, 401] on button "Sign In" at bounding box center [712, 403] width 236 height 31
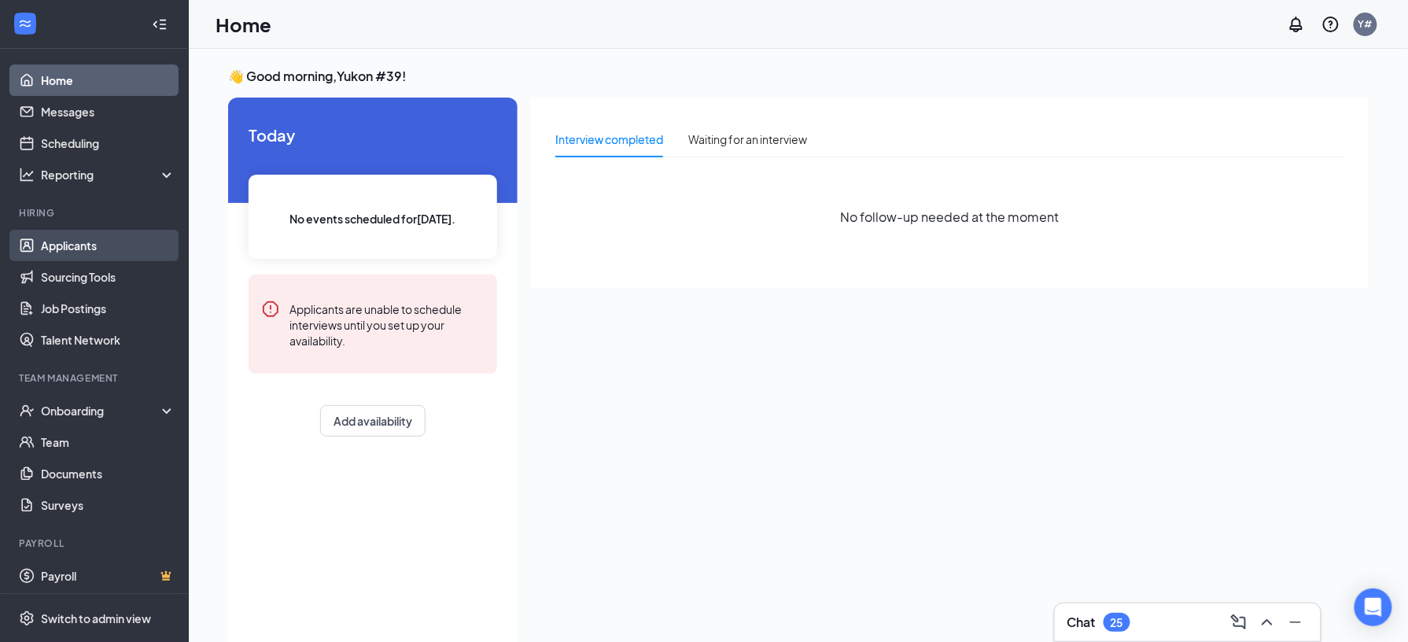
click at [102, 239] on link "Applicants" at bounding box center [108, 245] width 135 height 31
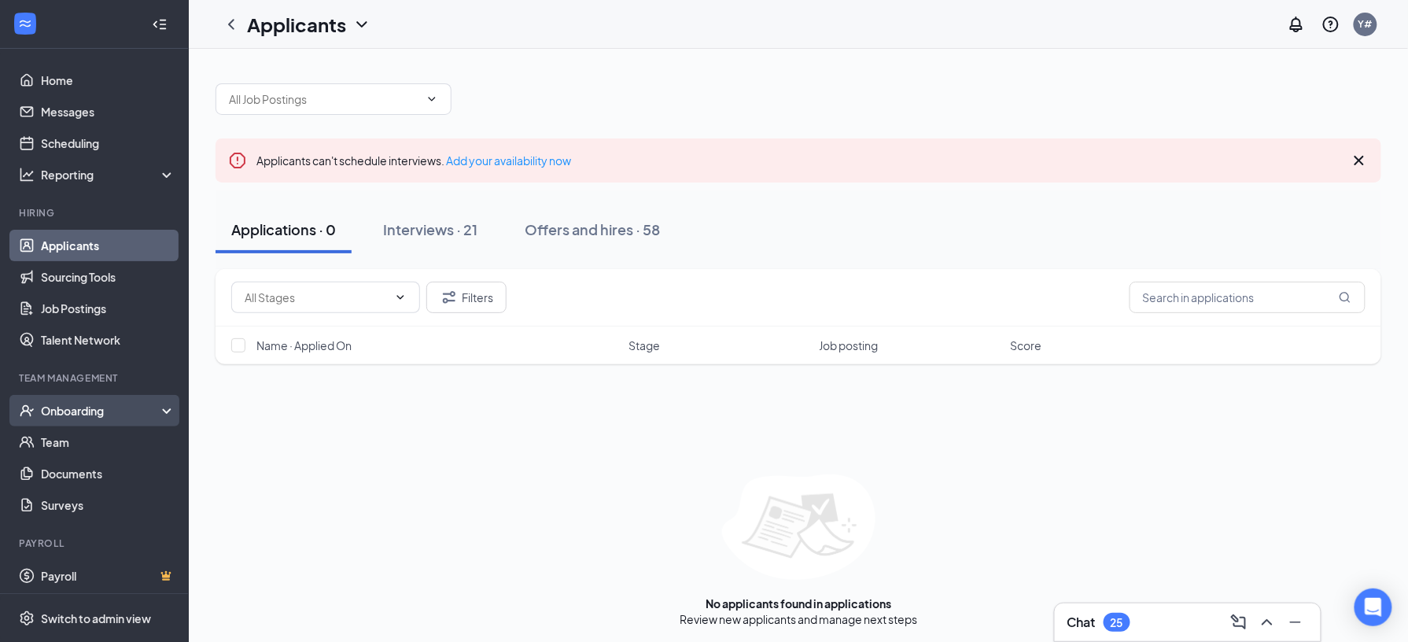
click at [76, 426] on div "Onboarding" at bounding box center [94, 410] width 189 height 31
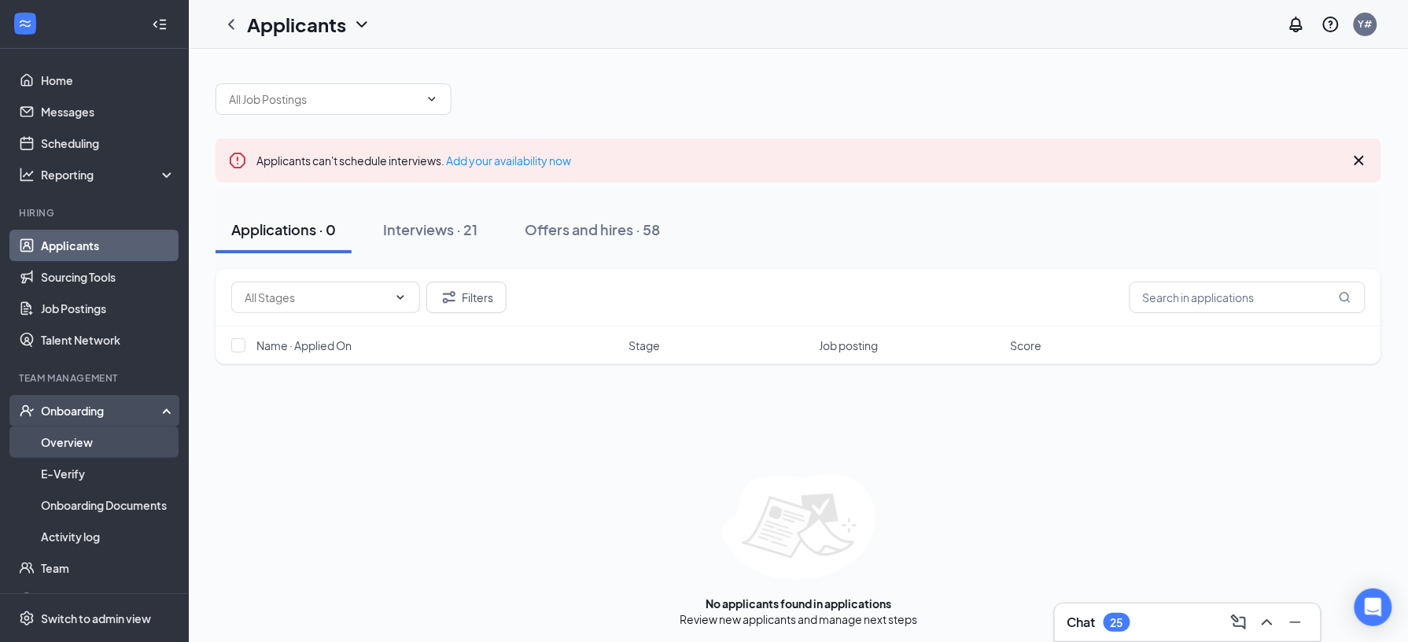
click at [79, 432] on link "Overview" at bounding box center [108, 441] width 135 height 31
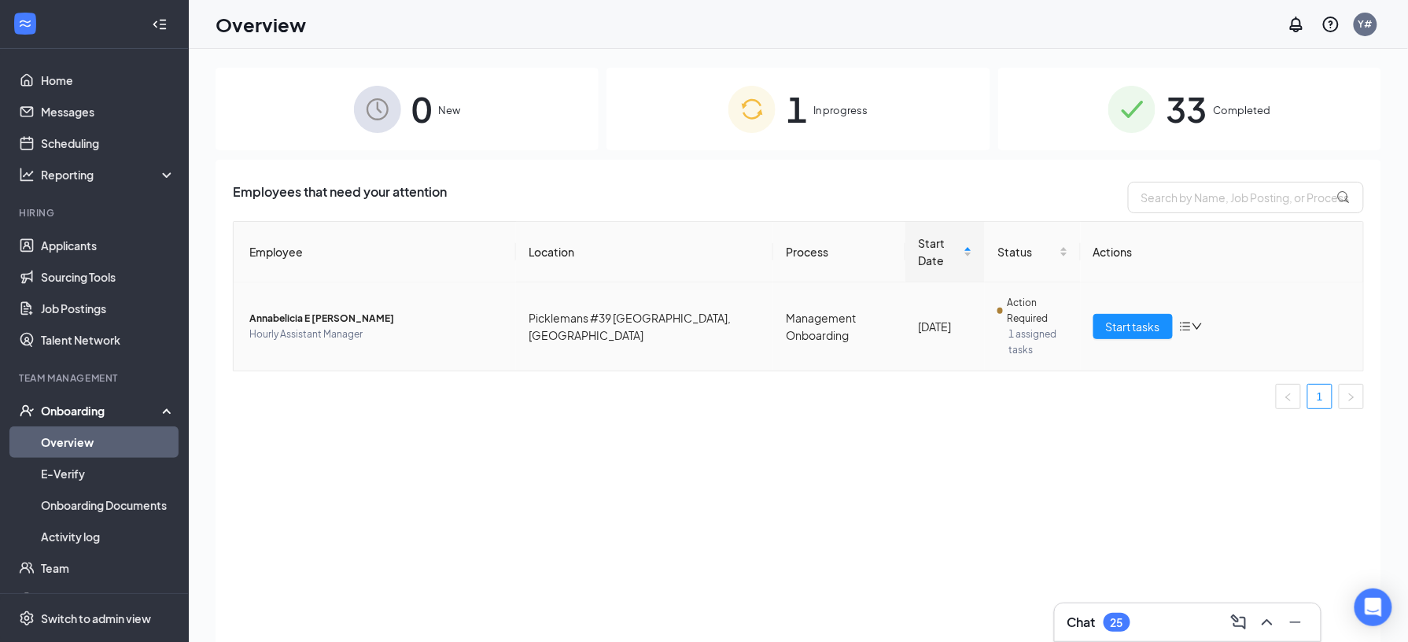
click at [306, 311] on span "Annabelicia E Diede" at bounding box center [376, 319] width 254 height 16
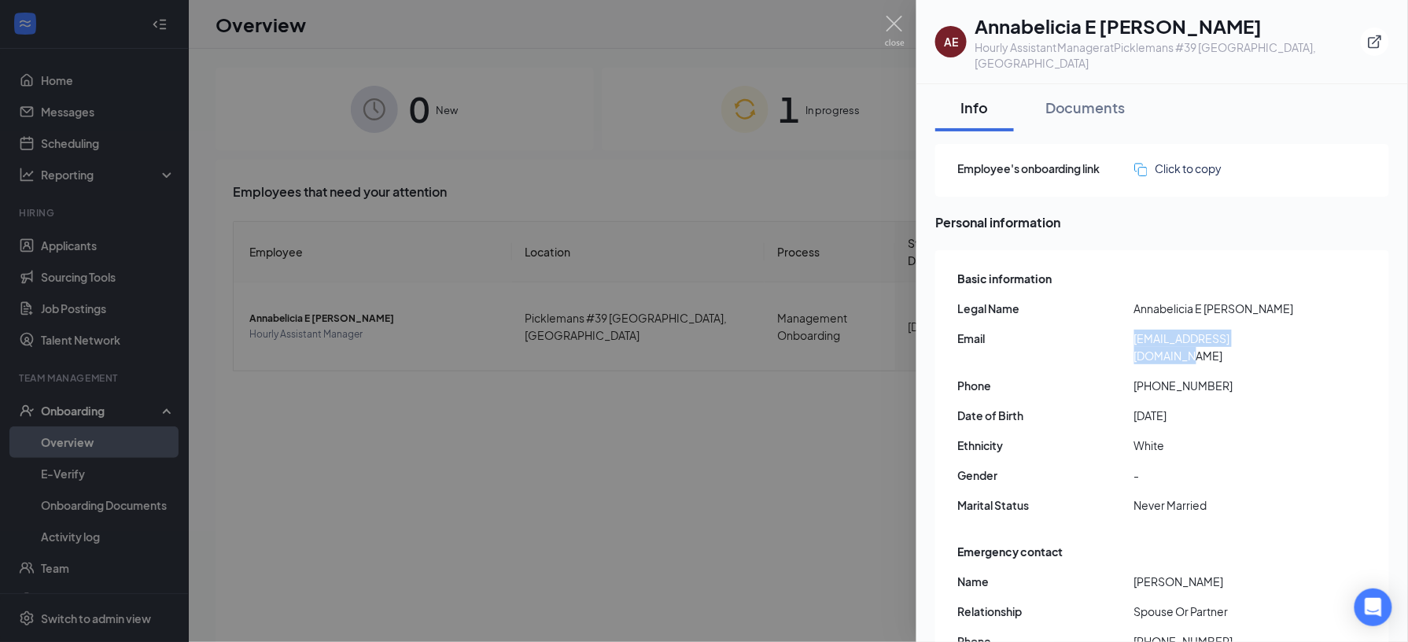
drag, startPoint x: 1137, startPoint y: 322, endPoint x: 1291, endPoint y: 330, distance: 154.5
click at [1291, 330] on span "bellediede1010@gmail.com" at bounding box center [1223, 347] width 177 height 35
drag, startPoint x: 1291, startPoint y: 330, endPoint x: 1250, endPoint y: 323, distance: 41.7
copy span "bellediede1010@gmail.com"
drag, startPoint x: 1141, startPoint y: 350, endPoint x: 1218, endPoint y: 353, distance: 77.2
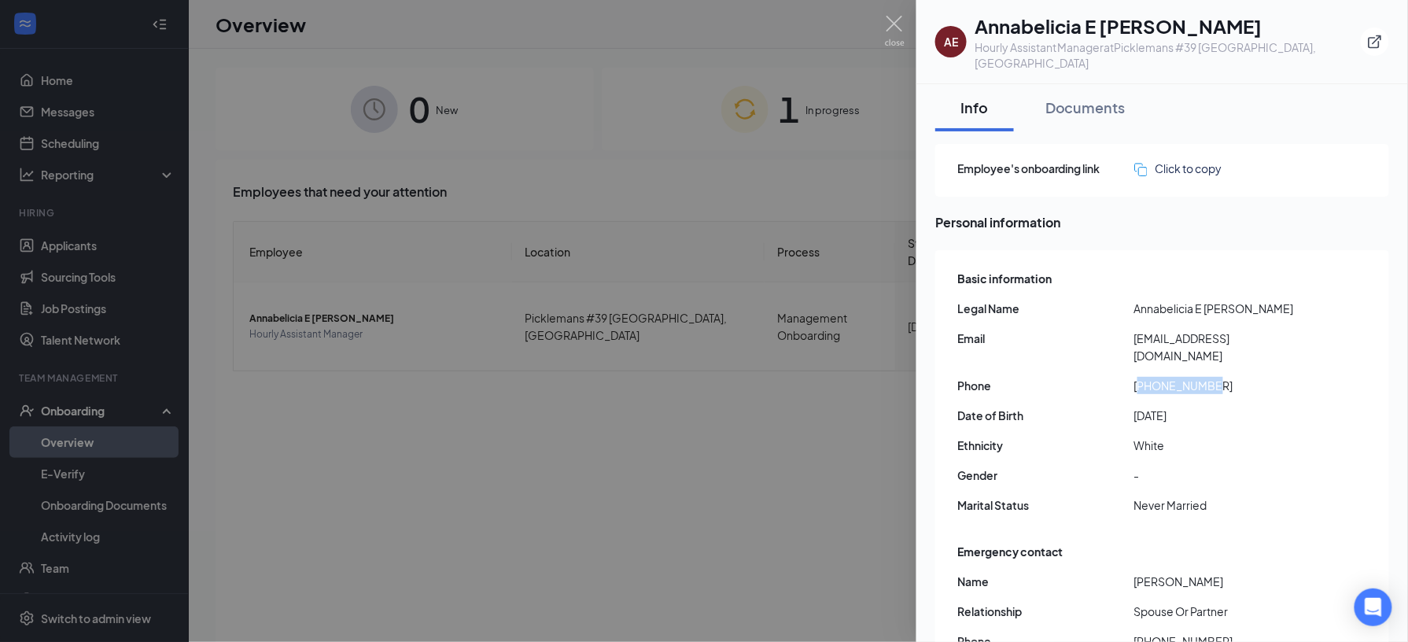
click at [1218, 377] on span "+14052050576" at bounding box center [1223, 385] width 177 height 17
drag, startPoint x: 1218, startPoint y: 353, endPoint x: 1191, endPoint y: 348, distance: 27.3
copy span "14052050576"
click at [898, 35] on img at bounding box center [895, 31] width 20 height 31
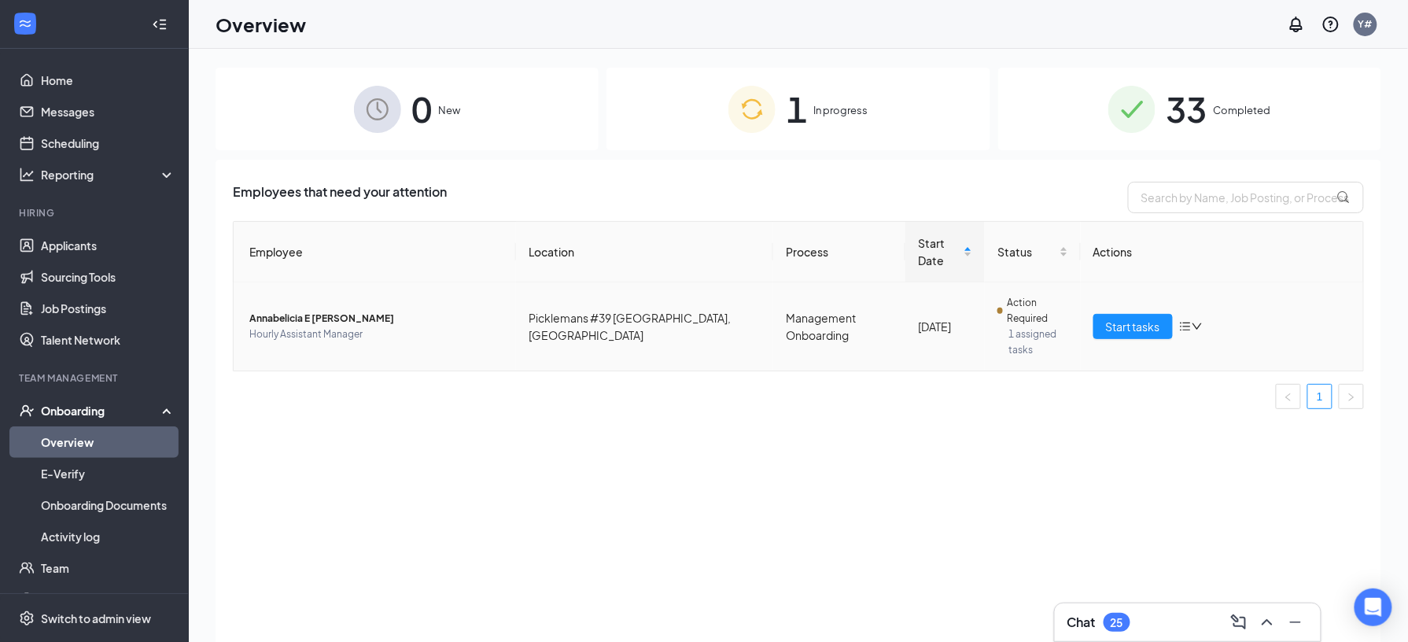
click at [329, 311] on span "Annabelicia E Diede" at bounding box center [376, 319] width 254 height 16
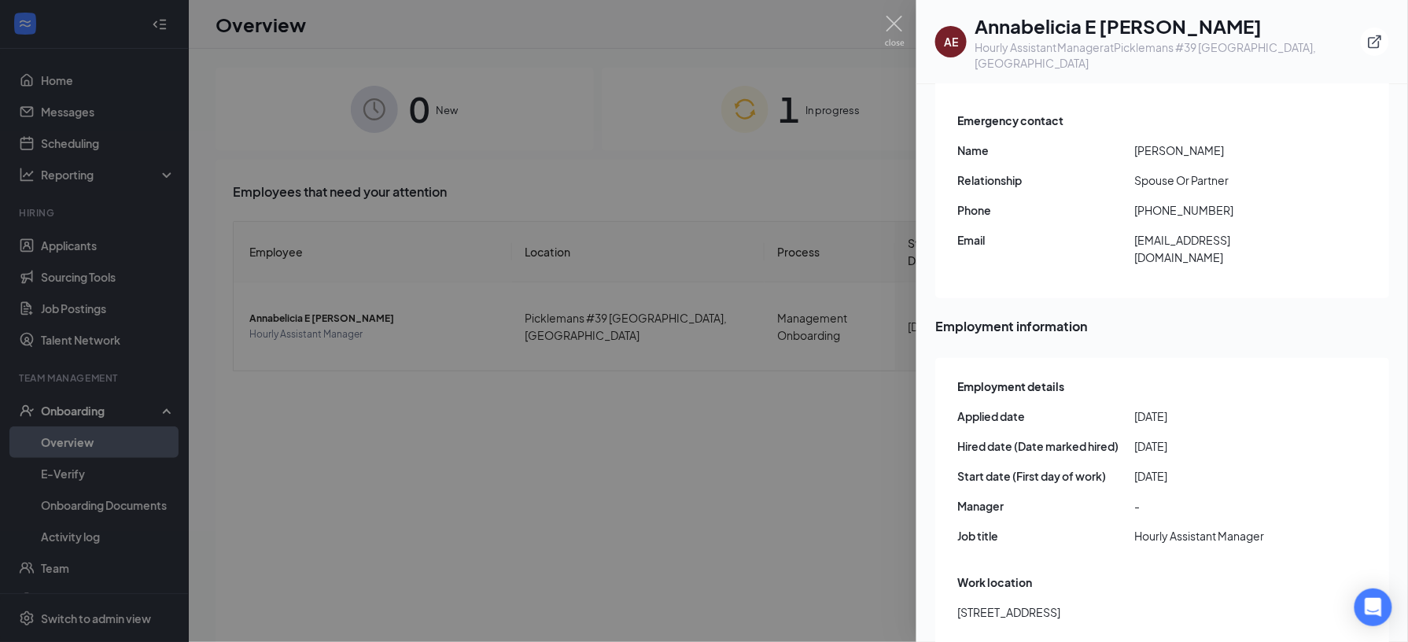
scroll to position [451, 0]
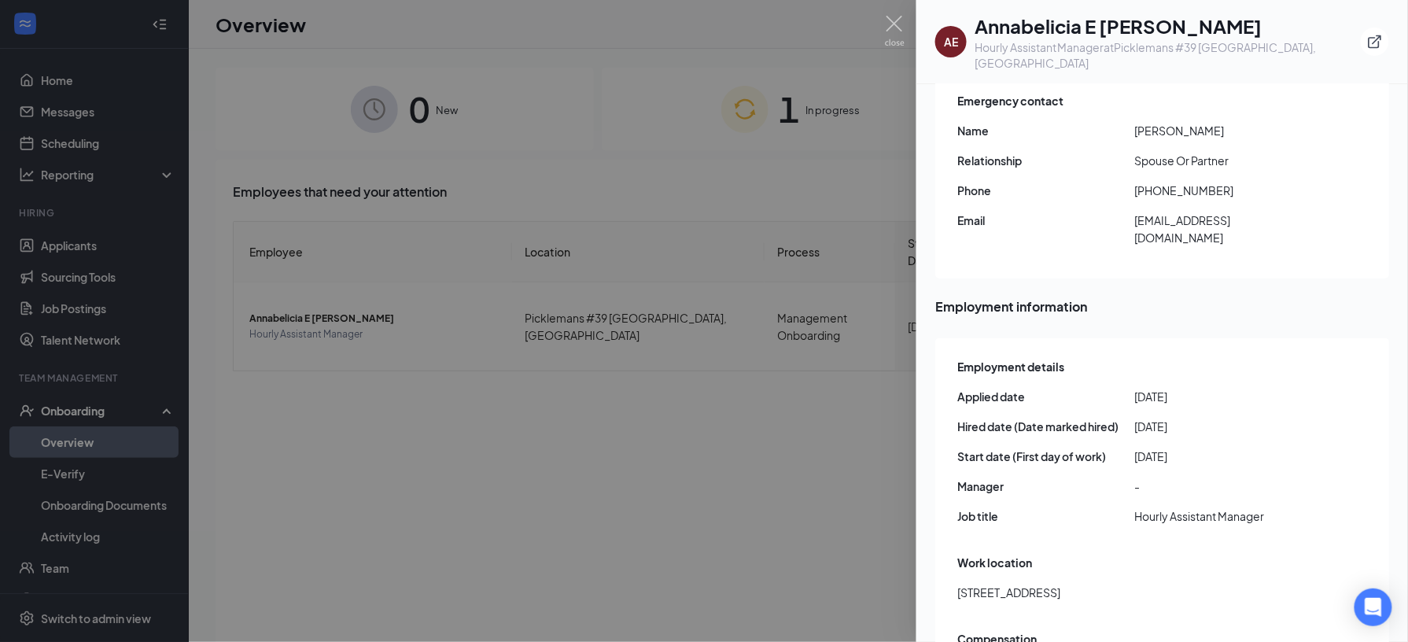
drag, startPoint x: 1152, startPoint y: 545, endPoint x: 957, endPoint y: 537, distance: 195.3
click at [957, 537] on div "Employment details Applied date 2025-08-09 Hired date (Date marked hired) 2025-…" at bounding box center [1163, 621] width 454 height 567
drag, startPoint x: 957, startPoint y: 537, endPoint x: 983, endPoint y: 540, distance: 26.2
copy span "12724 NW 10th St Yukon OK US 73099"
